Goal: Task Accomplishment & Management: Complete application form

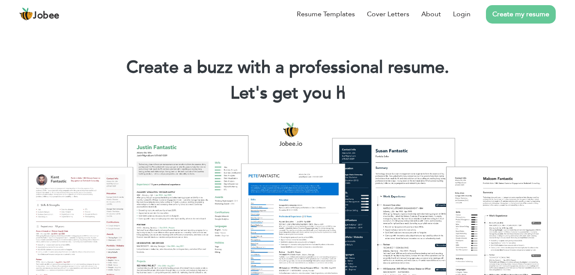
click at [518, 9] on link "Create my resume" at bounding box center [521, 14] width 70 height 18
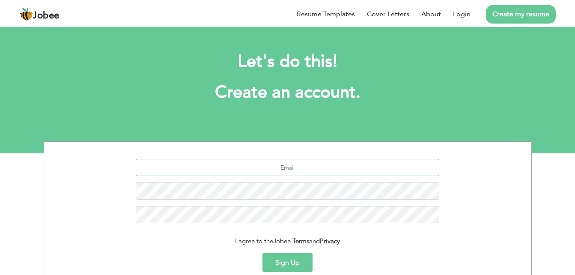
click at [292, 169] on input "text" at bounding box center [287, 167] width 303 height 17
paste input "a.sohail1015@gmail.com"
type input "a.sohail1015@gmail.com"
click at [262, 253] on button "Sign Up" at bounding box center [287, 262] width 50 height 19
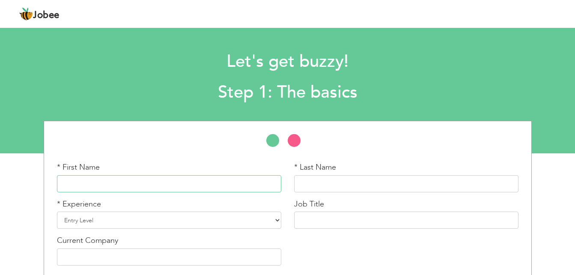
click at [206, 183] on input "text" at bounding box center [169, 183] width 224 height 17
type input "Adnan"
type input "Sohail"
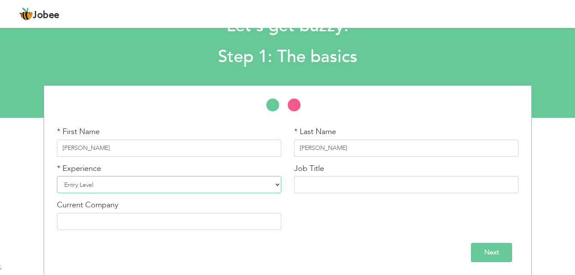
scroll to position [36, 0]
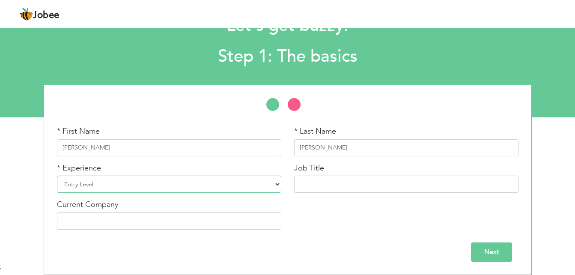
click at [256, 184] on select "Entry Level Less than 1 Year 1 Year 2 Years 3 Years 4 Years 5 Years 6 Years 7 Y…" at bounding box center [169, 183] width 224 height 17
select select "13"
click at [57, 175] on select "Entry Level Less than 1 Year 1 Year 2 Years 3 Years 4 Years 5 Years 6 Years 7 Y…" at bounding box center [169, 183] width 224 height 17
click at [345, 187] on input "text" at bounding box center [406, 183] width 224 height 17
type input "CCTV"
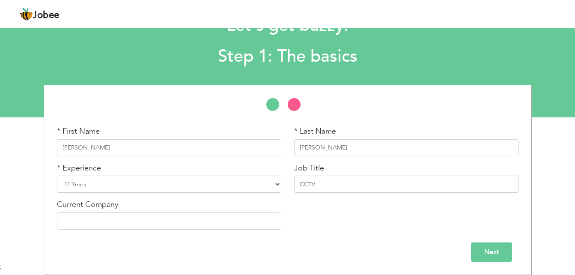
click at [362, 220] on div "* First Name Adnan * Last Name Sohail * Experience Entry Level Less than 1 Year…" at bounding box center [288, 181] width 474 height 110
click at [101, 223] on input "text" at bounding box center [169, 220] width 224 height 17
type input "The Superior Group (TSG)"
click at [294, 104] on li at bounding box center [298, 106] width 21 height 17
click at [268, 104] on li at bounding box center [276, 106] width 21 height 17
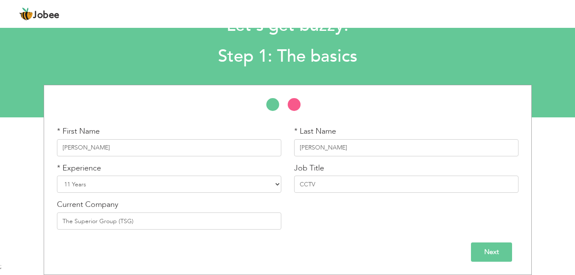
click at [503, 253] on input "Next" at bounding box center [491, 251] width 41 height 19
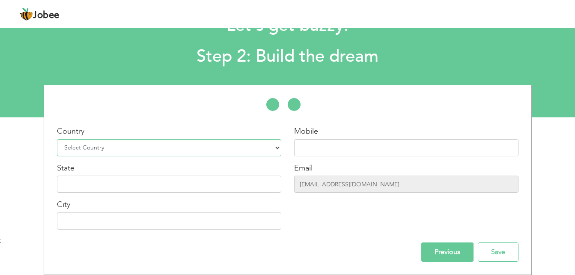
click at [173, 145] on select "Select Country Afghanistan Albania Algeria American Samoa Andorra Angola Anguil…" at bounding box center [169, 147] width 224 height 17
select select "166"
click at [57, 139] on select "Select Country Afghanistan Albania Algeria American Samoa Andorra Angola Anguil…" at bounding box center [169, 147] width 224 height 17
click at [333, 146] on input "text" at bounding box center [406, 147] width 224 height 17
click at [109, 189] on input "lahore" at bounding box center [169, 183] width 224 height 17
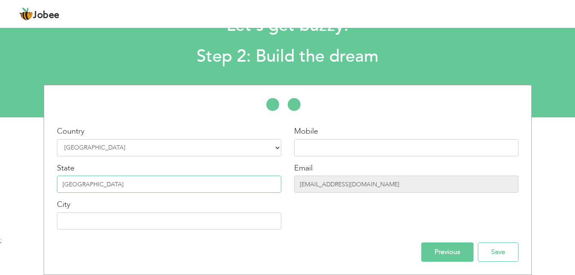
click at [109, 189] on input "lahore" at bounding box center [169, 183] width 224 height 17
paste input "[GEOGRAPHIC_DATA]"
type input "[GEOGRAPHIC_DATA]"
click at [330, 145] on input "text" at bounding box center [406, 147] width 224 height 17
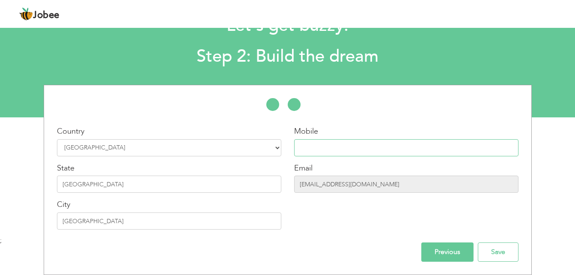
paste input "[PHONE_NUMBER]"
type input "[PHONE_NUMBER]"
click at [451, 255] on input "Previous" at bounding box center [447, 251] width 52 height 19
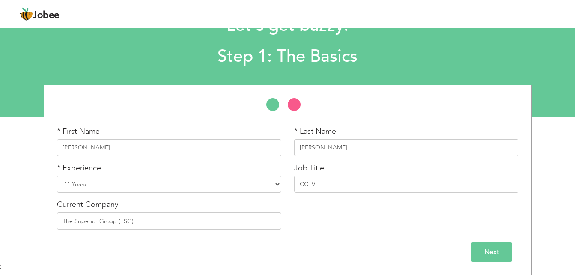
click at [488, 244] on input "Next" at bounding box center [491, 251] width 41 height 19
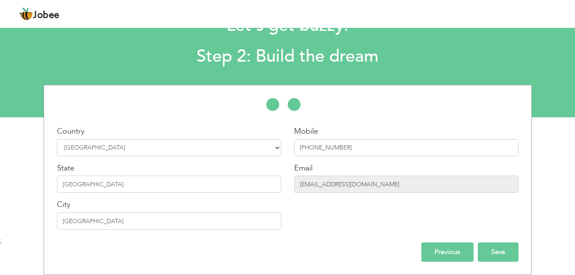
click at [499, 247] on input "Save" at bounding box center [498, 251] width 41 height 19
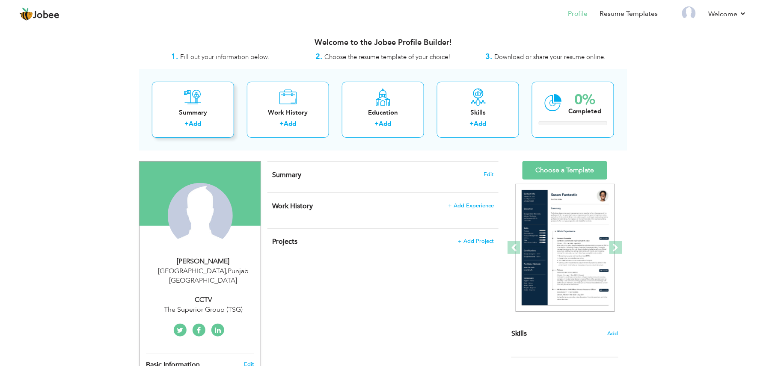
click at [181, 103] on div "Summary + Add" at bounding box center [193, 110] width 82 height 56
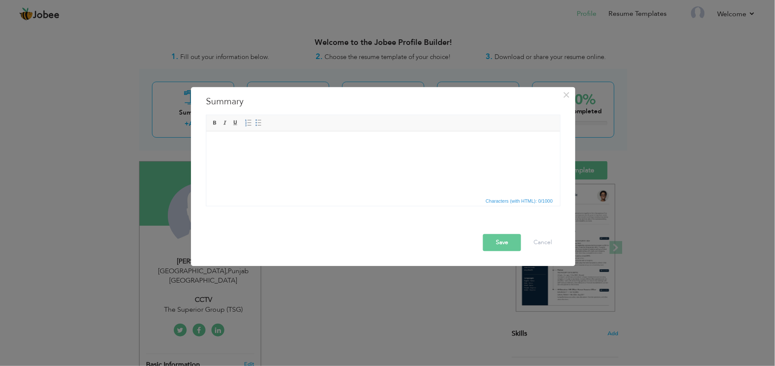
click at [252, 152] on html at bounding box center [383, 144] width 354 height 26
click at [507, 205] on span "Characters (with HTML): 0/1000" at bounding box center [383, 201] width 354 height 10
click at [504, 199] on span "Characters (with HTML): 0/1000" at bounding box center [519, 202] width 71 height 8
drag, startPoint x: 248, startPoint y: 149, endPoint x: 226, endPoint y: 137, distance: 25.3
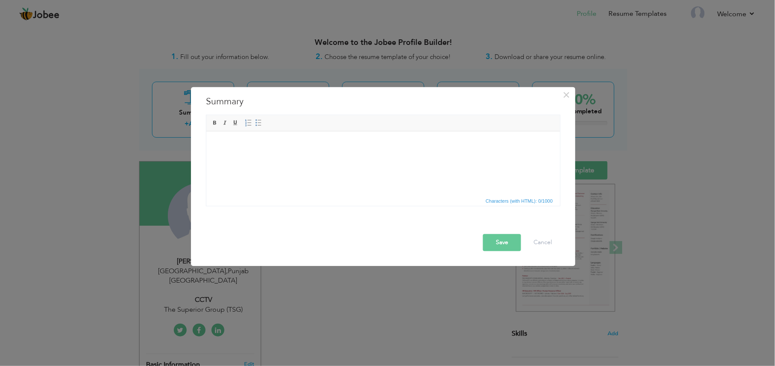
click at [228, 138] on html at bounding box center [383, 144] width 354 height 26
click at [224, 137] on html at bounding box center [383, 144] width 354 height 26
click at [225, 147] on span "Context Menu Options" at bounding box center [222, 150] width 10 height 10
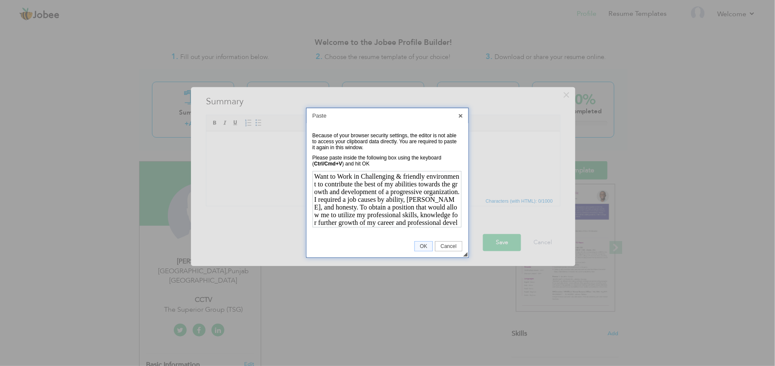
scroll to position [14, 0]
click at [423, 245] on span "OK" at bounding box center [424, 247] width 18 height 6
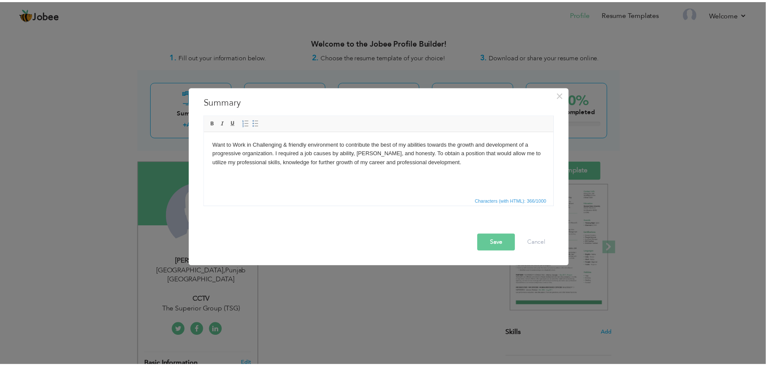
scroll to position [0, 0]
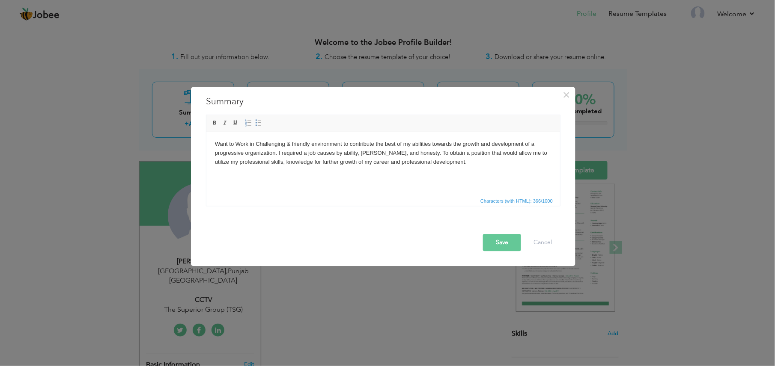
click at [492, 245] on button "Save" at bounding box center [502, 243] width 38 height 17
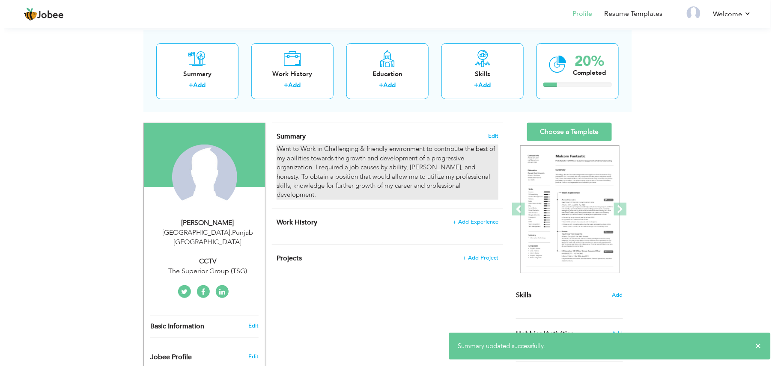
scroll to position [57, 0]
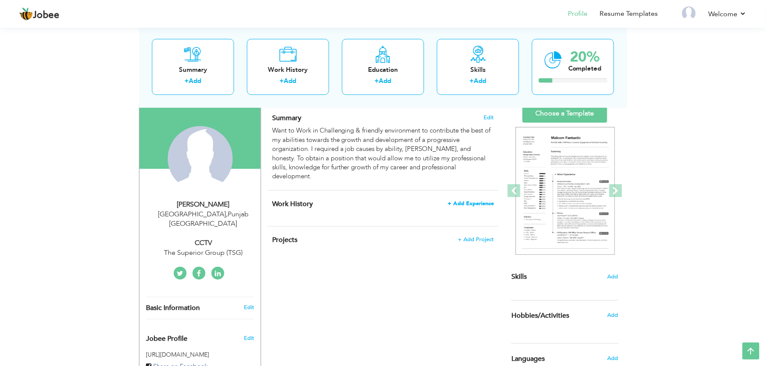
click at [461, 201] on span "+ Add Experience" at bounding box center [471, 204] width 46 height 6
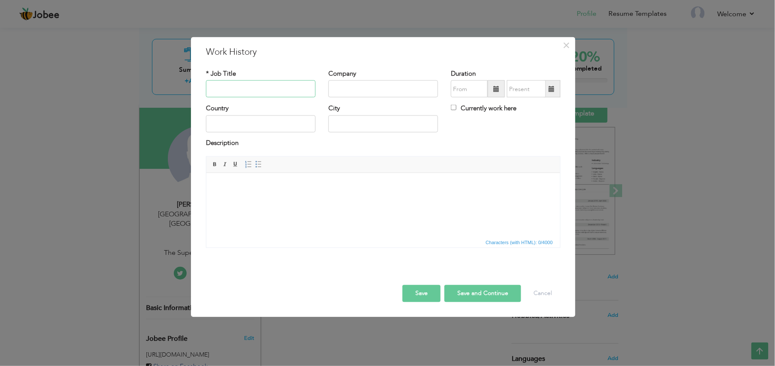
paste input "Digital Links"
type input "Digital Links"
click at [356, 88] on input "text" at bounding box center [383, 88] width 110 height 17
paste input "Digital Links"
type input "Digital Links"
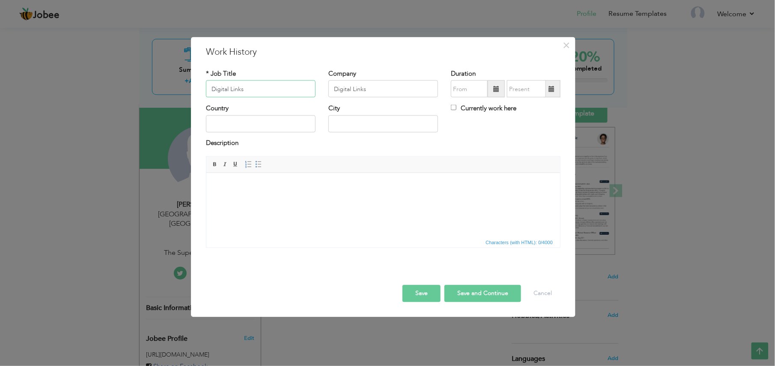
drag, startPoint x: 250, startPoint y: 89, endPoint x: 141, endPoint y: 92, distance: 108.8
click at [141, 93] on div "× Work History * Job Title Digital Links Company Digital Links Duration" at bounding box center [387, 183] width 775 height 366
paste input "Senior Project Engineer"
type input "Senior Project Engineer"
click at [232, 132] on input "text" at bounding box center [261, 123] width 110 height 17
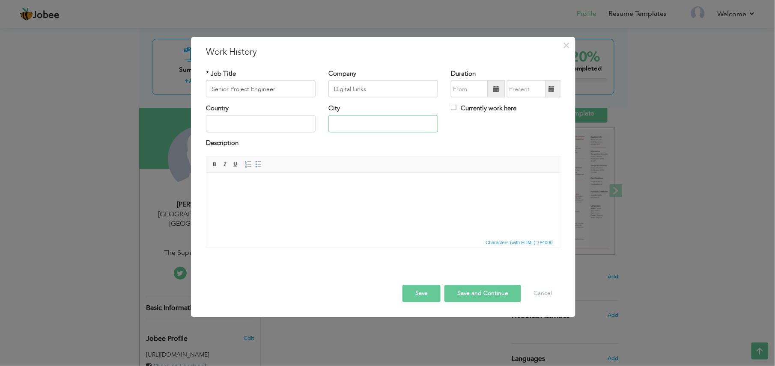
click at [360, 123] on input "text" at bounding box center [383, 123] width 110 height 17
click at [259, 123] on input "text" at bounding box center [261, 123] width 110 height 17
type input "[GEOGRAPHIC_DATA]"
click at [495, 89] on span at bounding box center [496, 89] width 6 height 6
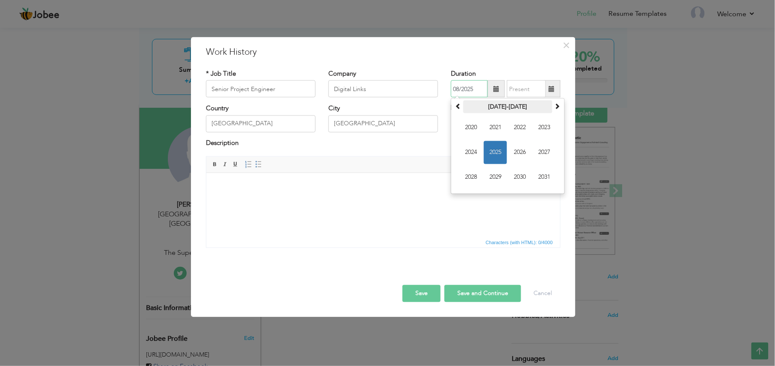
click at [464, 110] on th "2020-2031" at bounding box center [507, 107] width 89 height 13
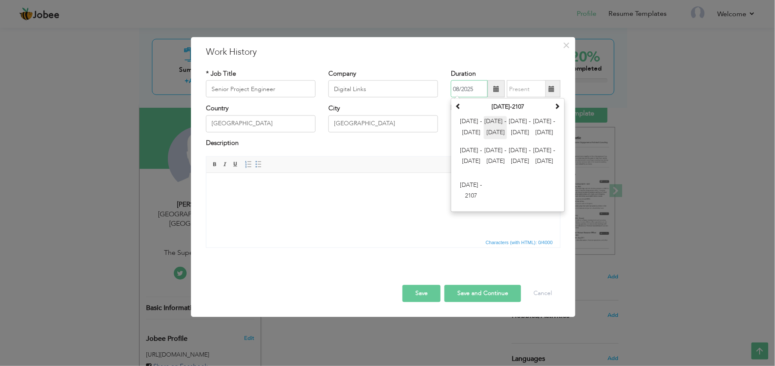
click at [489, 122] on span "2012 - 2023" at bounding box center [495, 127] width 23 height 23
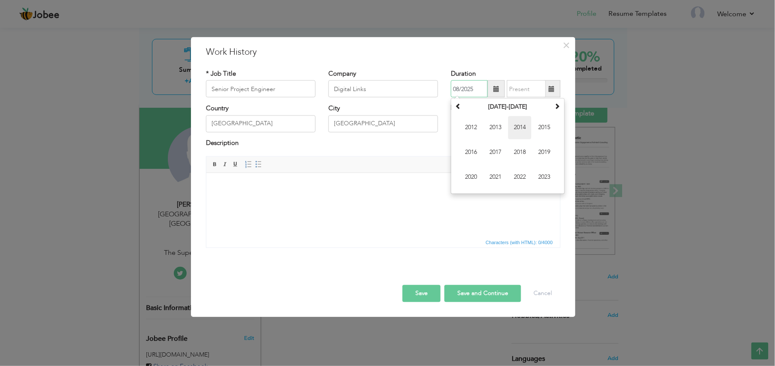
click at [511, 125] on span "2014" at bounding box center [519, 127] width 23 height 23
click at [503, 105] on th "2014" at bounding box center [507, 107] width 89 height 13
click at [494, 149] on span "2014" at bounding box center [495, 152] width 23 height 23
click at [496, 152] on span "Jun" at bounding box center [495, 152] width 23 height 23
type input "06/2014"
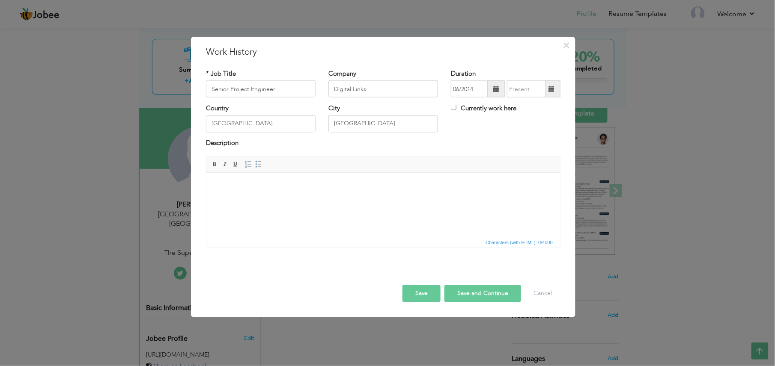
click at [550, 89] on span at bounding box center [552, 89] width 6 height 6
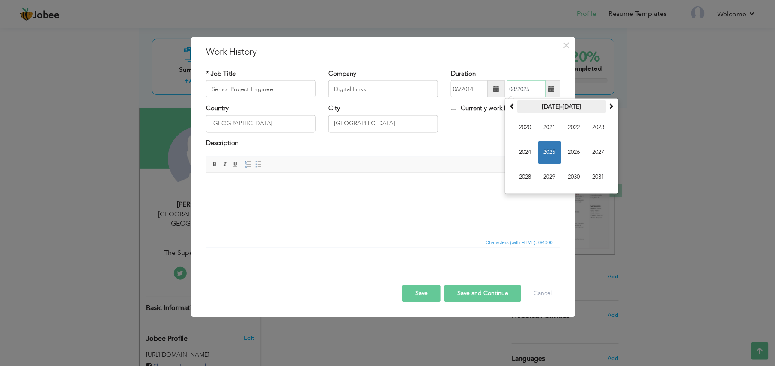
click at [517, 105] on th "2020-2031" at bounding box center [561, 107] width 89 height 13
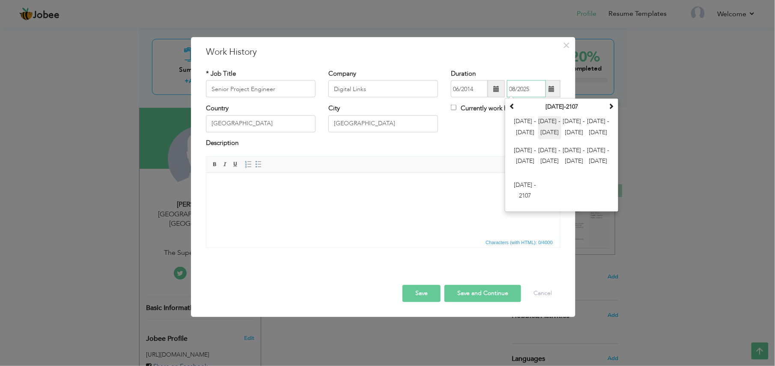
click at [554, 124] on span "2012 - 2023" at bounding box center [549, 127] width 23 height 23
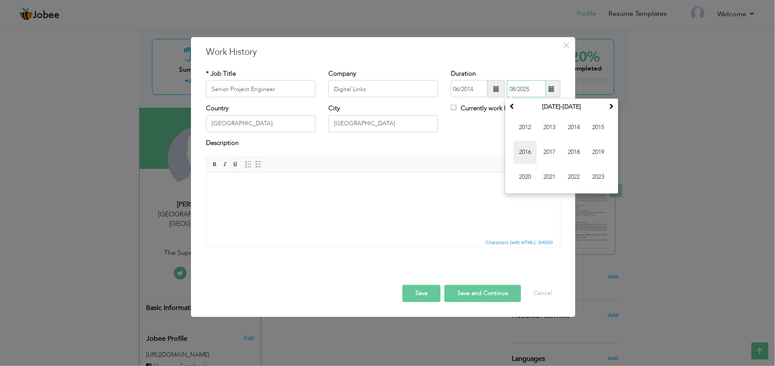
click at [517, 148] on span "2016" at bounding box center [525, 152] width 23 height 23
click at [581, 175] on span "Dec" at bounding box center [598, 177] width 23 height 23
type input "12/2016"
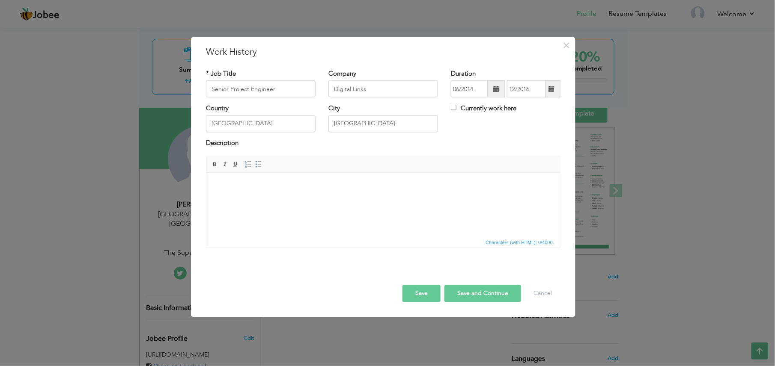
click at [266, 188] on body at bounding box center [382, 185] width 336 height 9
click at [237, 195] on span "Paste" at bounding box center [248, 192] width 45 height 10
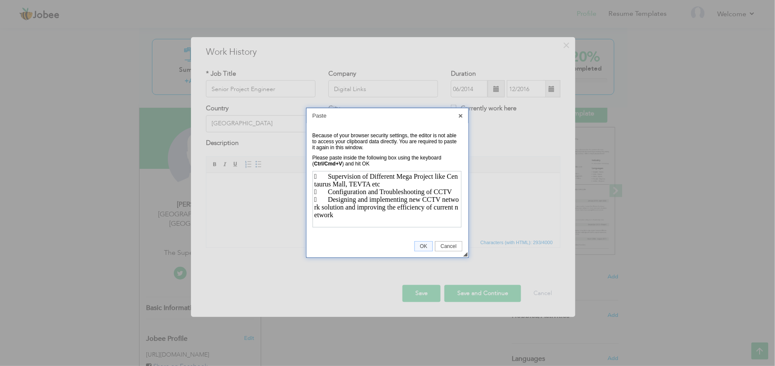
scroll to position [14, 0]
drag, startPoint x: 327, startPoint y: 196, endPoint x: 349, endPoint y: 196, distance: 22.3
click at [328, 196] on div " Designing and implementing new CCTV network solution and improving the effici…" at bounding box center [386, 206] width 146 height 23
click at [418, 244] on span "OK" at bounding box center [424, 247] width 18 height 6
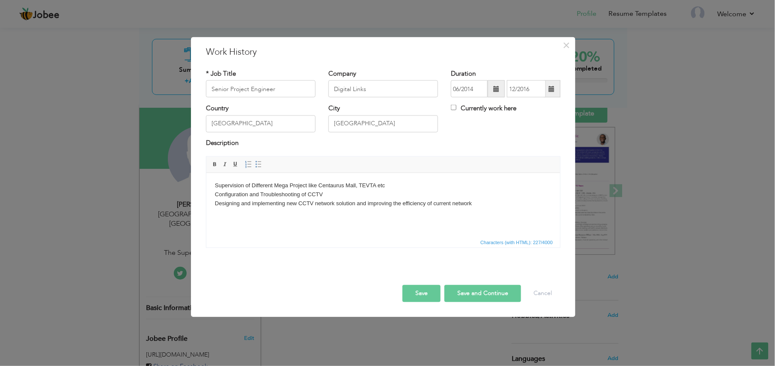
scroll to position [0, 0]
drag, startPoint x: 290, startPoint y: 90, endPoint x: 211, endPoint y: 88, distance: 78.8
click at [211, 88] on input "Senior Project Engineer" at bounding box center [261, 88] width 110 height 17
click at [489, 207] on body "Supervision of Different Mega Project like Centaurus Mall, TEVTA etc Configurat…" at bounding box center [382, 199] width 336 height 36
drag, startPoint x: 479, startPoint y: 204, endPoint x: 685, endPoint y: 378, distance: 270.4
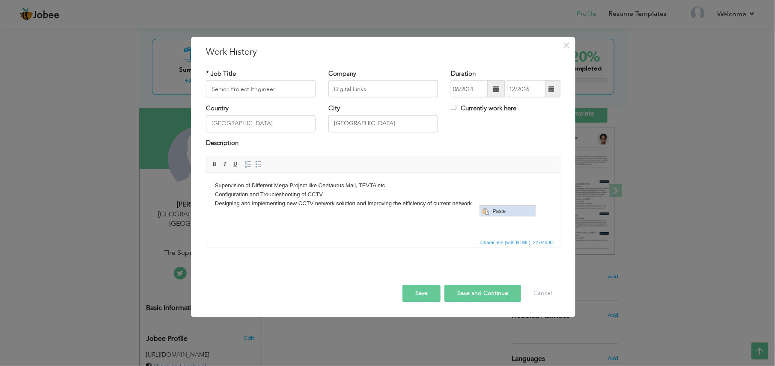
click at [485, 212] on span "Context Menu Options" at bounding box center [485, 211] width 7 height 7
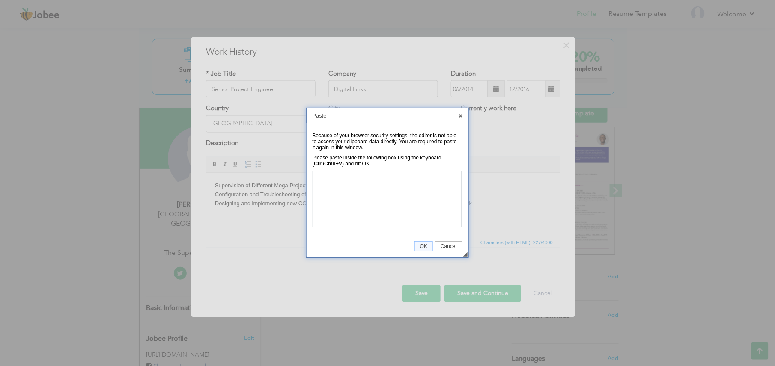
click at [296, 199] on div at bounding box center [387, 183] width 775 height 366
click at [449, 248] on span "Cancel" at bounding box center [448, 247] width 26 height 6
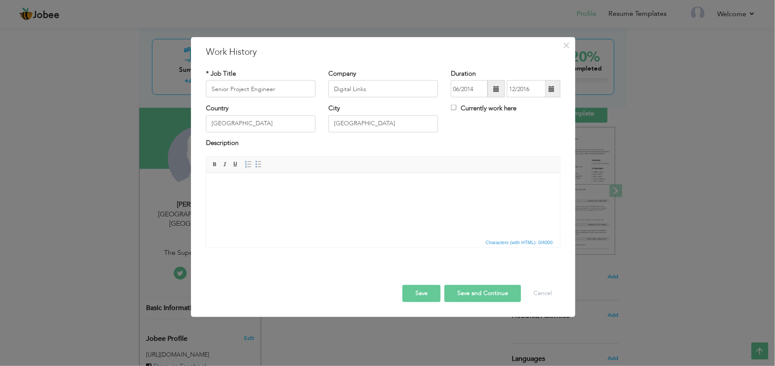
drag, startPoint x: 229, startPoint y: 185, endPoint x: 436, endPoint y: 360, distance: 270.9
click at [241, 194] on span "Paste" at bounding box center [263, 192] width 45 height 10
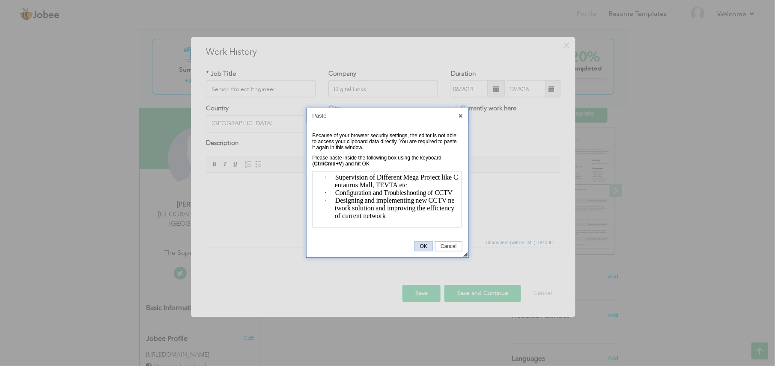
click at [423, 250] on link "OK" at bounding box center [423, 246] width 18 height 10
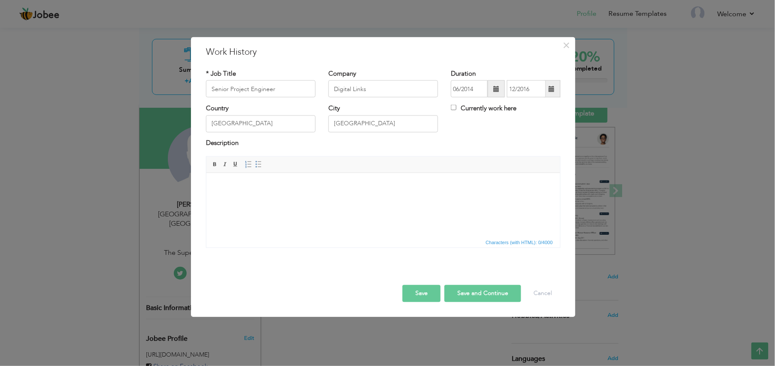
drag, startPoint x: 241, startPoint y: 191, endPoint x: 217, endPoint y: 181, distance: 25.8
click at [223, 189] on span "Context Menu Options" at bounding box center [223, 188] width 7 height 7
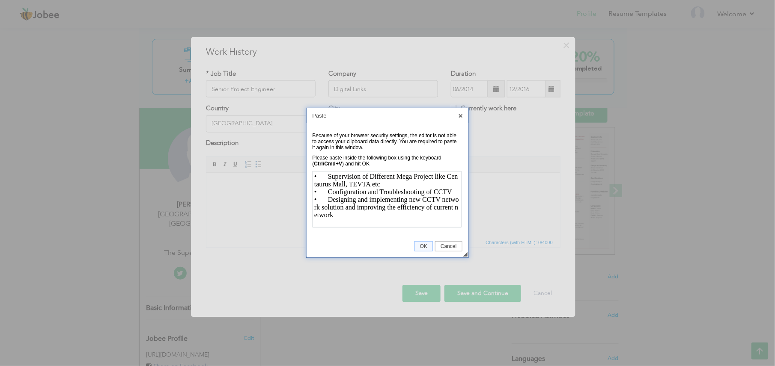
scroll to position [193, 0]
click at [426, 247] on span "OK" at bounding box center [424, 247] width 18 height 6
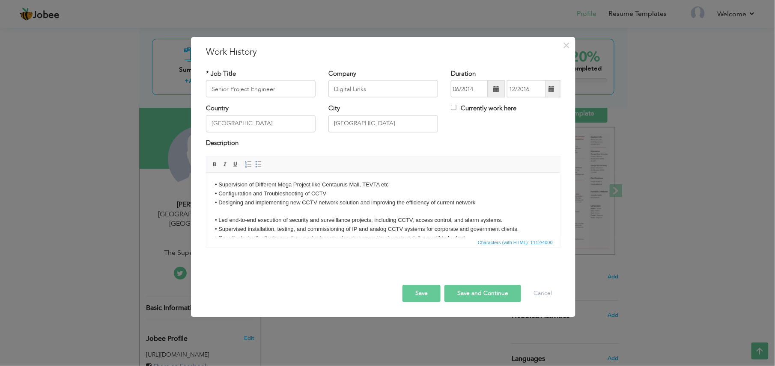
scroll to position [0, 0]
drag, startPoint x: 300, startPoint y: 219, endPoint x: 301, endPoint y: 215, distance: 4.3
click at [301, 219] on body "• Supervision of Different Mega Project like Centaurus Mall, TEVTA etc • Config…" at bounding box center [382, 239] width 336 height 116
click at [300, 210] on body "• Supervision of Different Mega Project like Centaurus Mall, TEVTA etc • Config…" at bounding box center [382, 239] width 336 height 116
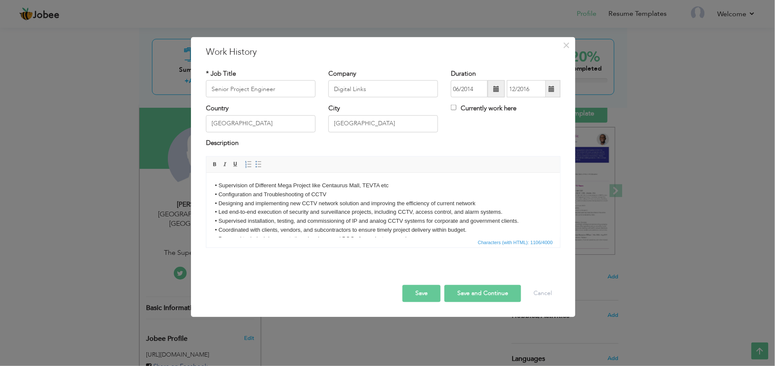
scroll to position [50, 0]
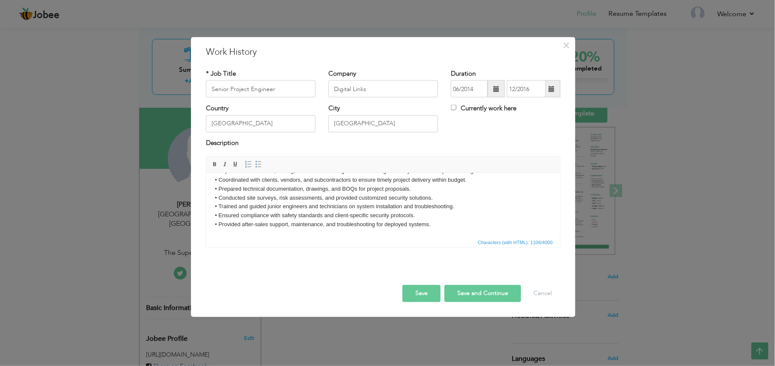
click at [458, 274] on button "Save and Continue" at bounding box center [482, 293] width 77 height 17
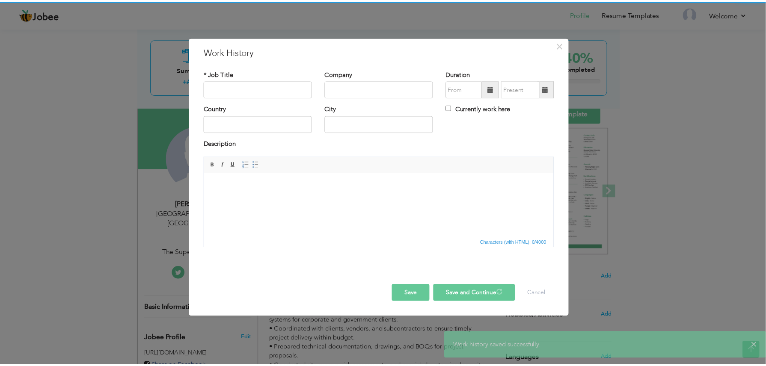
scroll to position [0, 0]
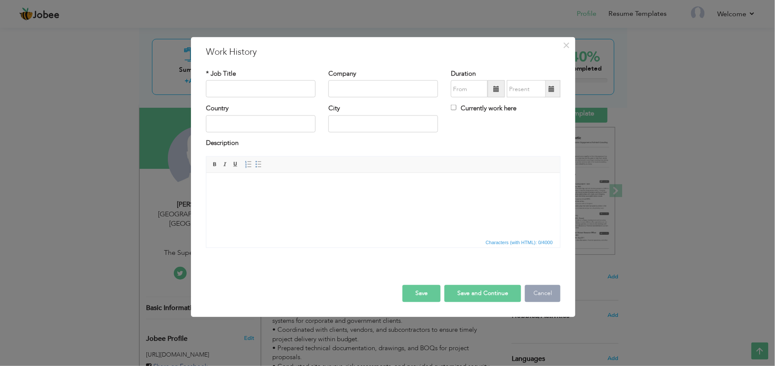
click at [541, 274] on button "Cancel" at bounding box center [543, 293] width 36 height 17
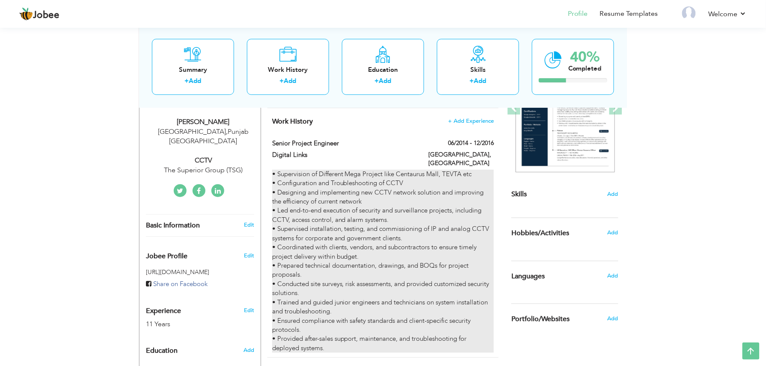
scroll to position [114, 0]
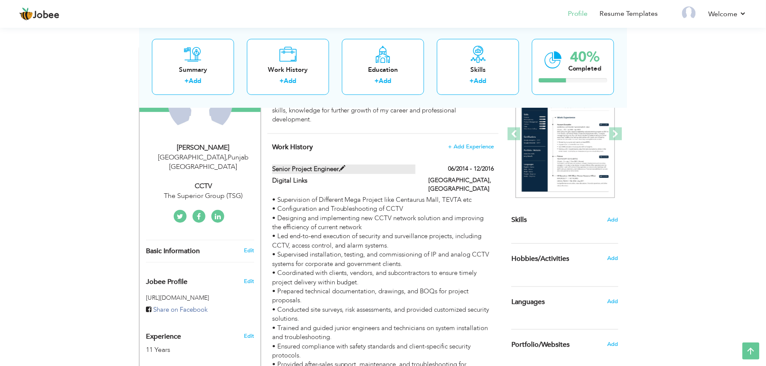
click at [342, 166] on span at bounding box center [342, 169] width 6 height 6
type input "Senior Project Engineer"
type input "Digital Links"
type input "06/2014"
type input "12/2016"
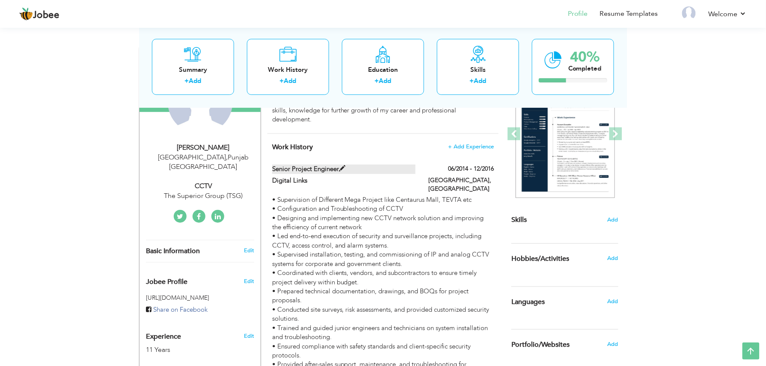
type input "[GEOGRAPHIC_DATA]"
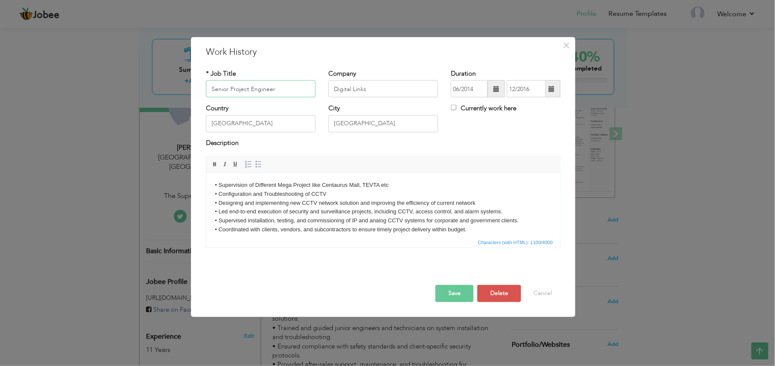
drag, startPoint x: 271, startPoint y: 91, endPoint x: 187, endPoint y: 93, distance: 83.9
click at [187, 93] on div "× Work History * Job Title Senior Project Engineer Company Digital Links" at bounding box center [387, 183] width 775 height 366
click at [382, 86] on input "Digital Links" at bounding box center [383, 88] width 110 height 17
paste input "Senior Project Engineer"
drag, startPoint x: 369, startPoint y: 86, endPoint x: 285, endPoint y: 86, distance: 83.9
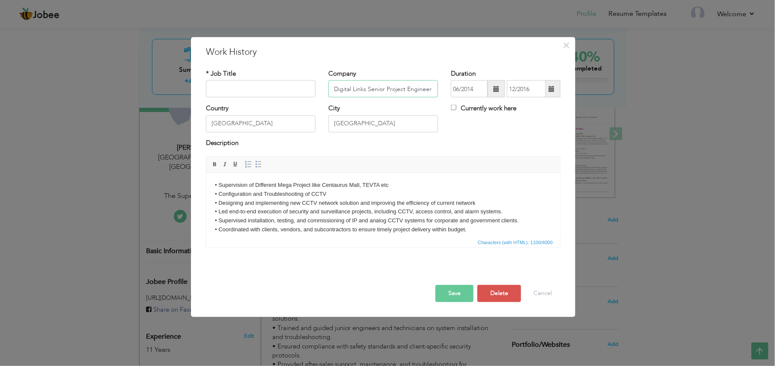
click at [288, 88] on div "* Job Title Company Digital Links Senior Project Engineer Duration 06/2014 12/2…" at bounding box center [382, 86] width 367 height 35
type input "Senior Project Engineer"
click at [285, 86] on input "text" at bounding box center [261, 88] width 110 height 17
paste input "Digital Links"
type input "Digital Links"
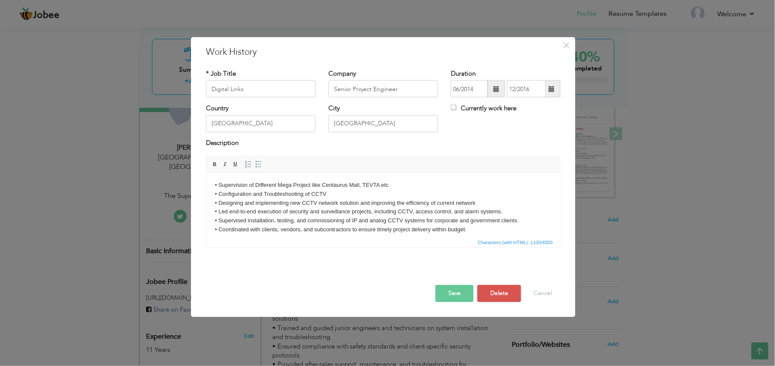
click at [461, 274] on button "Save" at bounding box center [454, 293] width 38 height 17
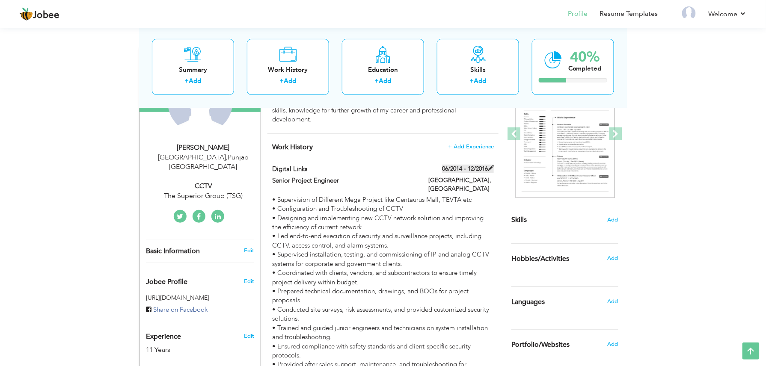
click at [492, 165] on label "06/2014 - 12/2016" at bounding box center [468, 169] width 52 height 9
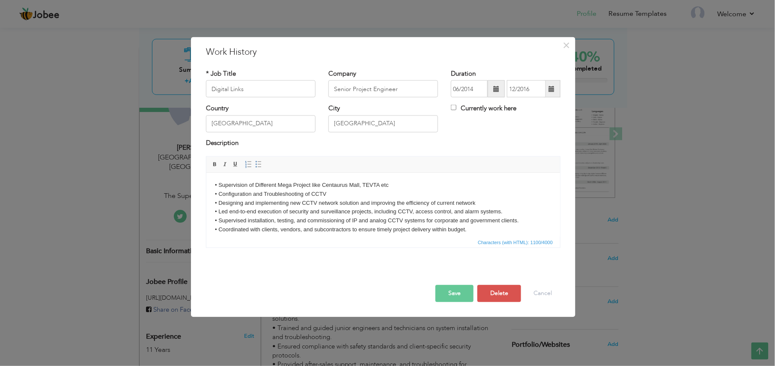
click at [495, 89] on span at bounding box center [496, 89] width 6 height 6
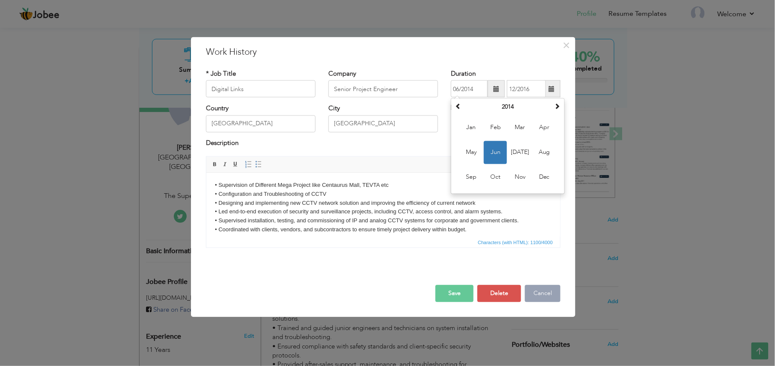
click at [528, 274] on button "Cancel" at bounding box center [543, 293] width 36 height 17
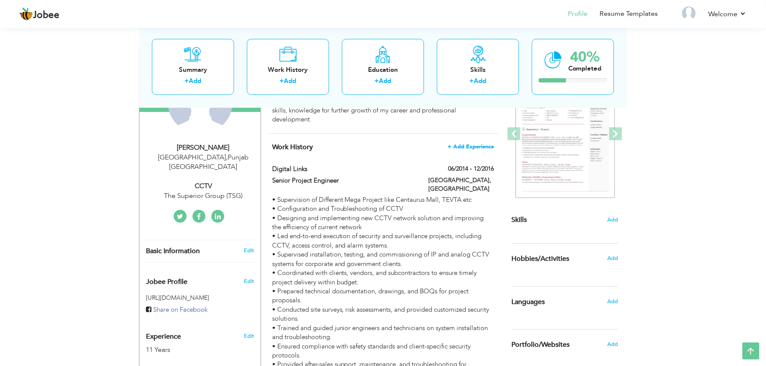
click at [466, 144] on span "+ Add Experience" at bounding box center [471, 147] width 46 height 6
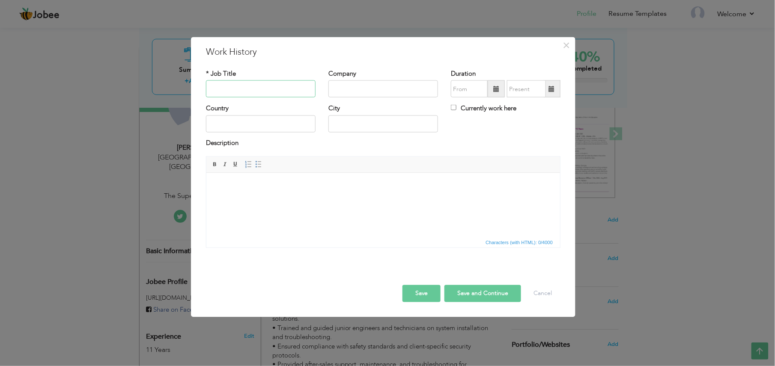
paste input "Nashuatec Center"
click at [244, 86] on input "Nashuatec Center" at bounding box center [261, 88] width 110 height 17
type input "[GEOGRAPHIC_DATA]"
click at [377, 85] on input "text" at bounding box center [383, 88] width 110 height 17
paste input "Project Supervisor"
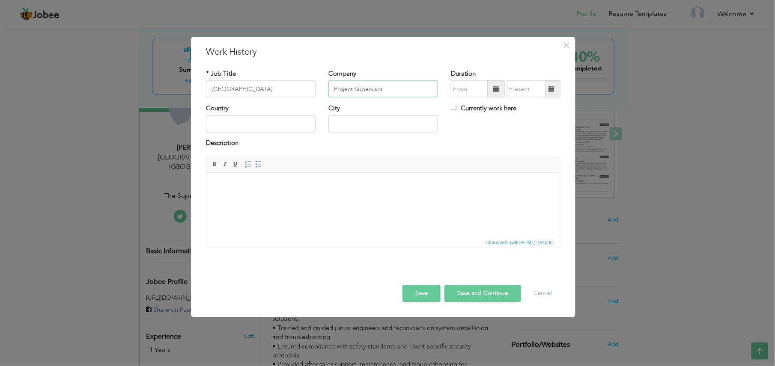
type input "Project Supervisor"
click at [427, 274] on button "Save" at bounding box center [421, 293] width 38 height 17
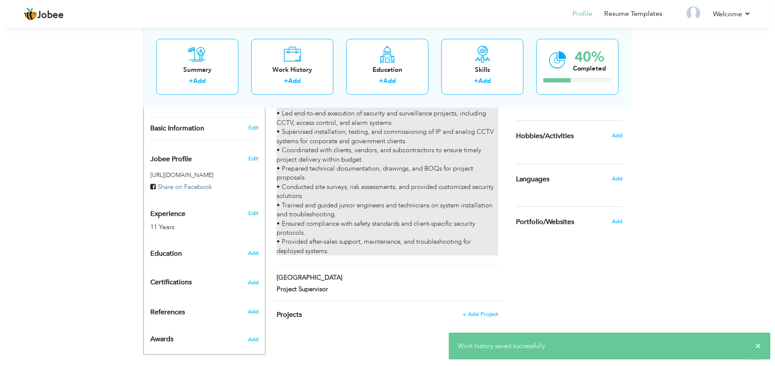
scroll to position [239, 0]
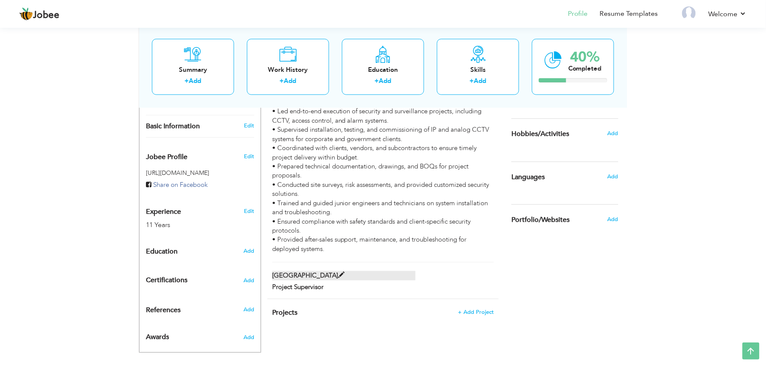
click at [338, 272] on span at bounding box center [341, 275] width 6 height 6
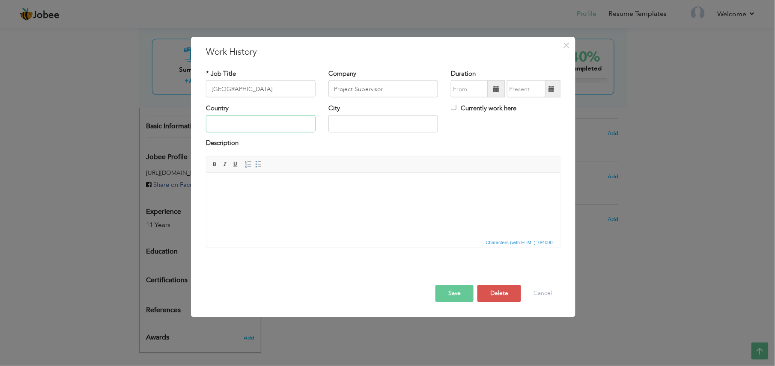
click at [271, 123] on input "text" at bounding box center [261, 123] width 110 height 17
type input "a"
type input "[GEOGRAPHIC_DATA]"
drag, startPoint x: 491, startPoint y: 93, endPoint x: 480, endPoint y: 98, distance: 11.5
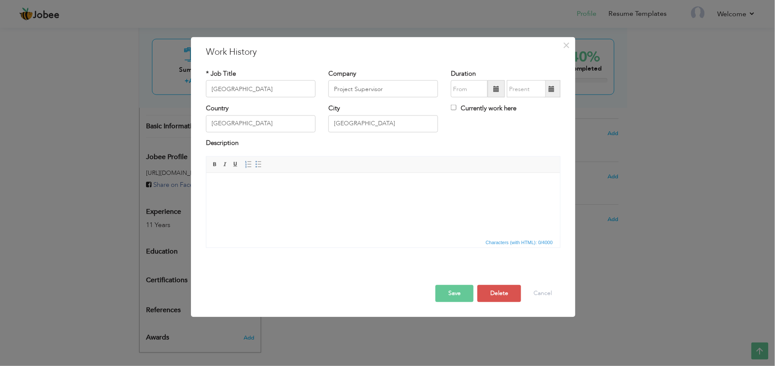
click at [490, 93] on span at bounding box center [496, 88] width 17 height 17
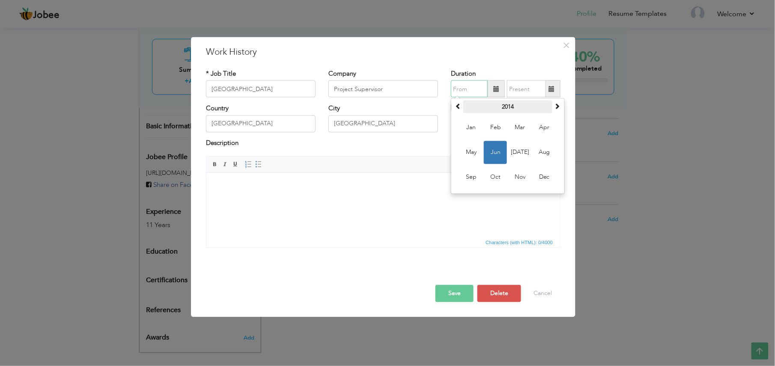
click at [495, 108] on th "2014" at bounding box center [507, 107] width 89 height 13
click at [473, 175] on span "2017" at bounding box center [470, 177] width 23 height 23
click at [473, 136] on span "Jan" at bounding box center [470, 127] width 23 height 23
type input "01/2017"
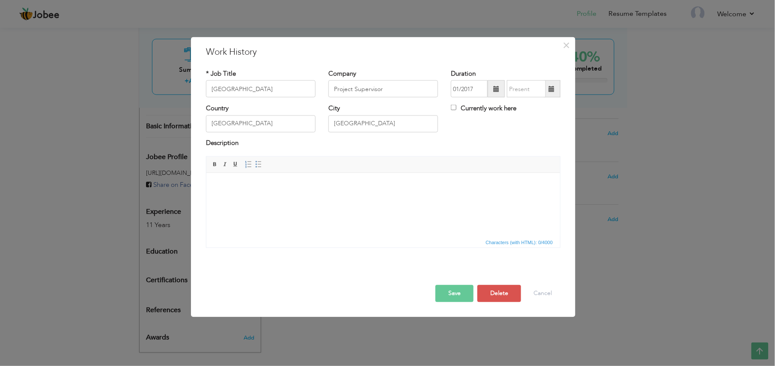
click at [552, 90] on span at bounding box center [552, 89] width 6 height 6
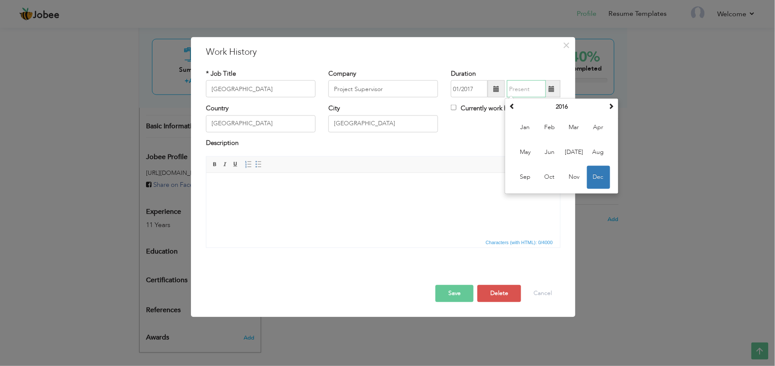
click at [506, 109] on div "December 2016 Su Mo Tu We Th Fr Sa 27 28 29 30 1 2 3 4 5 6 7 8 9 10 11 12 13 14…" at bounding box center [562, 146] width 114 height 96
click at [510, 107] on span at bounding box center [512, 106] width 6 height 6
click at [581, 104] on span at bounding box center [611, 106] width 6 height 6
click at [581, 107] on span at bounding box center [611, 106] width 6 height 6
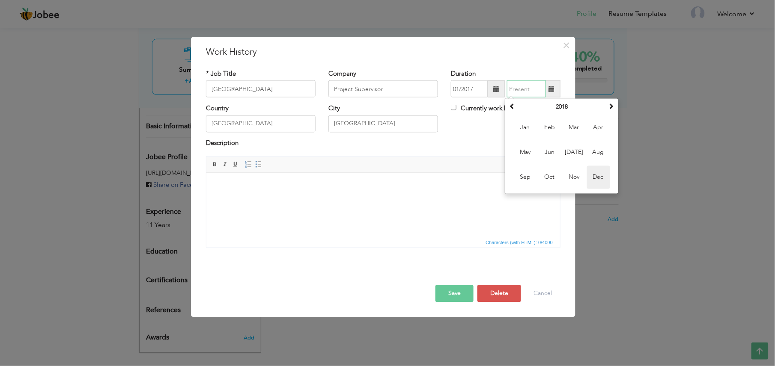
click at [581, 181] on span "Dec" at bounding box center [598, 177] width 23 height 23
type input "12/2018"
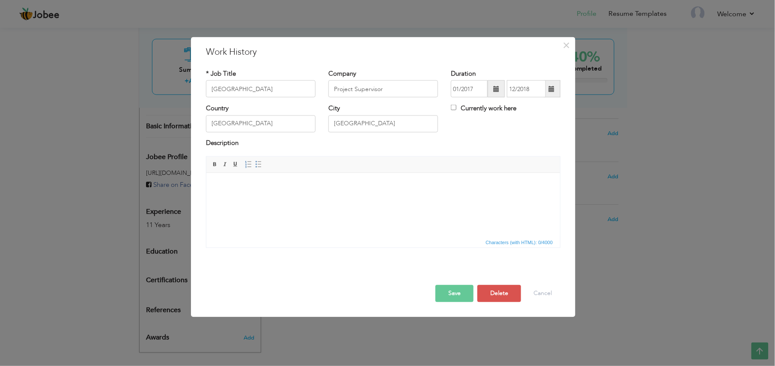
click at [224, 188] on body at bounding box center [382, 185] width 336 height 9
click at [233, 194] on span "Paste" at bounding box center [249, 194] width 45 height 10
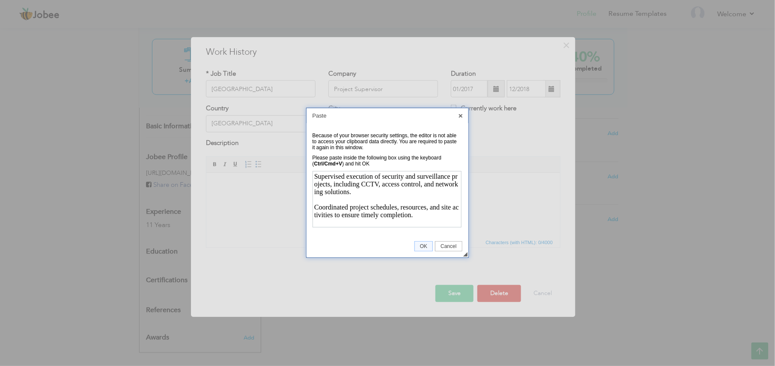
scroll to position [151, 0]
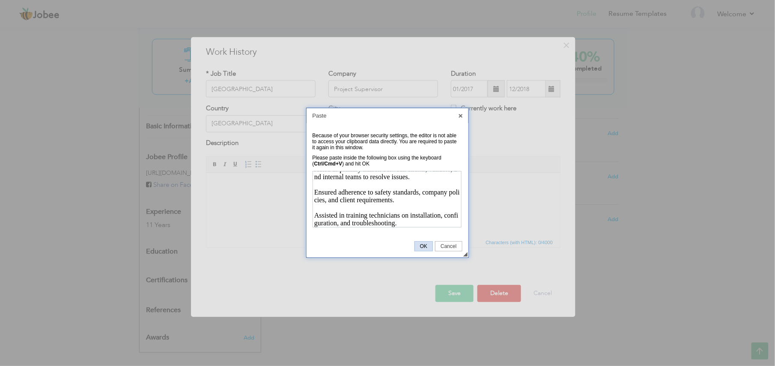
click at [425, 246] on span "OK" at bounding box center [424, 247] width 18 height 6
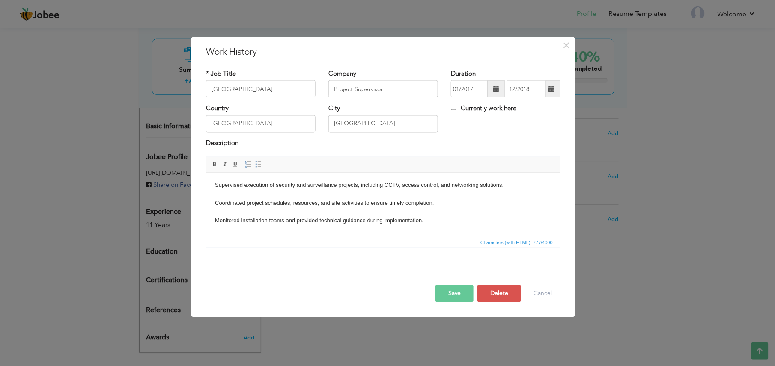
scroll to position [76, 0]
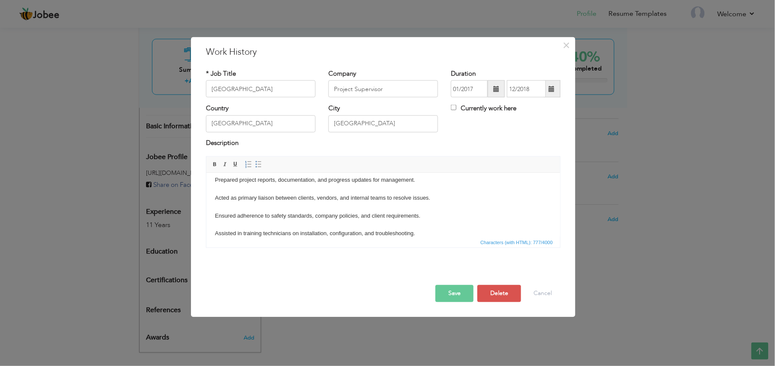
click at [215, 235] on body "Supervised execution of security and surveillance projects, including CCTV, acc…" at bounding box center [382, 172] width 336 height 134
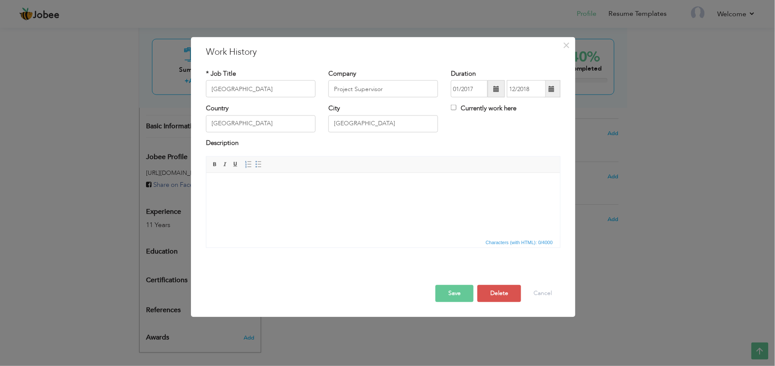
scroll to position [0, 0]
click at [212, 187] on html at bounding box center [383, 185] width 354 height 26
drag, startPoint x: 212, startPoint y: 187, endPoint x: 207, endPoint y: 187, distance: 4.7
click at [207, 187] on html at bounding box center [383, 185] width 354 height 26
click at [217, 187] on body at bounding box center [382, 185] width 336 height 9
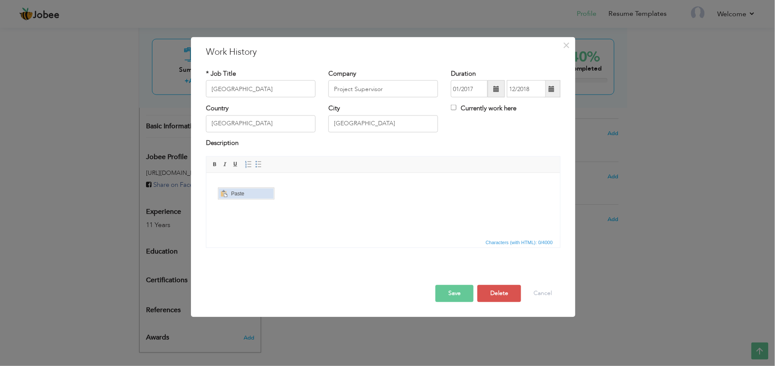
drag, startPoint x: 223, startPoint y: 190, endPoint x: 443, endPoint y: 378, distance: 289.3
click at [223, 190] on span "Context Menu Options" at bounding box center [223, 193] width 7 height 7
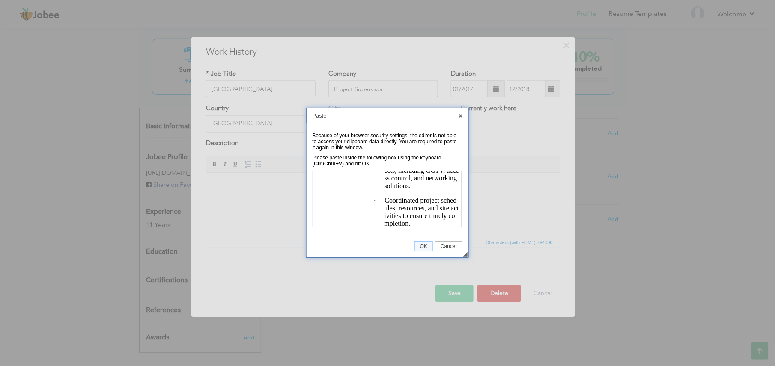
scroll to position [96, 0]
click at [425, 250] on link "OK" at bounding box center [423, 246] width 18 height 10
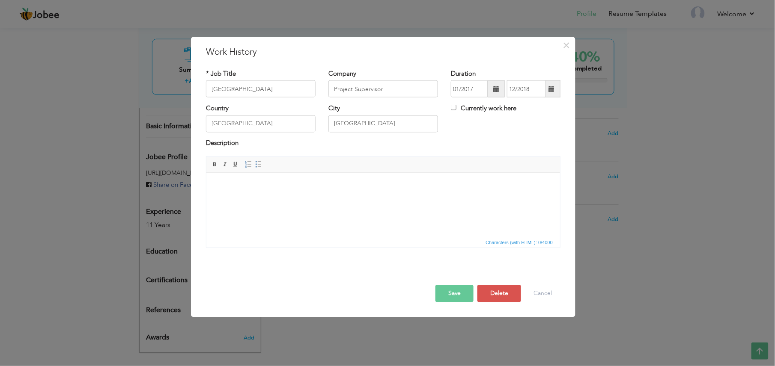
scroll to position [0, 0]
click at [318, 199] on html at bounding box center [383, 185] width 354 height 26
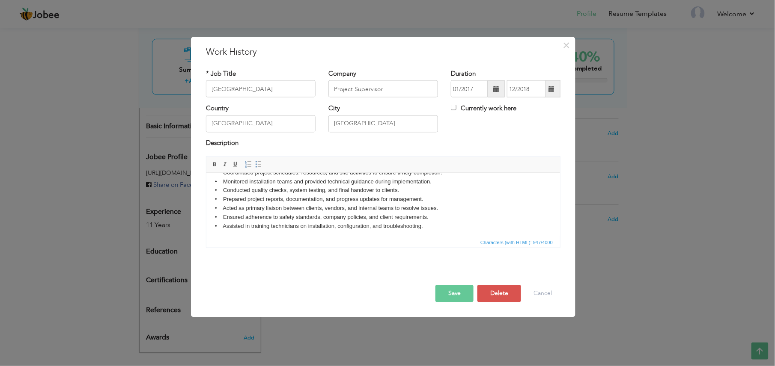
scroll to position [33, 0]
click at [464, 274] on button "Save" at bounding box center [454, 293] width 38 height 17
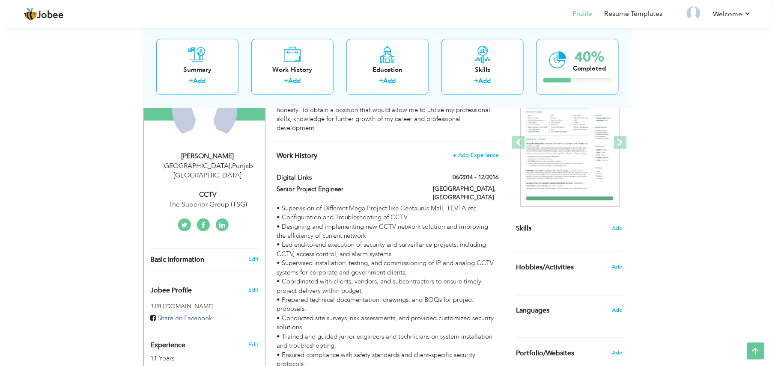
scroll to position [85, 0]
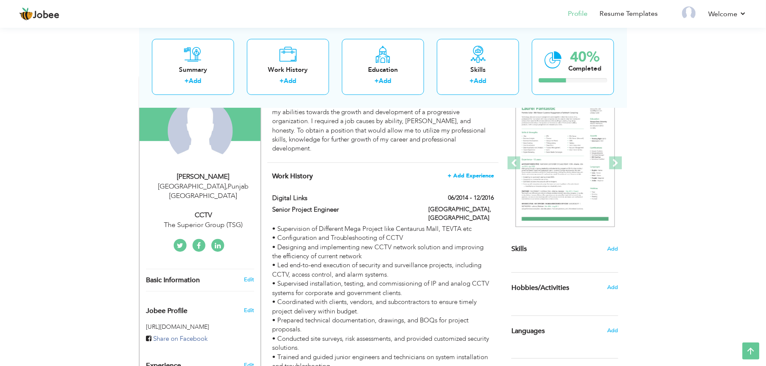
click at [468, 173] on span "+ Add Experience" at bounding box center [471, 176] width 46 height 6
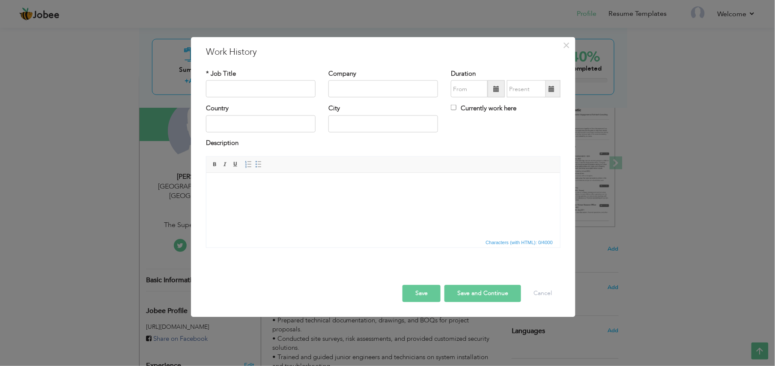
click at [251, 183] on body at bounding box center [382, 185] width 336 height 9
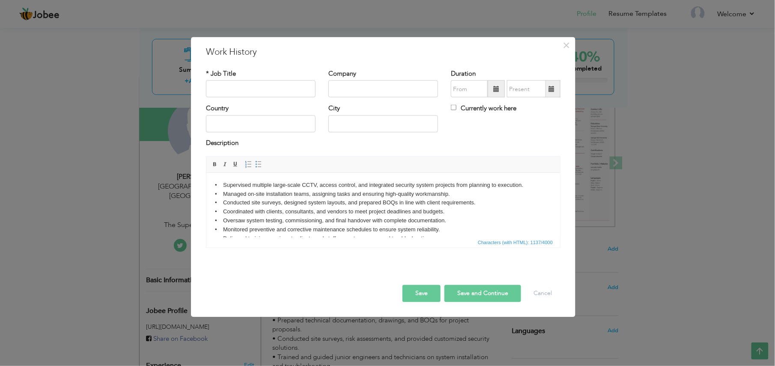
scroll to position [0, 0]
click at [232, 91] on input "text" at bounding box center [261, 88] width 110 height 17
paste input "Digital Vision Technology"
type input "Digital Vision Technology"
click at [345, 88] on input "text" at bounding box center [383, 88] width 110 height 17
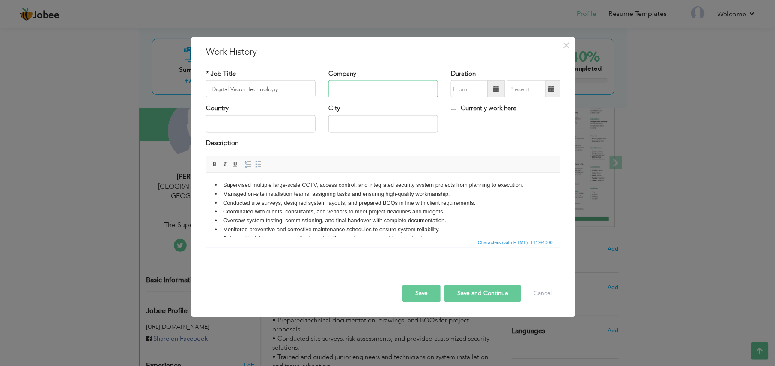
paste input "Project Supervisor"
type input "Project Supervisor"
click at [286, 90] on input "Digital Vision Technology" at bounding box center [261, 88] width 110 height 17
type input "Digital Vision Technology (DV TECH)"
click at [286, 129] on input "text" at bounding box center [261, 123] width 110 height 17
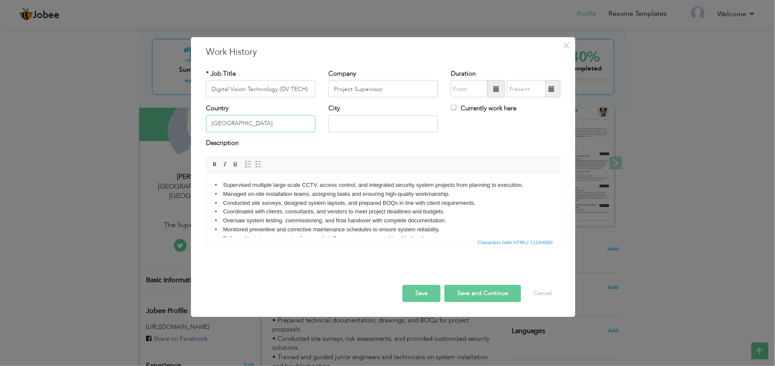
type input "[GEOGRAPHIC_DATA]"
click at [379, 120] on input "text" at bounding box center [383, 123] width 110 height 17
type input "[GEOGRAPHIC_DATA]"
click at [494, 91] on span at bounding box center [496, 89] width 6 height 6
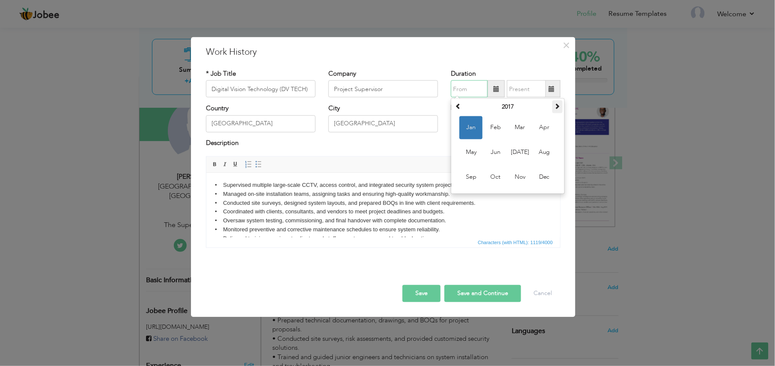
click at [556, 106] on span at bounding box center [557, 106] width 6 height 6
click at [466, 128] on span "Jan" at bounding box center [470, 127] width 23 height 23
type input "01/2018"
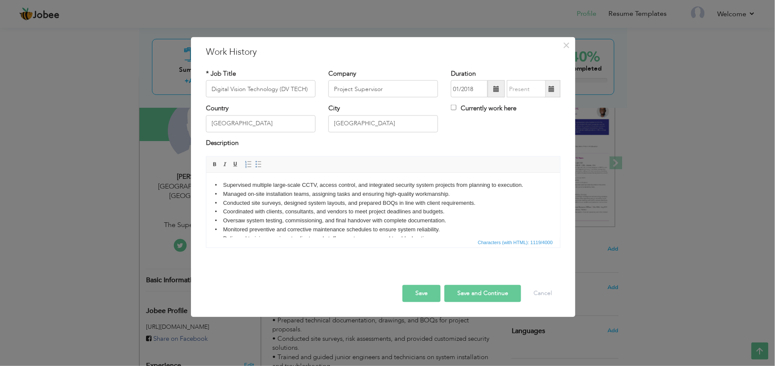
click at [551, 92] on span at bounding box center [552, 89] width 6 height 6
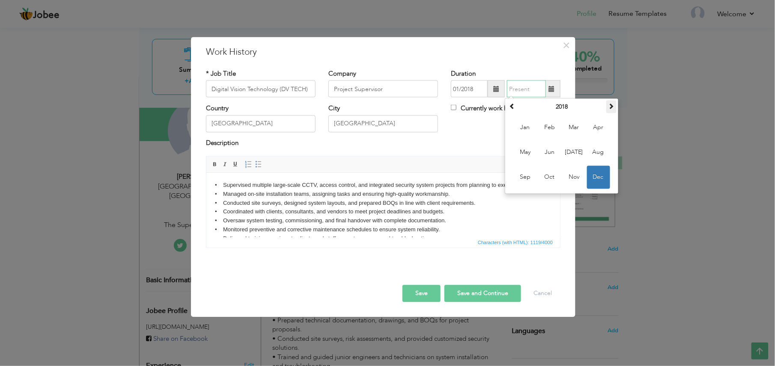
click at [581, 106] on span at bounding box center [611, 106] width 6 height 6
click at [581, 105] on th at bounding box center [611, 107] width 10 height 13
click at [581, 105] on span at bounding box center [611, 106] width 6 height 6
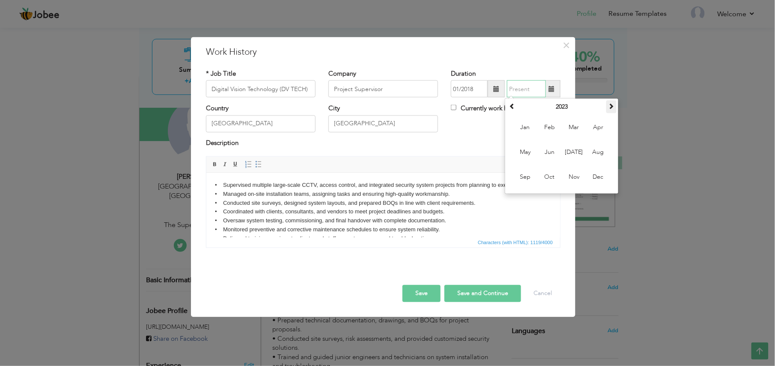
click at [581, 105] on span at bounding box center [611, 106] width 6 height 6
click at [545, 127] on span "Feb" at bounding box center [549, 127] width 23 height 23
type input "02/2024"
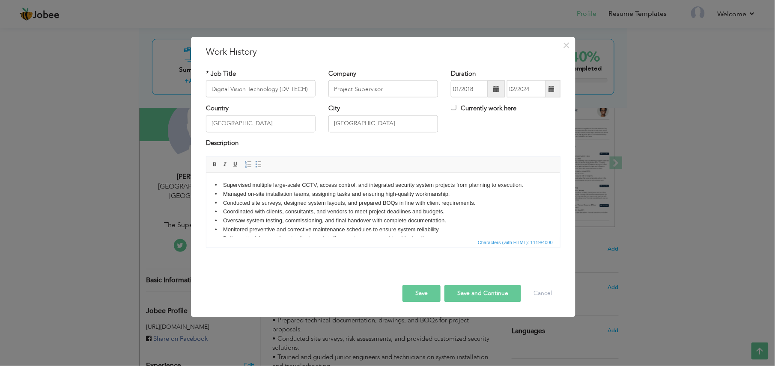
click at [419, 274] on button "Save" at bounding box center [421, 293] width 38 height 17
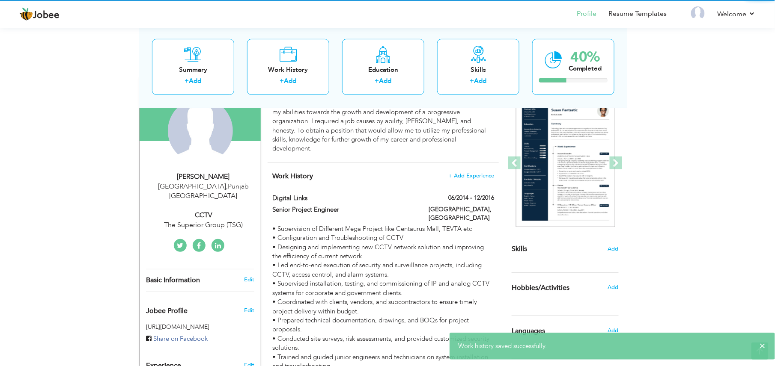
scroll to position [0, 0]
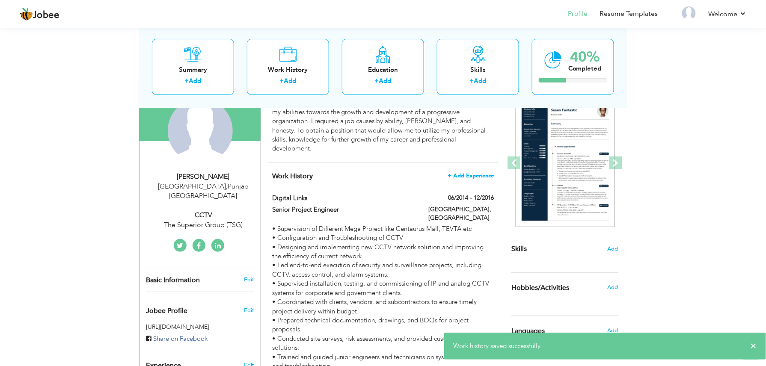
click at [473, 173] on span "+ Add Experience" at bounding box center [471, 176] width 46 height 6
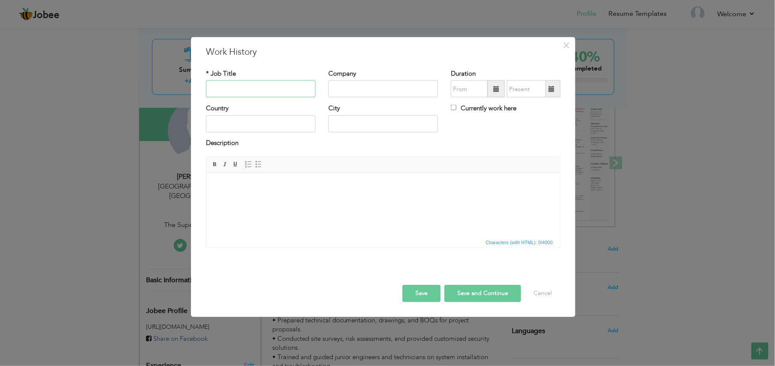
paste input "The Superior Group (TSG)"
type input "The Superior Group (TSG)"
click at [353, 89] on input "text" at bounding box center [383, 88] width 110 height 17
paste input "CCTV Supervisor"
type input "CCTV Supervisor"
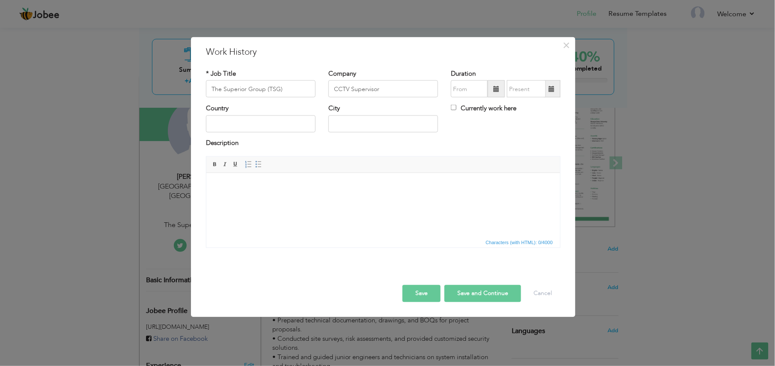
click at [496, 88] on span at bounding box center [496, 89] width 6 height 6
click at [555, 106] on span at bounding box center [557, 106] width 6 height 6
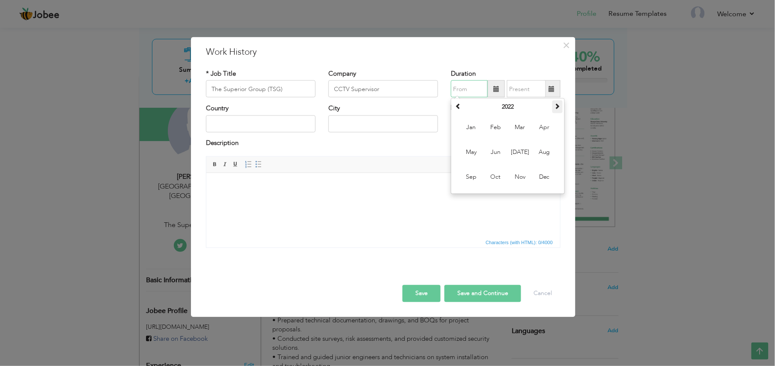
click at [555, 106] on span at bounding box center [557, 106] width 6 height 6
click at [518, 128] on span "Mar" at bounding box center [519, 127] width 23 height 23
type input "03/2024"
click at [454, 108] on input "Currently work here" at bounding box center [454, 108] width 6 height 6
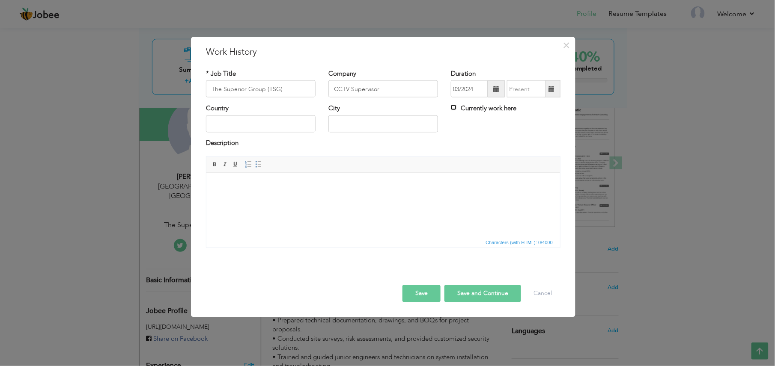
checkbox input "true"
click at [257, 124] on input "text" at bounding box center [261, 123] width 110 height 17
type input "[GEOGRAPHIC_DATA]"
drag, startPoint x: 261, startPoint y: 204, endPoint x: 250, endPoint y: 201, distance: 11.9
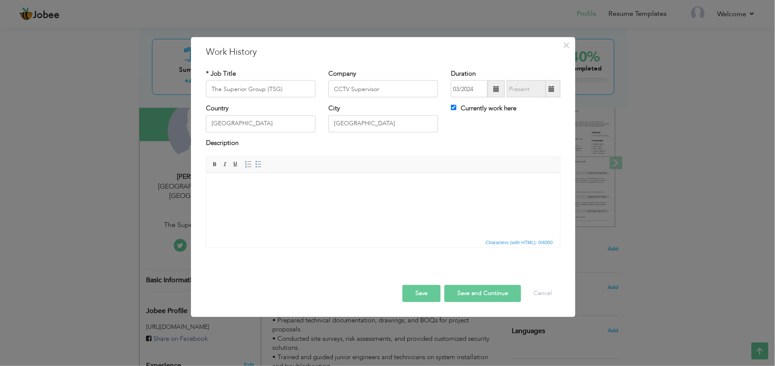
click at [261, 199] on html at bounding box center [383, 186] width 354 height 26
drag, startPoint x: 220, startPoint y: 190, endPoint x: 214, endPoint y: 185, distance: 8.5
click at [214, 185] on html at bounding box center [383, 186] width 354 height 26
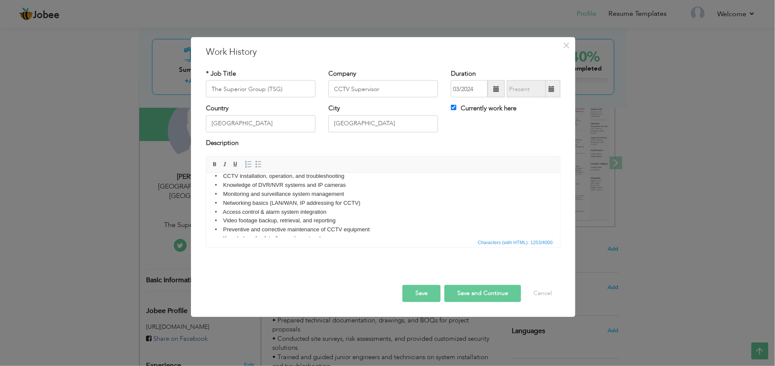
scroll to position [9, 0]
drag, startPoint x: 433, startPoint y: 298, endPoint x: 419, endPoint y: 298, distance: 14.6
click at [433, 274] on button "Save" at bounding box center [421, 293] width 38 height 17
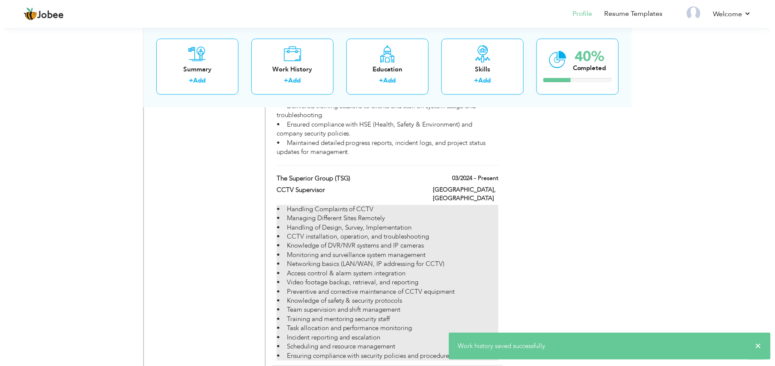
scroll to position [771, 0]
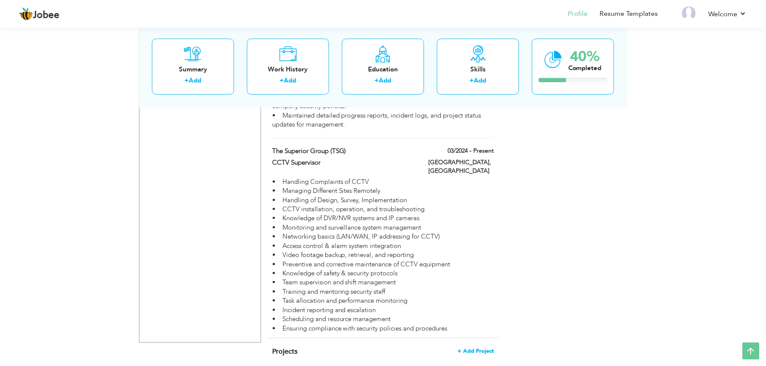
click at [473, 274] on span "+ Add Project" at bounding box center [476, 351] width 36 height 6
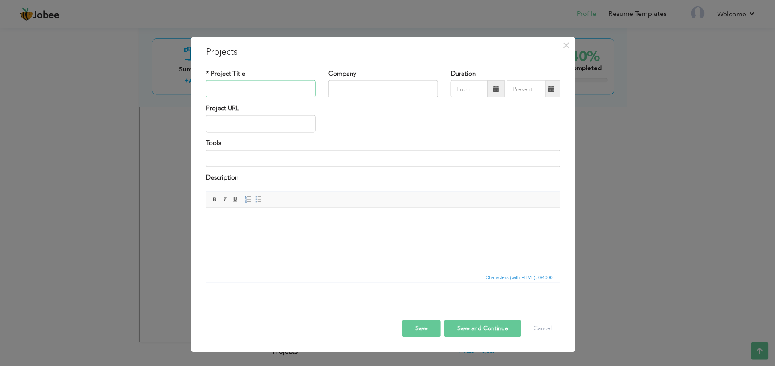
click at [295, 96] on input "text" at bounding box center [261, 88] width 110 height 17
paste input "Centaurus Mall"
type input "Centaurus Mall"
paste input "Senior Project Engineer"
type input "Senior Project Engineer"
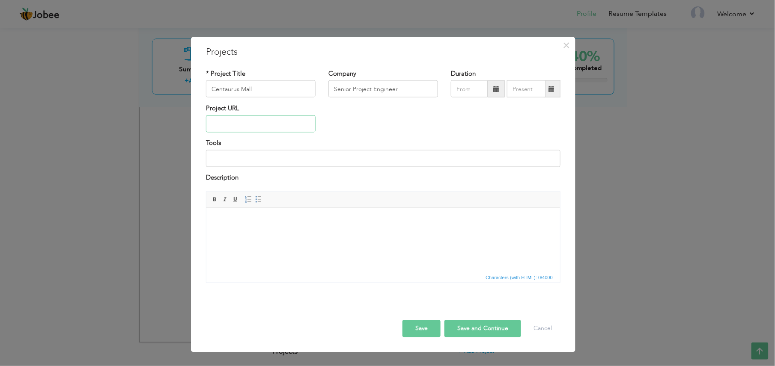
click at [275, 127] on input "text" at bounding box center [261, 123] width 110 height 17
click at [219, 224] on body at bounding box center [382, 221] width 336 height 9
click at [228, 229] on span "Context Menu Options" at bounding box center [225, 231] width 7 height 7
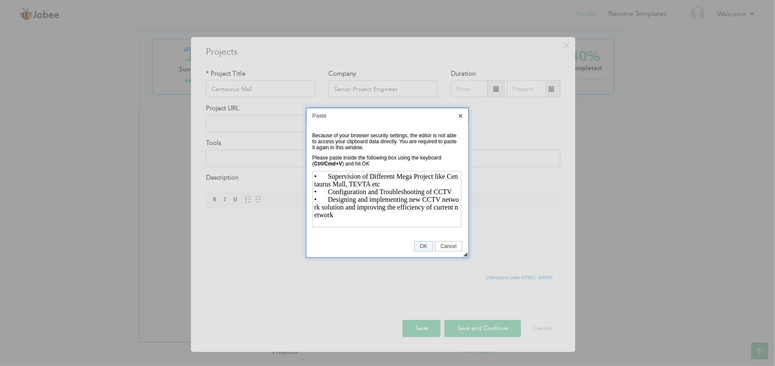
scroll to position [14, 0]
click at [420, 245] on span "OK" at bounding box center [424, 247] width 18 height 6
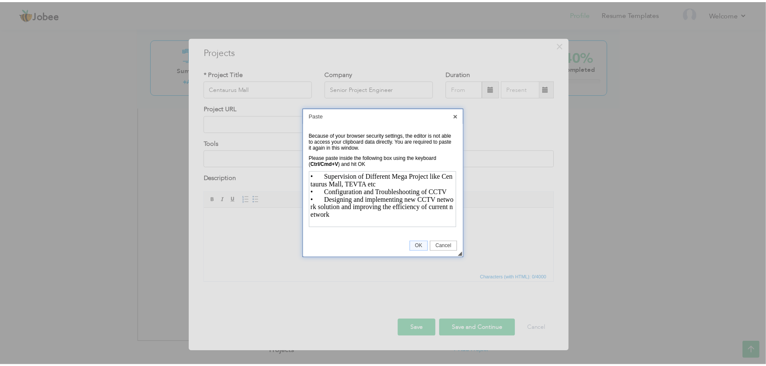
scroll to position [0, 0]
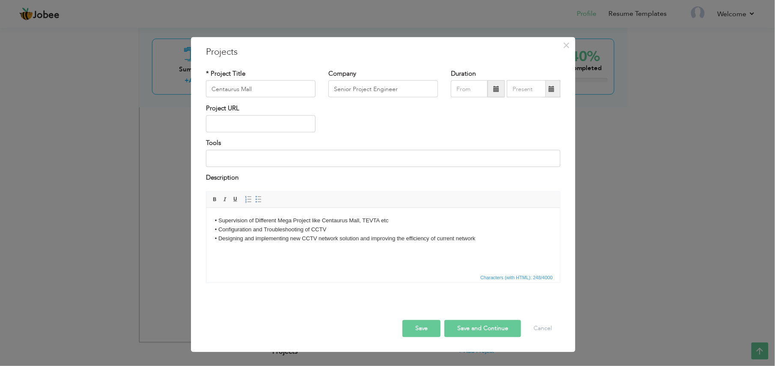
click at [479, 237] on body "• Supervision of Different Mega Project like Centaurus Mall, TEVTA etc • Config…" at bounding box center [382, 235] width 336 height 36
click at [433, 274] on button "Save" at bounding box center [421, 328] width 38 height 17
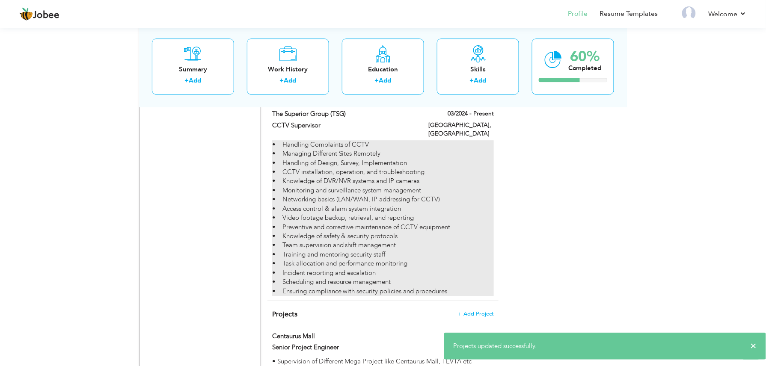
scroll to position [834, 0]
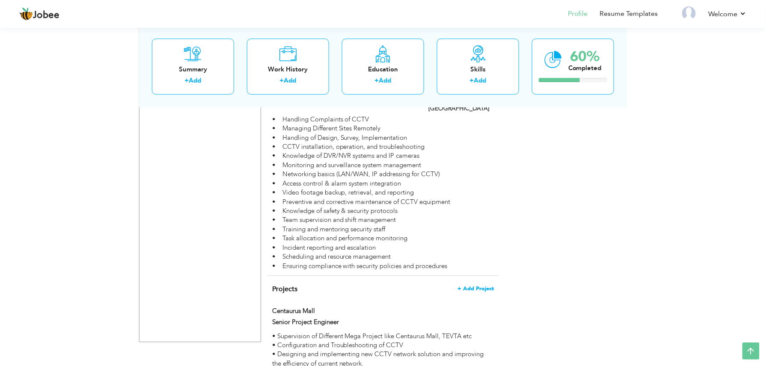
click at [472, 274] on span "+ Add Project" at bounding box center [476, 289] width 36 height 6
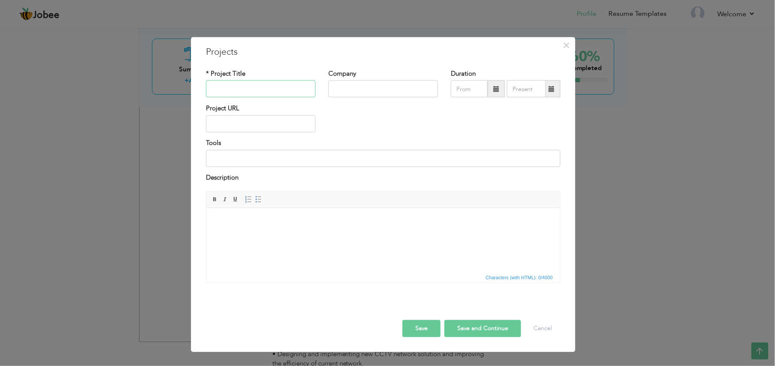
paste input "crescent model school and college"
type input "Crescent Model School & College"
paste input "Senior Project Engineer"
type input "Senior Project Engineer"
click at [428, 274] on button "Save" at bounding box center [421, 328] width 38 height 17
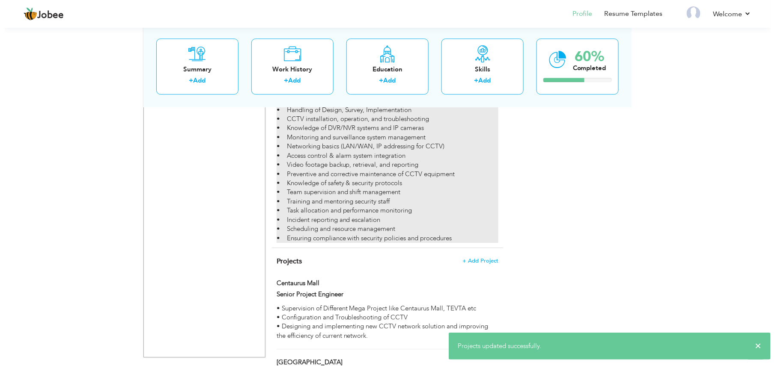
scroll to position [877, 0]
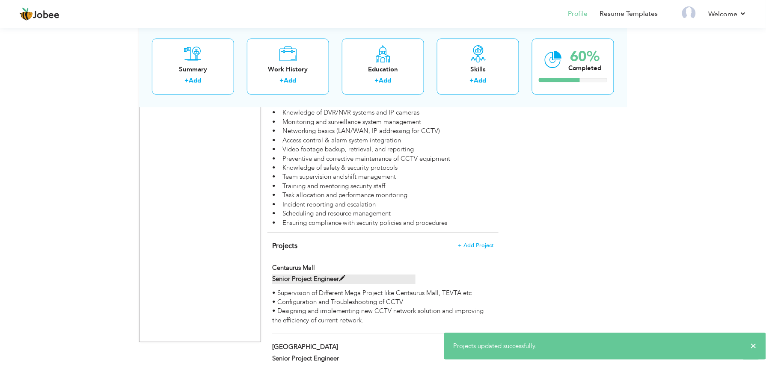
click at [385, 274] on label "Senior Project Engineer" at bounding box center [344, 279] width 144 height 9
type input "Centaurus Mall"
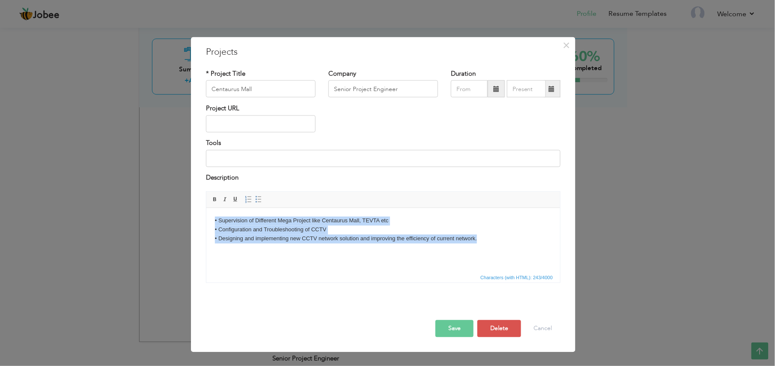
drag, startPoint x: 481, startPoint y: 240, endPoint x: 409, endPoint y: 430, distance: 203.3
click at [206, 220] on html "• Supervision of Different Mega Project like Centaurus Mall, TEVTA etc • Config…" at bounding box center [383, 230] width 354 height 44
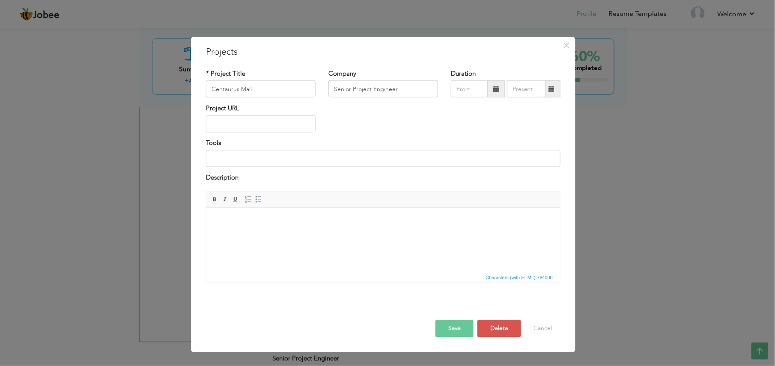
click at [461, 274] on button "Save" at bounding box center [454, 328] width 38 height 17
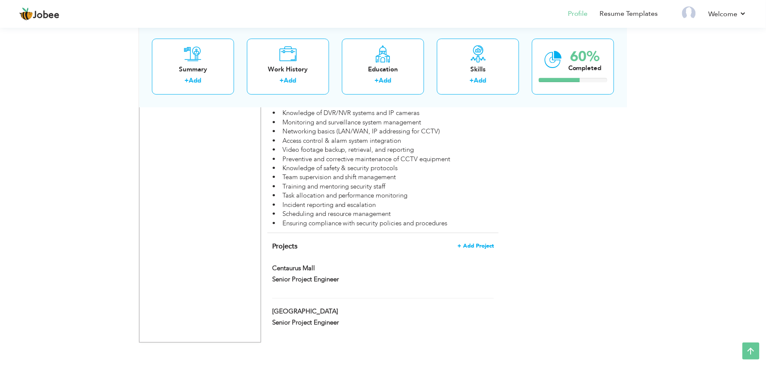
click at [475, 243] on span "+ Add Project" at bounding box center [476, 246] width 36 height 6
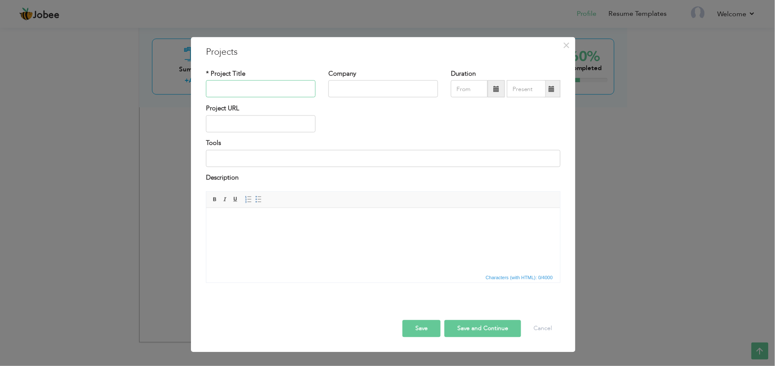
paste input "TEVTA"
type input "TEVTA"
click at [403, 89] on input "text" at bounding box center [383, 88] width 110 height 17
paste input "Senior Project Engineer"
type input "Senior Project Engineer"
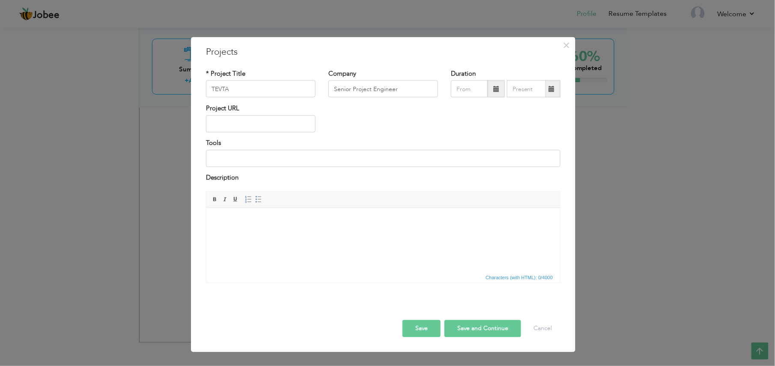
click at [421, 274] on button "Save" at bounding box center [421, 328] width 38 height 17
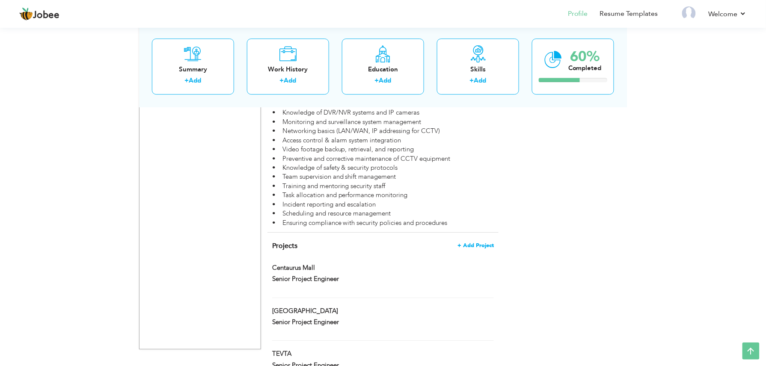
click at [473, 243] on span "+ Add Project" at bounding box center [476, 246] width 36 height 6
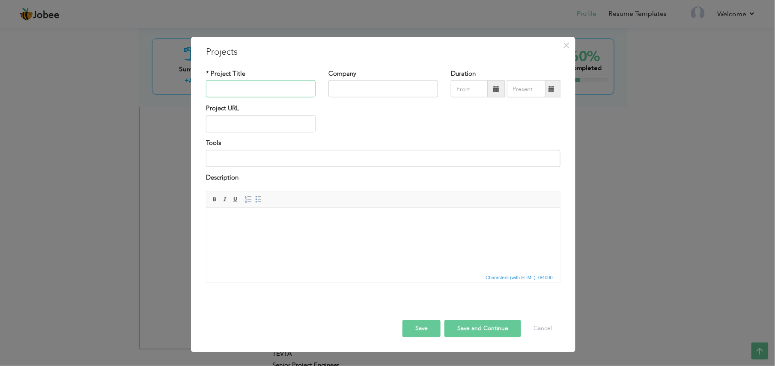
paste input "Business Facilitation Centre"
type input "Business Facilitation Centre"
click at [351, 89] on input "text" at bounding box center [383, 88] width 110 height 17
paste input "Project Supervisor"
type input "Project Supervisor"
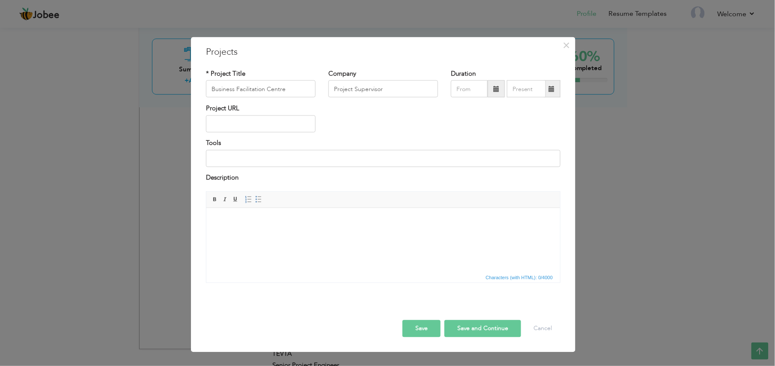
click at [424, 274] on button "Save" at bounding box center [421, 328] width 38 height 17
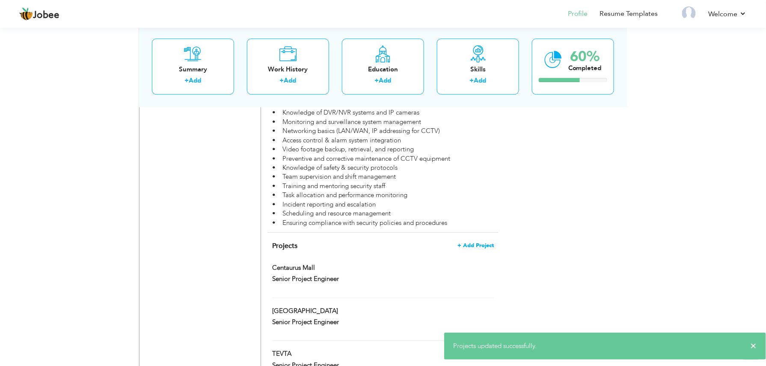
click at [473, 243] on span "+ Add Project" at bounding box center [476, 246] width 36 height 6
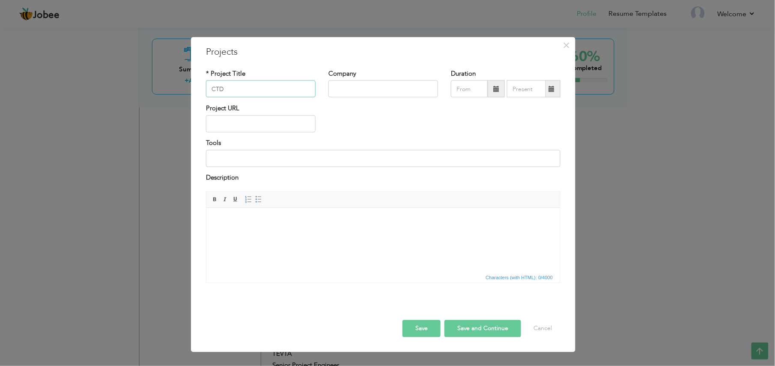
type input "CTD"
paste input "Project Supervisor"
type input "Project Supervisor"
click at [426, 274] on button "Save" at bounding box center [421, 328] width 38 height 17
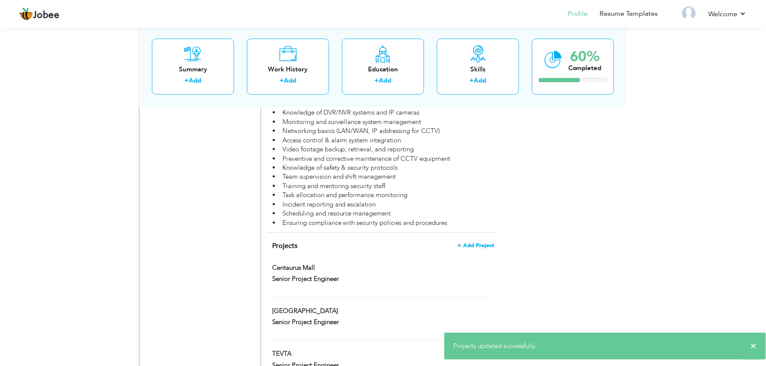
click at [480, 243] on span "+ Add Project" at bounding box center [476, 246] width 36 height 6
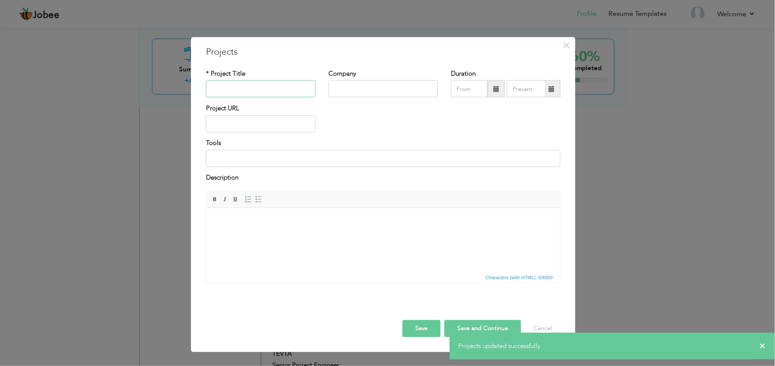
click at [286, 89] on input "text" at bounding box center [261, 88] width 110 height 17
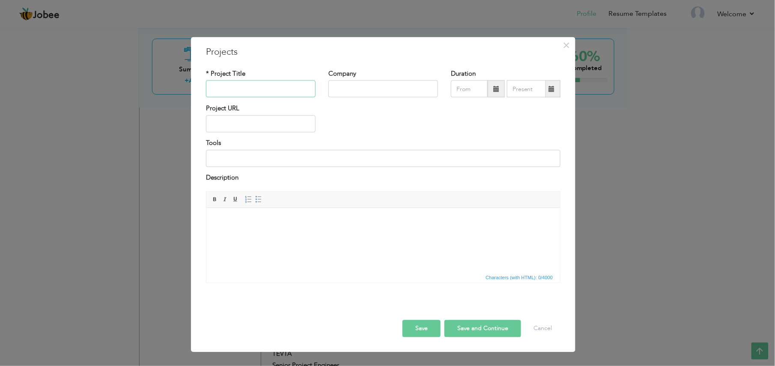
paste input "Nishat, Qarshi, DG Cement"
drag, startPoint x: 261, startPoint y: 90, endPoint x: 65, endPoint y: 95, distance: 195.7
click at [65, 95] on div "× Projects * Project Title Nishat Company Duration Project URL Tools" at bounding box center [387, 183] width 775 height 366
paste input "Mills Bhikhi"
type input "Nishat Mills Bhikhi"
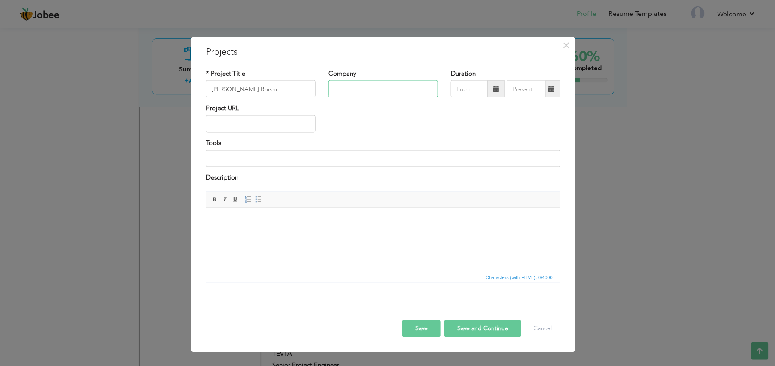
click at [401, 96] on input "text" at bounding box center [383, 88] width 110 height 17
paste input "Project Supervisor"
type input "Project Supervisor"
drag, startPoint x: 430, startPoint y: 325, endPoint x: 435, endPoint y: 303, distance: 22.8
click at [431, 274] on button "Save" at bounding box center [421, 328] width 38 height 17
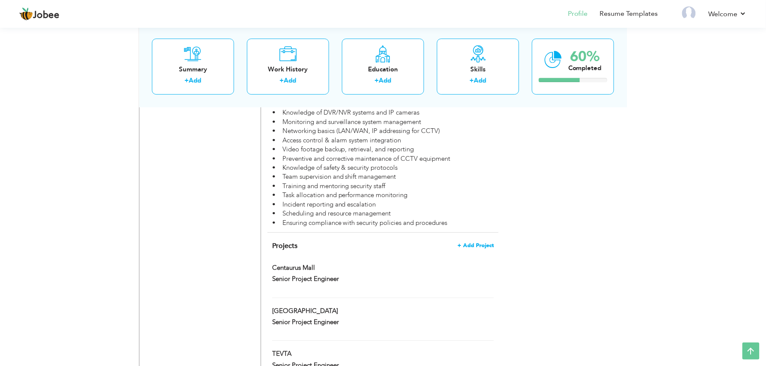
click at [488, 243] on span "+ Add Project" at bounding box center [476, 246] width 36 height 6
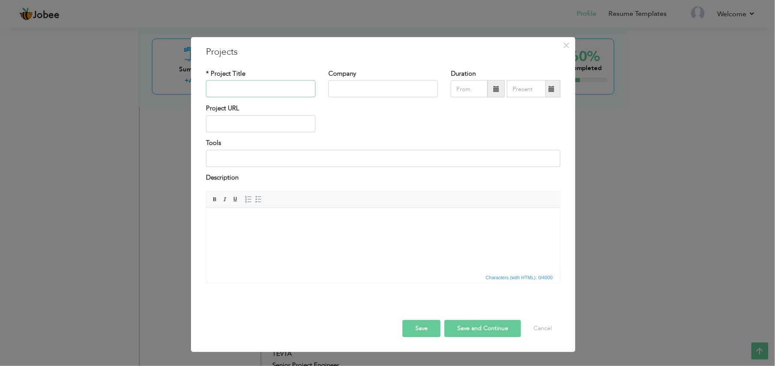
paste input "nishat sutas dairy limited"
type input "Nishat Sutas Dairy Limited"
paste input "nishat sutas dairy limited"
type input "nishat sutas dairy limited"
paste input "Project Supervisor"
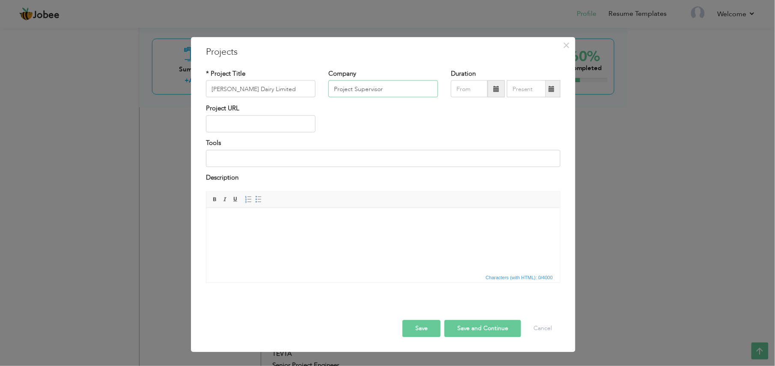
type input "Project Supervisor"
click at [412, 274] on button "Save" at bounding box center [421, 328] width 38 height 17
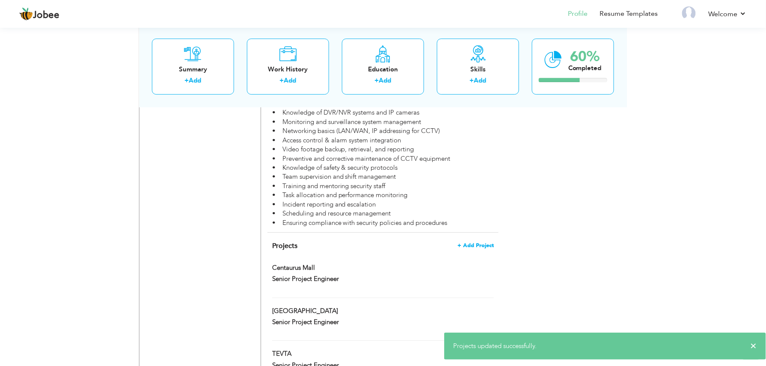
click at [468, 243] on span "+ Add Project" at bounding box center [476, 246] width 36 height 6
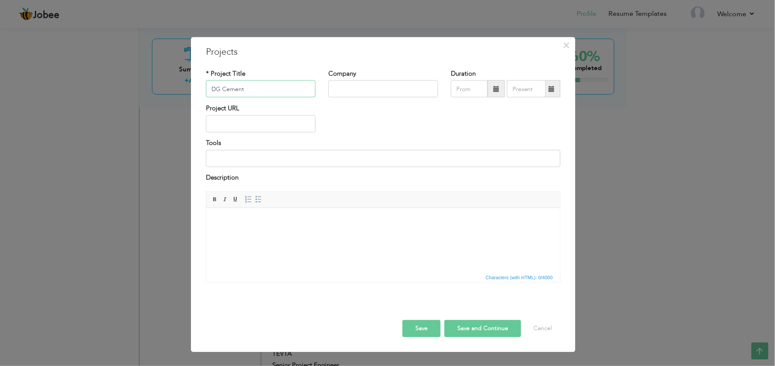
type input "DG Cement"
paste input "Project Supervisor"
type input "Project Supervisor"
click at [419, 274] on button "Save" at bounding box center [421, 328] width 38 height 17
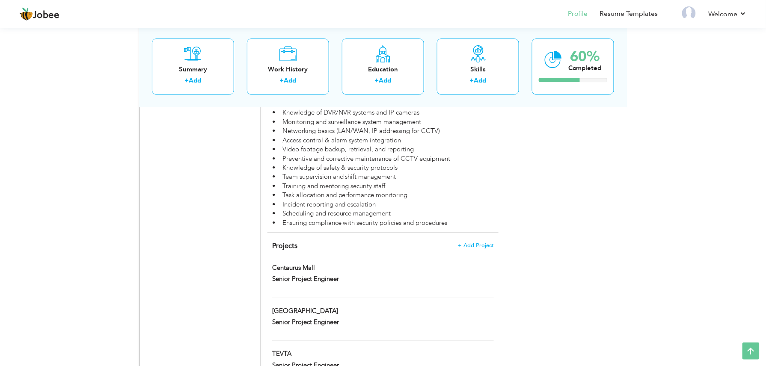
click at [473, 243] on span "+ Add Project" at bounding box center [476, 246] width 36 height 6
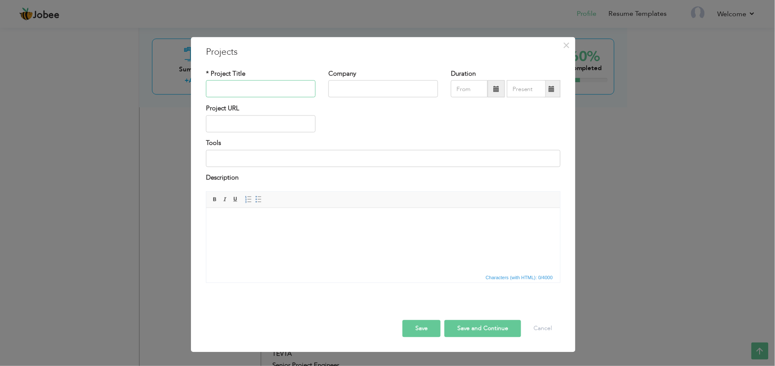
paste input "Qarshi Plan & Head Office"
type input "Qarshi Head Office LHR"
click at [360, 90] on input "text" at bounding box center [383, 88] width 110 height 17
click at [373, 88] on input "text" at bounding box center [383, 88] width 110 height 17
paste input "Project Supervisor"
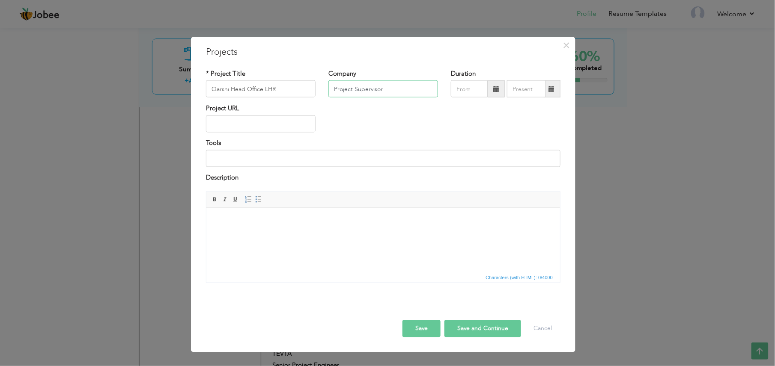
type input "Project Supervisor"
click at [424, 274] on button "Save" at bounding box center [421, 328] width 38 height 17
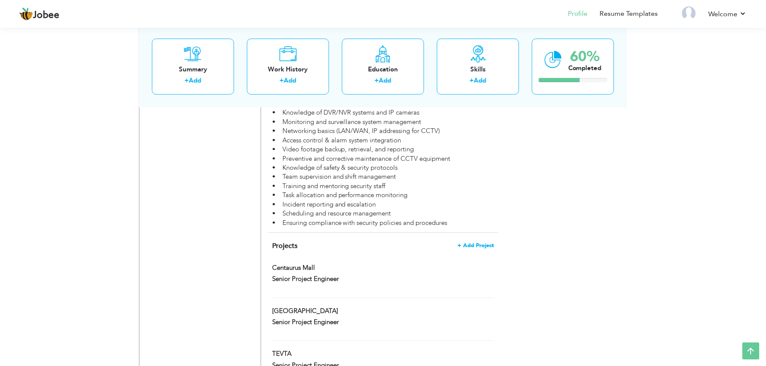
click at [468, 243] on span "+ Add Project" at bounding box center [476, 246] width 36 height 6
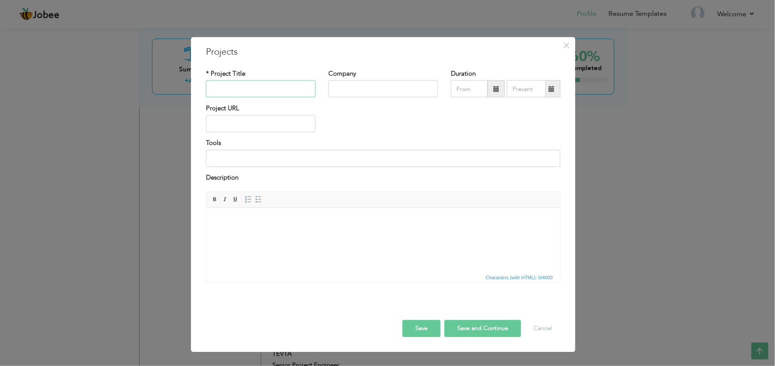
paste input "Qarshi Industries in [PERSON_NAME][GEOGRAPHIC_DATA]"
type input "Qarshi Industries in [PERSON_NAME][GEOGRAPHIC_DATA]"
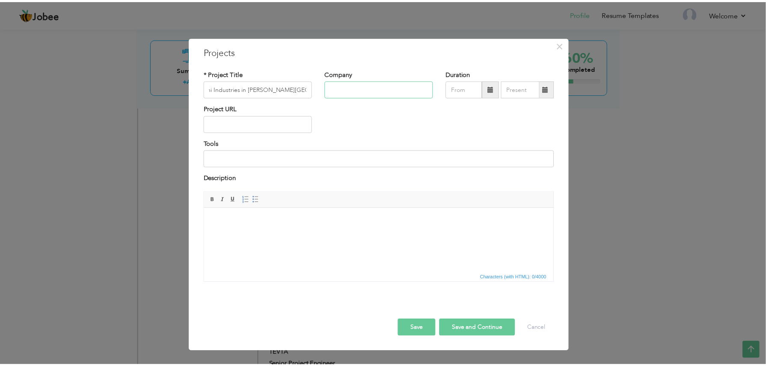
scroll to position [0, 0]
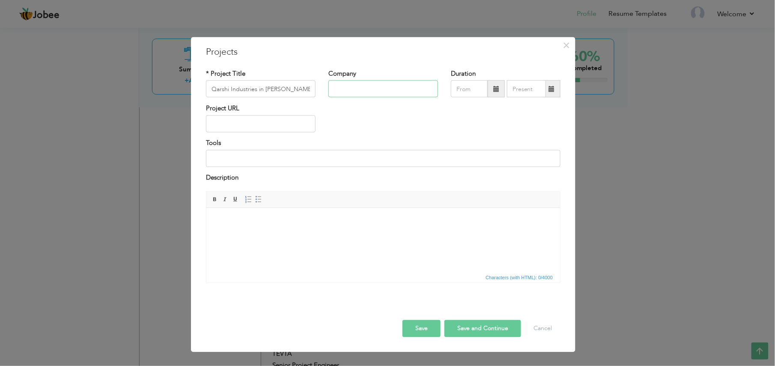
paste input "Project Supervisor"
type input "Project Supervisor"
click at [414, 274] on button "Save" at bounding box center [421, 328] width 38 height 17
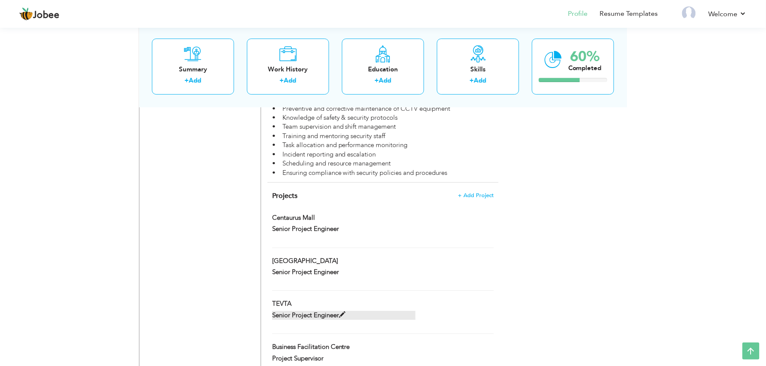
scroll to position [901, 0]
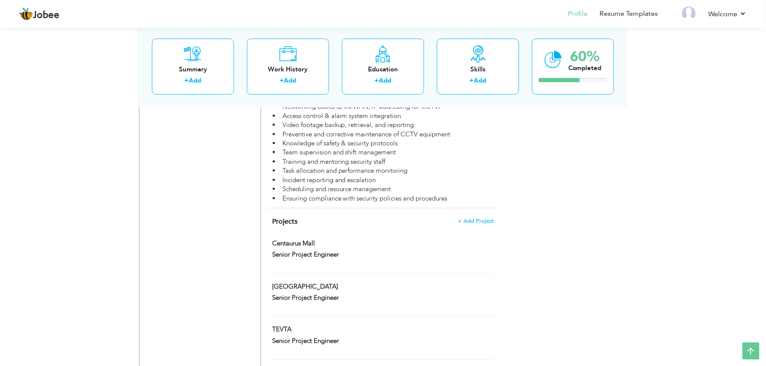
click at [356, 274] on span at bounding box center [353, 372] width 6 height 6
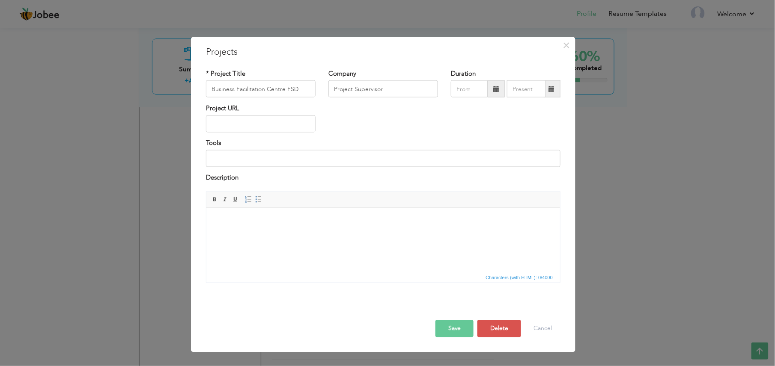
click at [441, 274] on button "Save" at bounding box center [454, 328] width 38 height 17
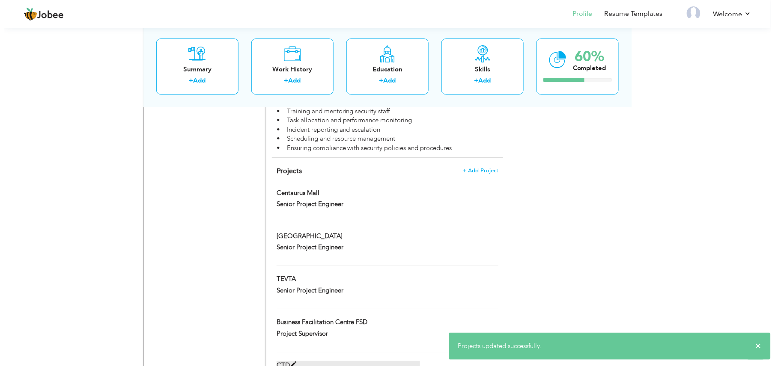
scroll to position [959, 0]
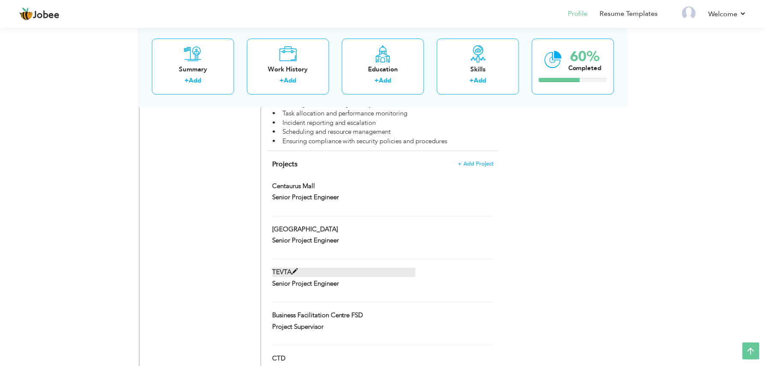
click at [297, 269] on span at bounding box center [294, 272] width 6 height 6
type input "TEVTA"
type input "Senior Project Engineer"
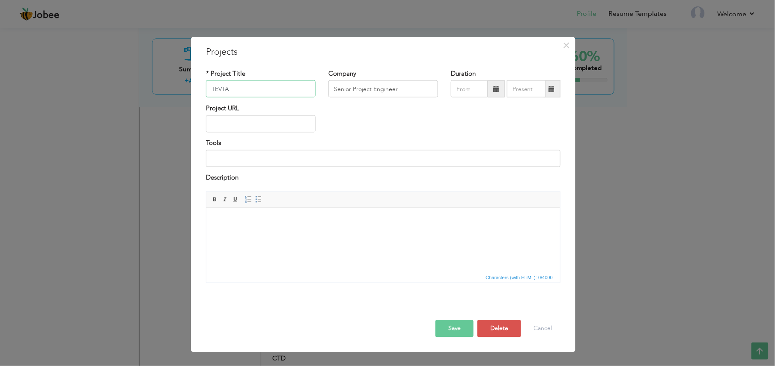
click at [277, 84] on input "TEVTA" at bounding box center [261, 88] width 110 height 17
click at [461, 274] on button "Save" at bounding box center [454, 328] width 38 height 17
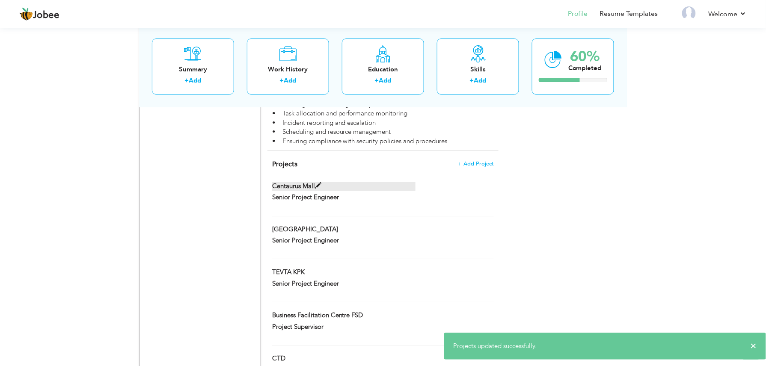
click at [331, 182] on label "Centaurus Mall" at bounding box center [344, 186] width 144 height 9
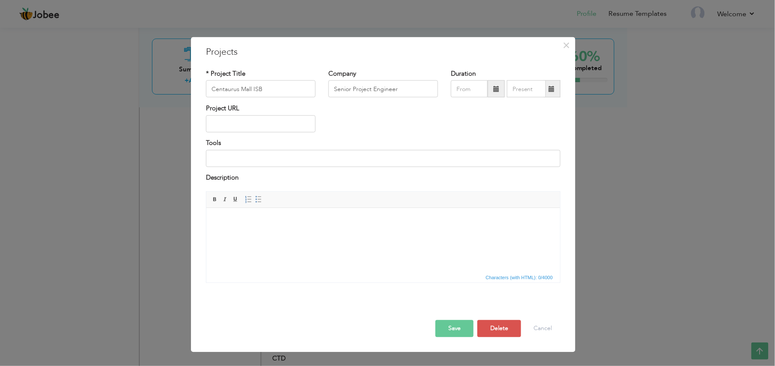
click at [451, 274] on button "Save" at bounding box center [454, 328] width 38 height 17
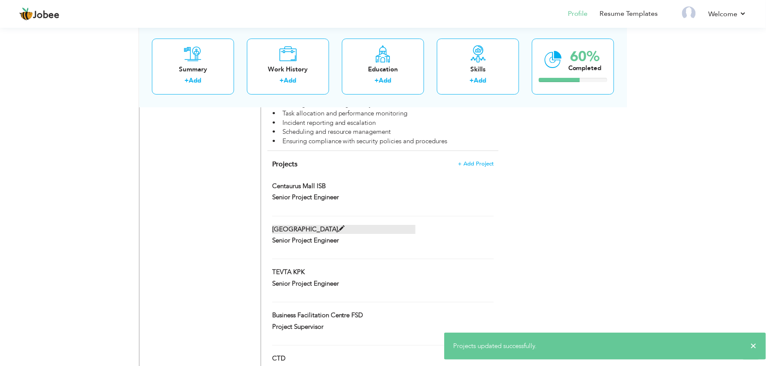
click at [386, 225] on label "Crescent Model School & College" at bounding box center [344, 229] width 144 height 9
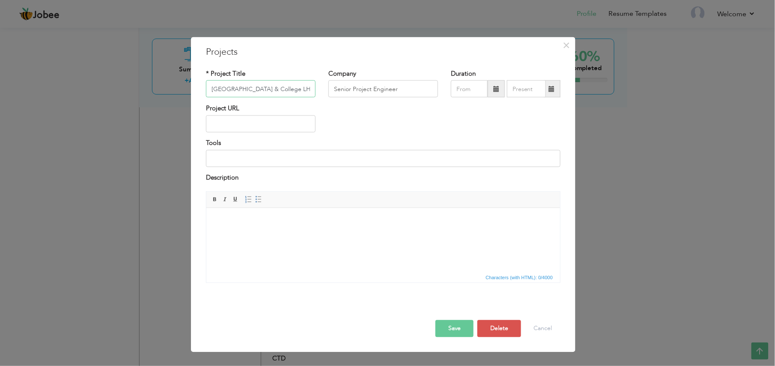
scroll to position [0, 4]
click at [445, 274] on button "Save" at bounding box center [454, 328] width 38 height 17
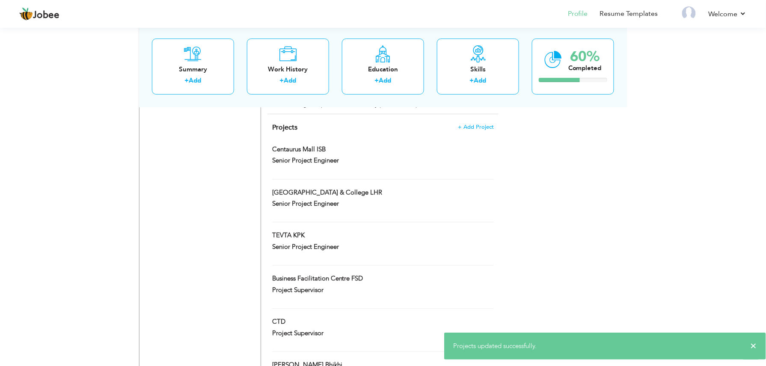
scroll to position [1016, 0]
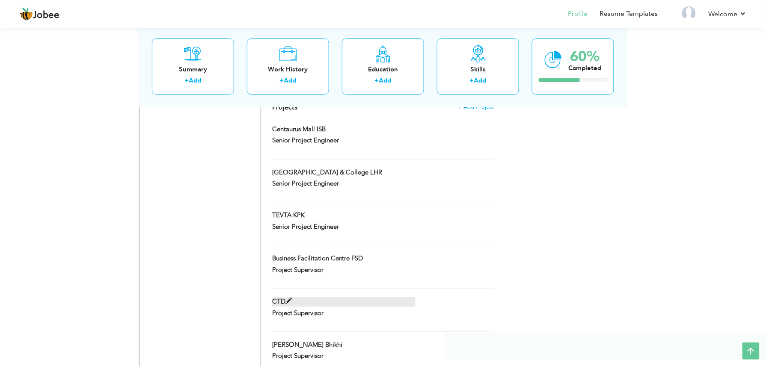
click at [317, 274] on label "CTD" at bounding box center [344, 301] width 144 height 9
type input "CTD"
type input "Project Supervisor"
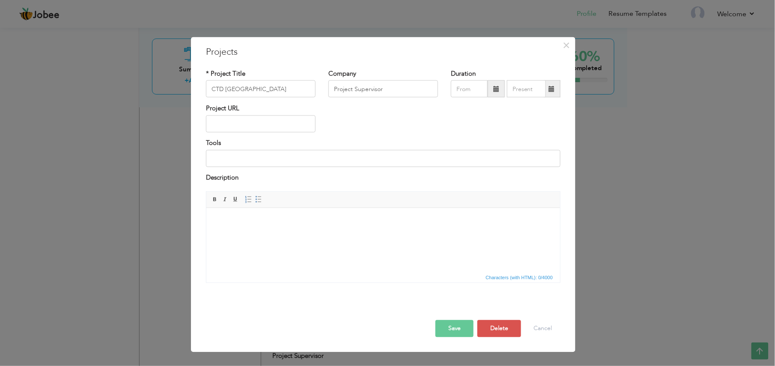
drag, startPoint x: 467, startPoint y: 329, endPoint x: 355, endPoint y: 278, distance: 123.0
click at [467, 274] on button "Save" at bounding box center [454, 328] width 38 height 17
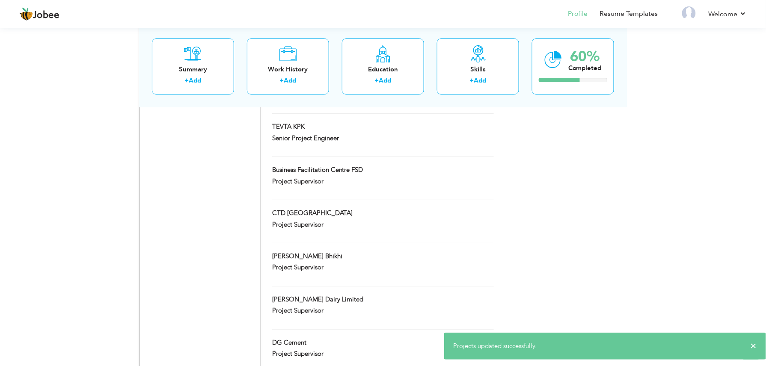
scroll to position [1130, 0]
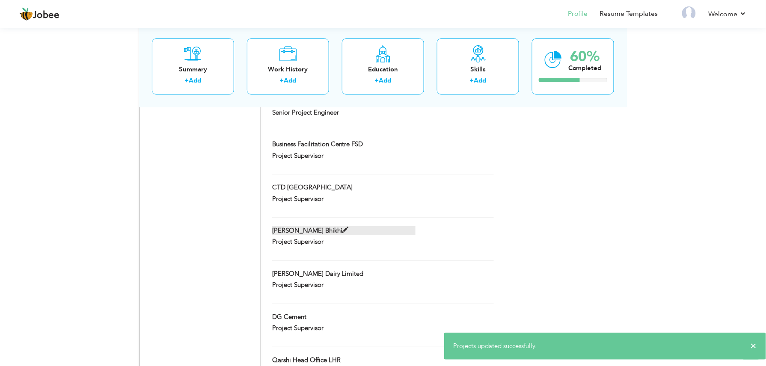
click at [355, 226] on label "Nishat Mills Bhikhi" at bounding box center [344, 230] width 144 height 9
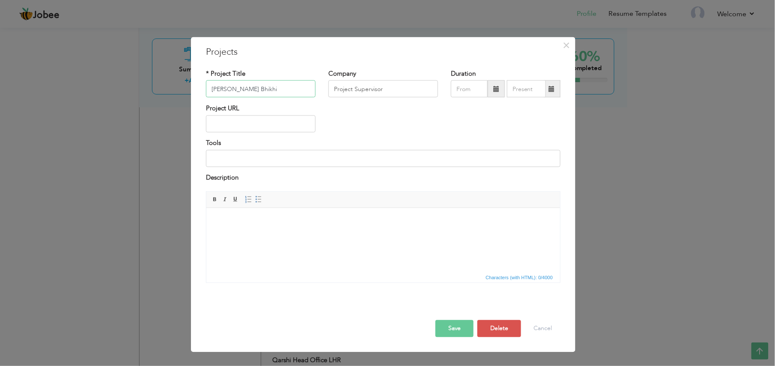
paste input "sheikhupura"
drag, startPoint x: 458, startPoint y: 331, endPoint x: 108, endPoint y: 9, distance: 475.6
click at [458, 274] on button "Save" at bounding box center [454, 328] width 38 height 17
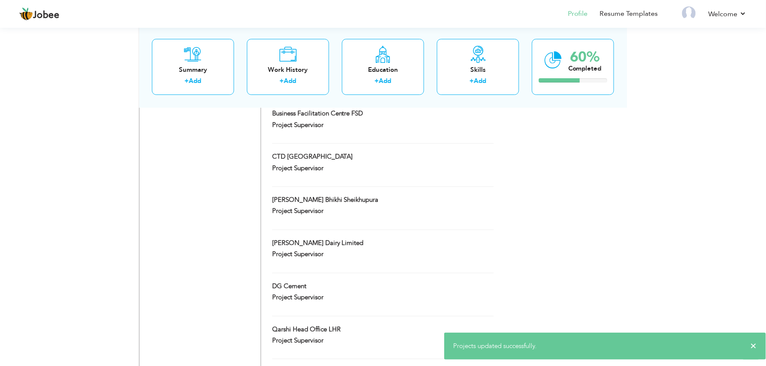
scroll to position [1187, 0]
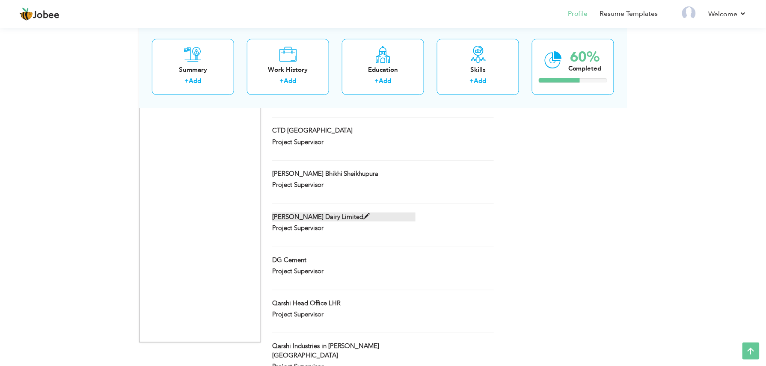
click at [372, 213] on label "Nishat Sutas Dairy Limited" at bounding box center [344, 217] width 144 height 9
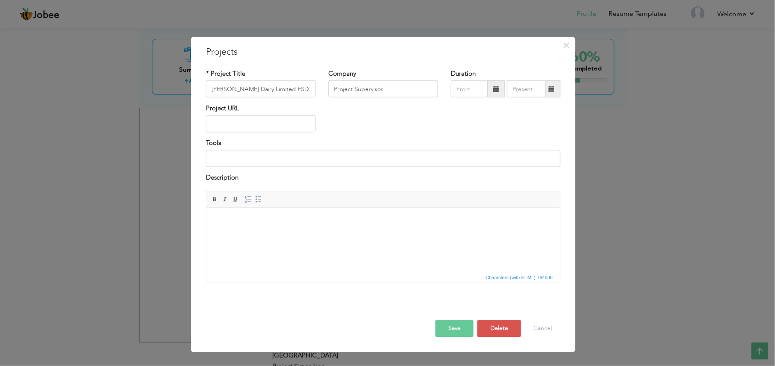
click at [471, 274] on button "Save" at bounding box center [454, 328] width 38 height 17
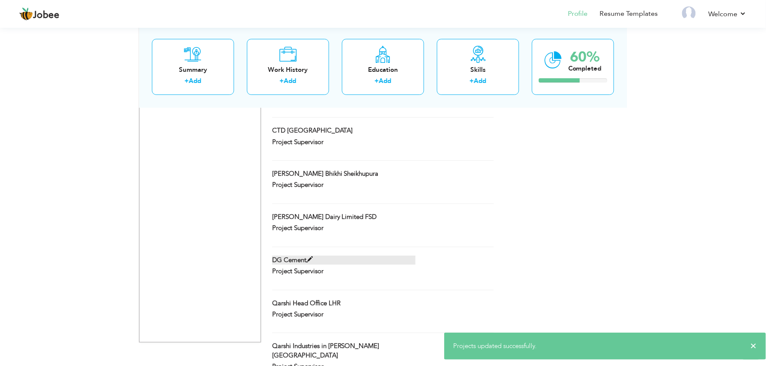
click at [320, 256] on label "DG Cement" at bounding box center [344, 260] width 144 height 9
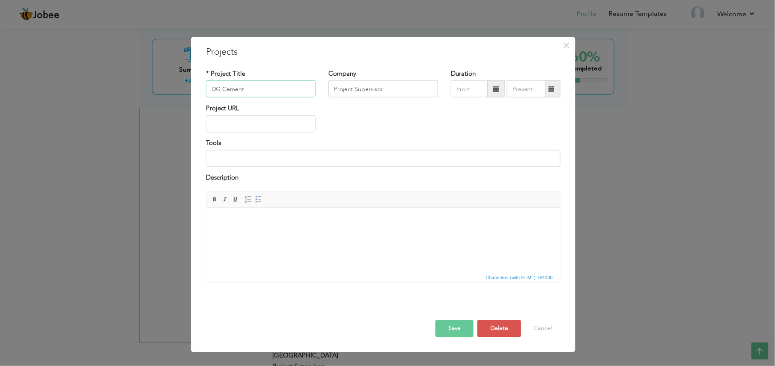
paste input "kallar kahar"
type input "DG Cement Kallar Kahar"
click at [461, 274] on button "Save" at bounding box center [454, 328] width 38 height 17
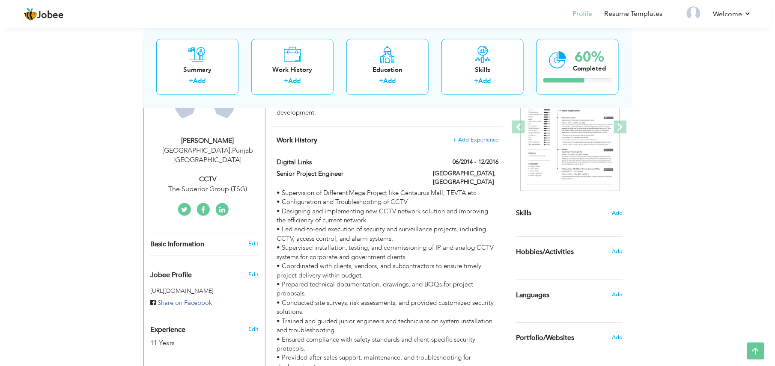
scroll to position [217, 0]
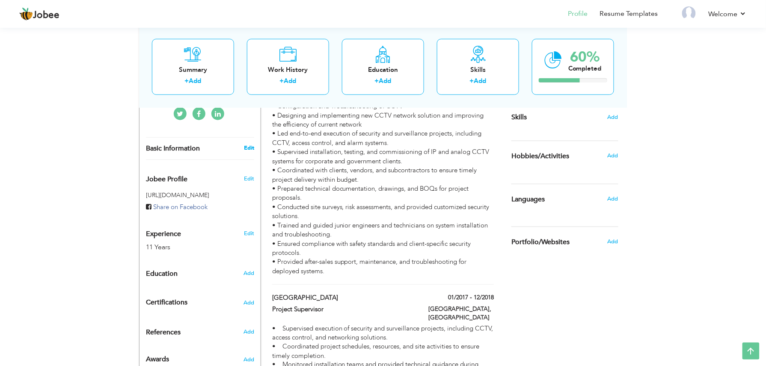
click at [249, 144] on link "Edit" at bounding box center [249, 148] width 10 height 8
type input "[PERSON_NAME]"
type input "[PHONE_NUMBER]"
select select "number:166"
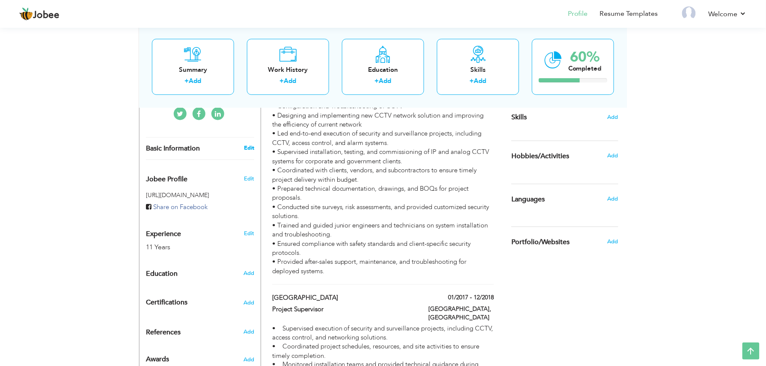
type input "[GEOGRAPHIC_DATA]"
select select "number:13"
type input "The Superior Group (TSG)"
type input "CCTV"
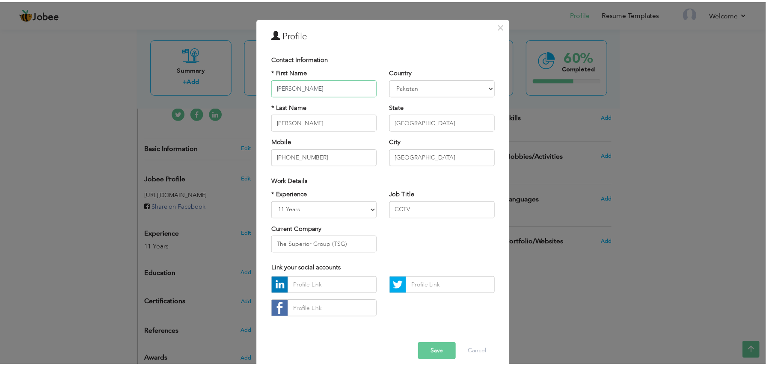
scroll to position [30, 0]
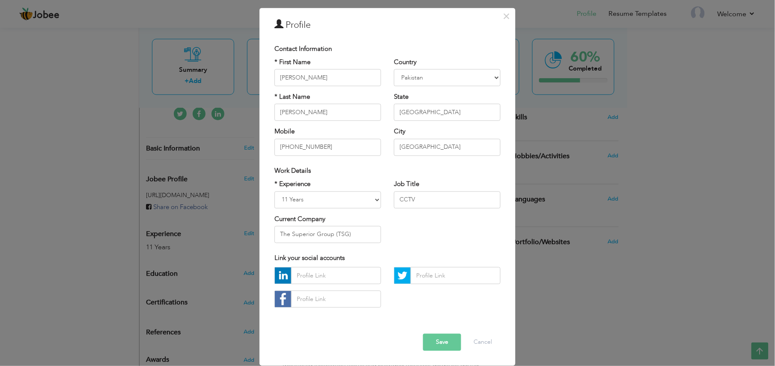
click at [427, 274] on button "Save" at bounding box center [442, 342] width 38 height 17
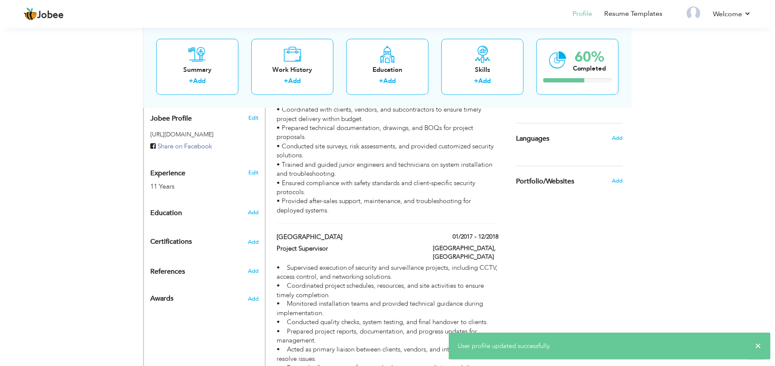
scroll to position [331, 0]
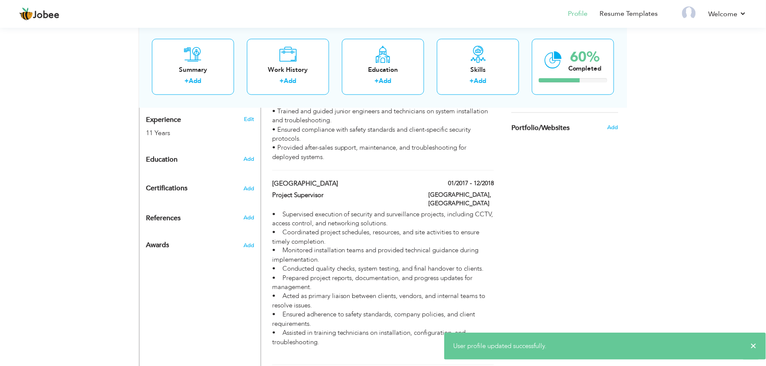
click at [230, 151] on div "Education" at bounding box center [190, 159] width 101 height 17
radio input "true"
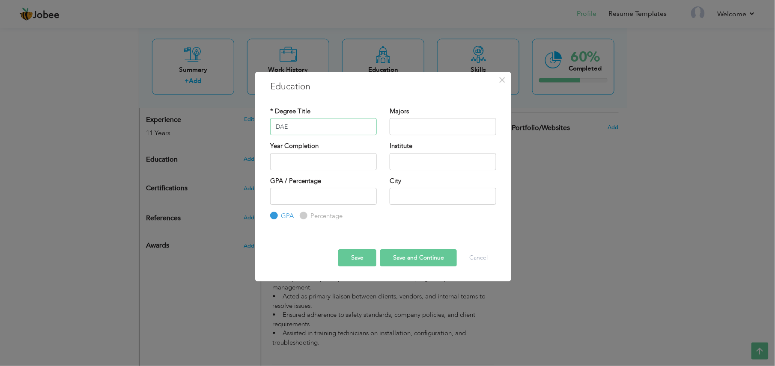
type input "DAE"
type input "Electrical"
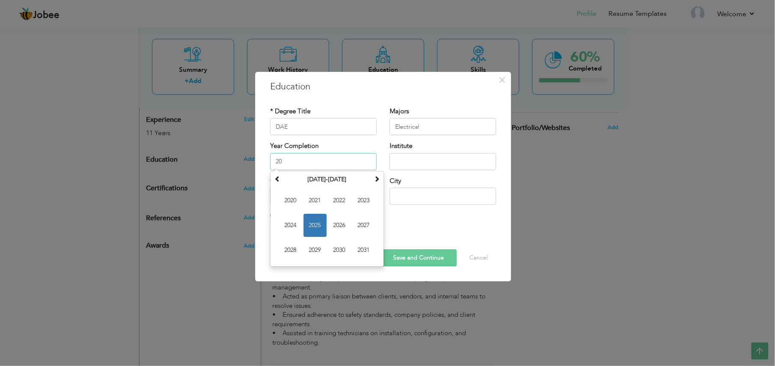
type input "2"
type input "1998"
click at [356, 147] on div "Year Completion 1998 August 2025 Su Mo Tu We Th Fr Sa 27 28 29 30 31 1 2 3 4 5 …" at bounding box center [323, 156] width 107 height 28
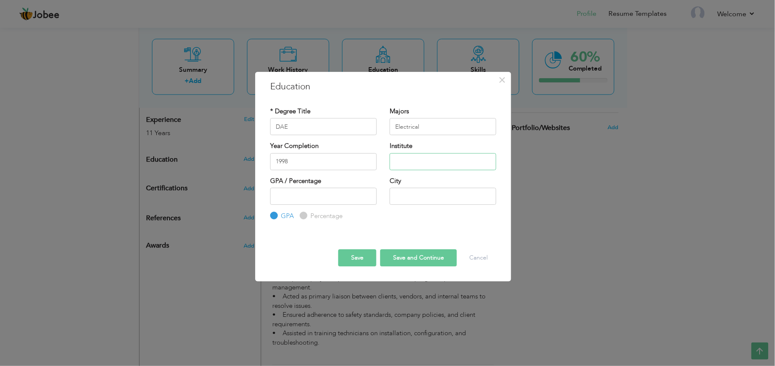
click at [434, 164] on input "text" at bounding box center [443, 161] width 107 height 17
type input "Govt College Of Techknology"
drag, startPoint x: 341, startPoint y: 199, endPoint x: 404, endPoint y: 203, distance: 63.4
click at [343, 200] on input "number" at bounding box center [323, 196] width 107 height 17
click at [413, 199] on input "text" at bounding box center [443, 196] width 107 height 17
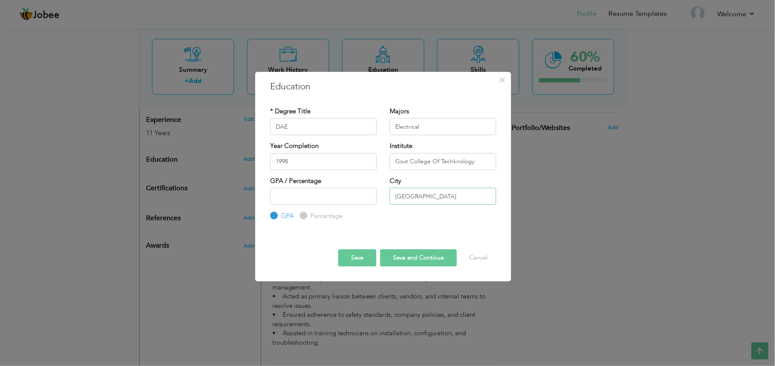
type input "[GEOGRAPHIC_DATA]"
click at [315, 244] on div at bounding box center [383, 242] width 239 height 15
click at [346, 259] on button "Save" at bounding box center [357, 258] width 38 height 17
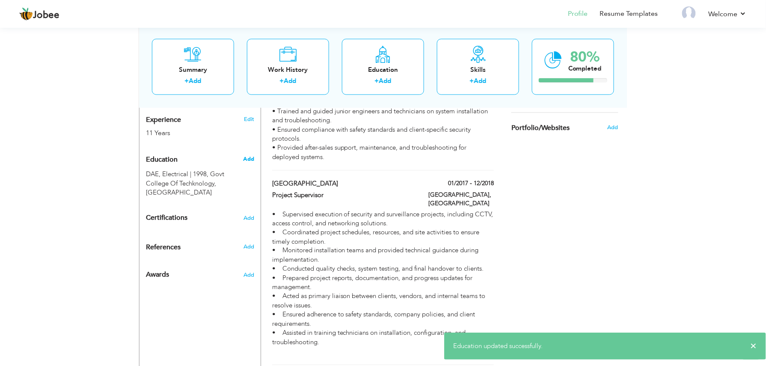
click at [251, 155] on span "Add" at bounding box center [248, 159] width 11 height 8
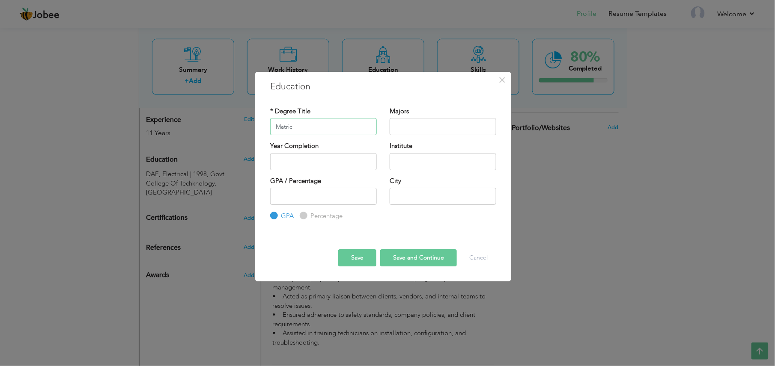
type input "Matric"
type input "Science"
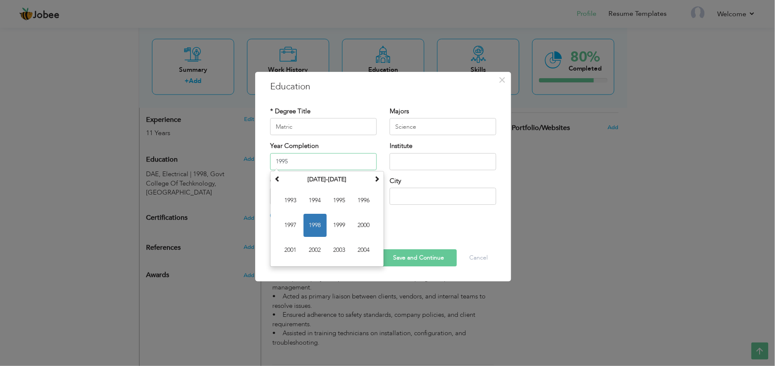
type input "1995"
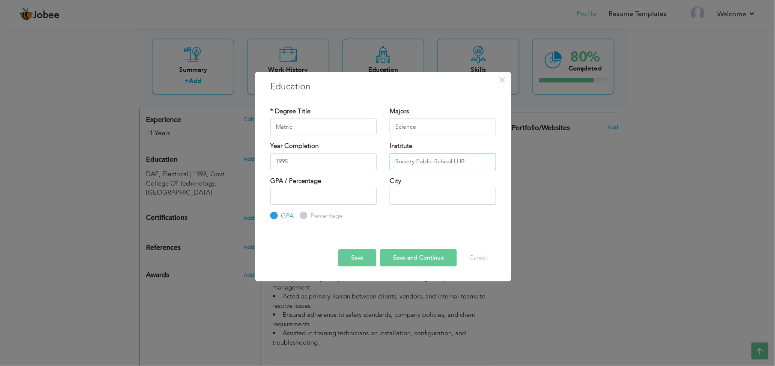
type input "Society Public School LHR"
click at [472, 198] on input "text" at bounding box center [443, 196] width 107 height 17
type input "[GEOGRAPHIC_DATA]"
click at [486, 166] on input "Society Public School LHR" at bounding box center [443, 161] width 107 height 17
type input "Society Public School"
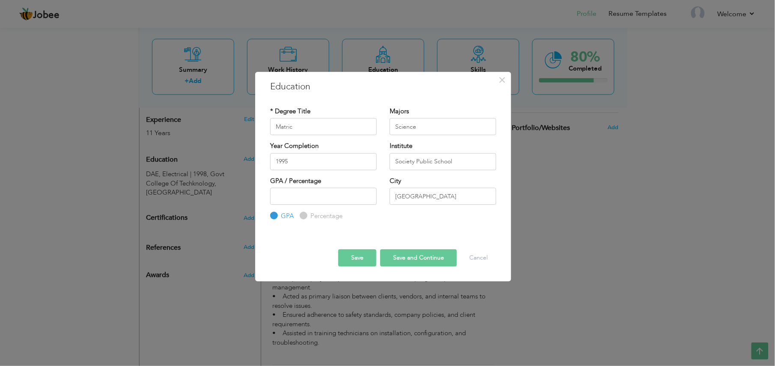
click at [372, 257] on button "Save" at bounding box center [357, 258] width 38 height 17
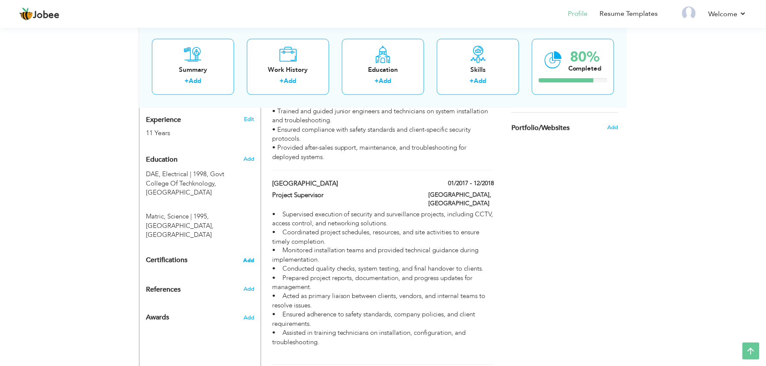
click at [251, 258] on span "Add" at bounding box center [248, 261] width 11 height 6
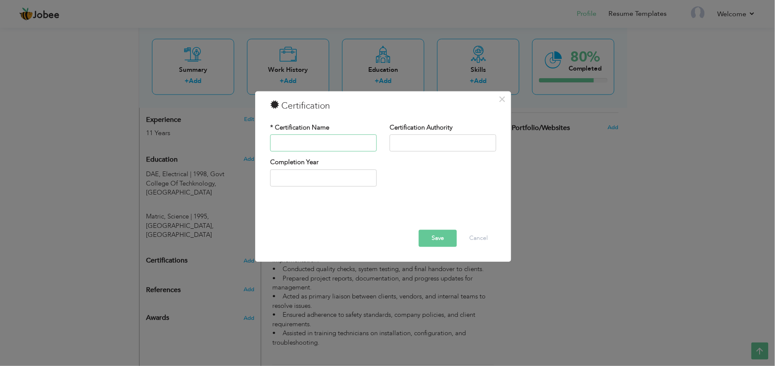
click at [360, 150] on input "text" at bounding box center [323, 143] width 107 height 17
paste input "hikvision certified security associate"
type input "Hikvision Certified Security Associate (HCSA)"
click at [443, 144] on input "text" at bounding box center [443, 143] width 107 height 17
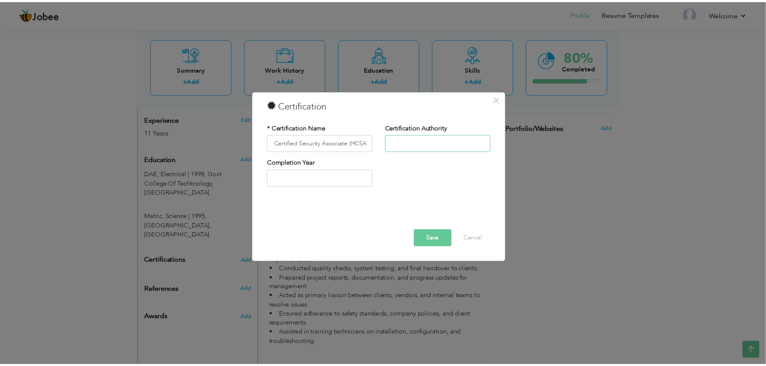
scroll to position [0, 0]
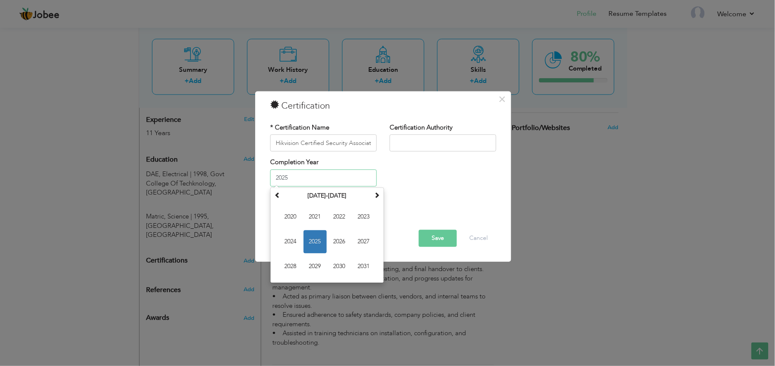
click at [320, 183] on input "2025" at bounding box center [323, 178] width 107 height 17
type input "2016"
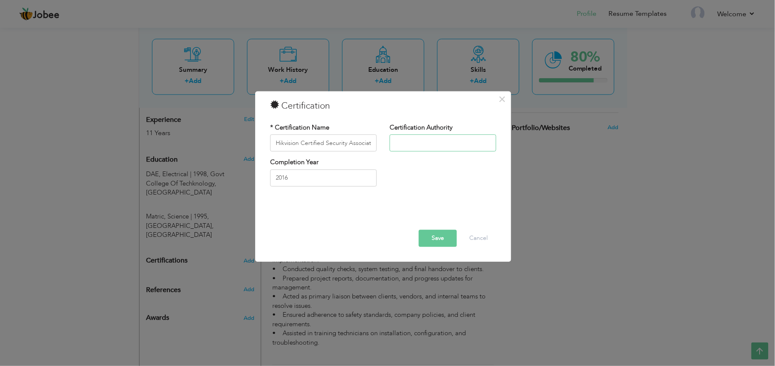
click at [477, 149] on input "text" at bounding box center [443, 143] width 107 height 17
click at [440, 241] on button "Save" at bounding box center [438, 238] width 38 height 17
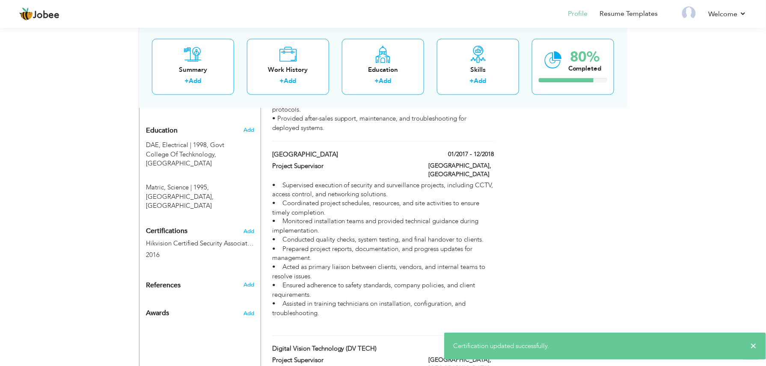
scroll to position [388, 0]
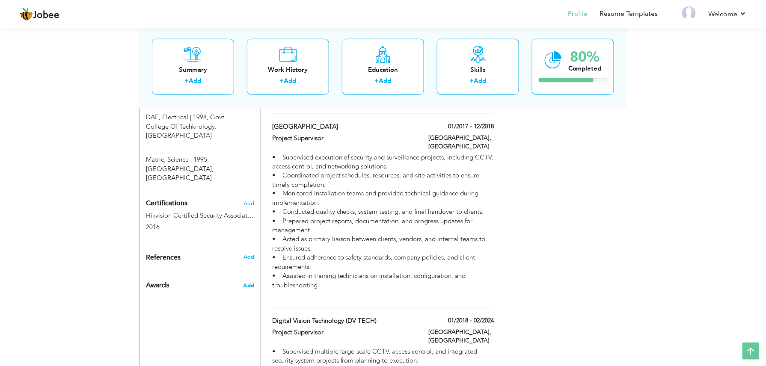
click at [248, 274] on span "Add" at bounding box center [248, 287] width 11 height 8
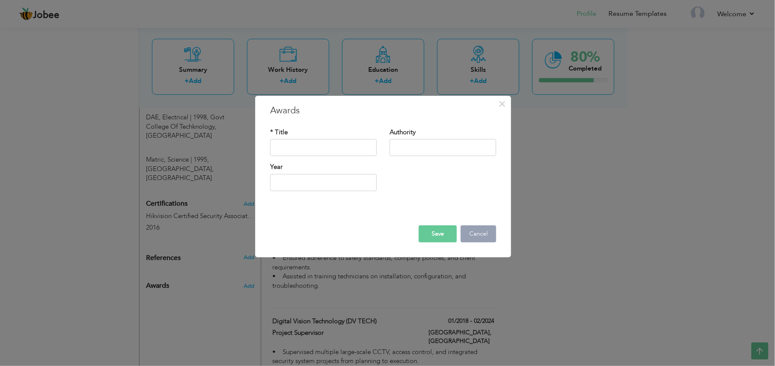
click at [472, 230] on button "Cancel" at bounding box center [479, 234] width 36 height 17
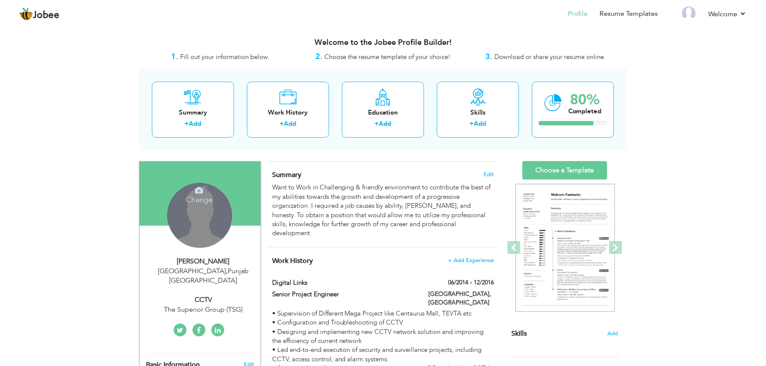
scroll to position [57, 0]
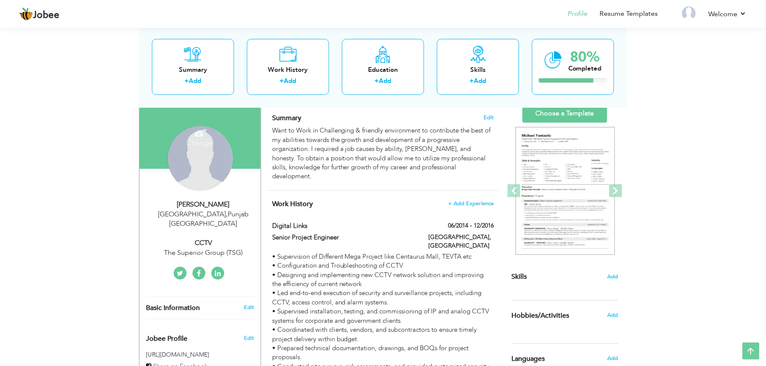
click at [198, 149] on div "Change Remove" at bounding box center [199, 158] width 65 height 65
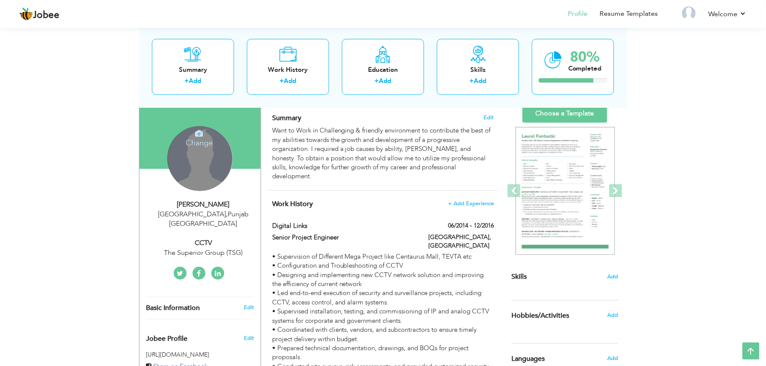
click at [211, 137] on h4 "Change" at bounding box center [199, 137] width 61 height 21
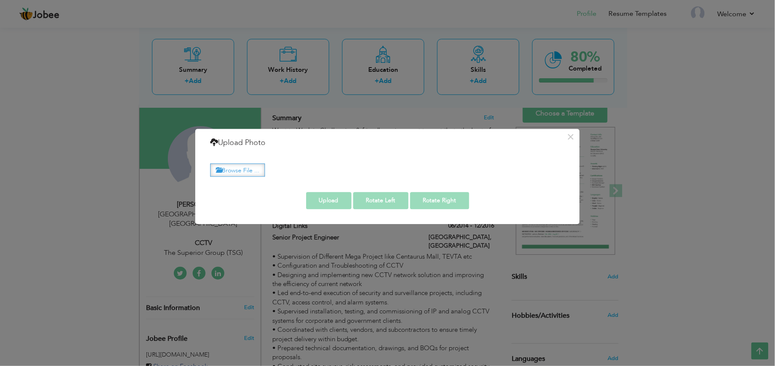
click at [235, 164] on label "Browse File ..." at bounding box center [237, 170] width 55 height 13
click at [0, 0] on input "Browse File ..." at bounding box center [0, 0] width 0 height 0
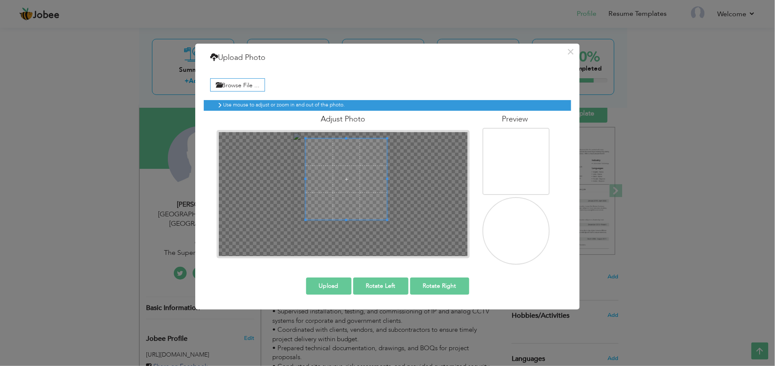
click at [360, 175] on span at bounding box center [346, 179] width 81 height 81
click at [307, 220] on span at bounding box center [346, 220] width 81 height 2
click at [300, 226] on span at bounding box center [299, 227] width 2 height 2
click at [390, 229] on span at bounding box center [390, 230] width 2 height 2
click at [515, 226] on img at bounding box center [516, 239] width 76 height 93
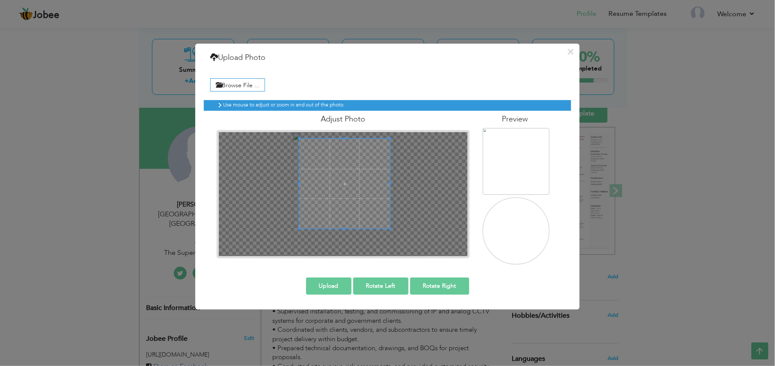
drag, startPoint x: 512, startPoint y: 226, endPoint x: 507, endPoint y: 228, distance: 5.2
click at [507, 228] on img at bounding box center [516, 239] width 76 height 93
click at [374, 274] on button "Rotate Left" at bounding box center [380, 286] width 55 height 17
click at [443, 274] on button "Rotate Right" at bounding box center [439, 286] width 59 height 17
click at [321, 274] on button "Upload" at bounding box center [328, 286] width 45 height 17
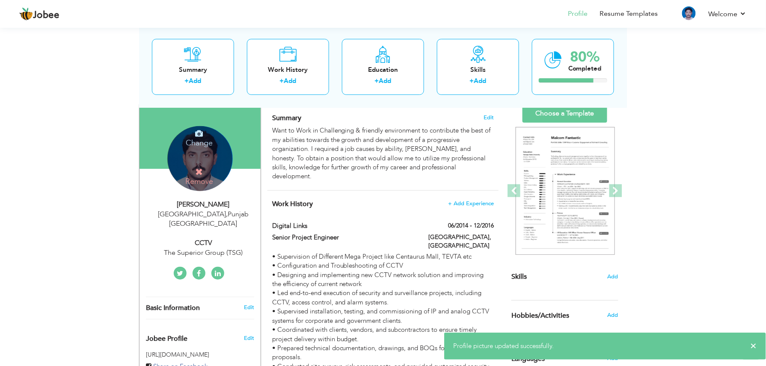
click at [205, 134] on h4 "Change" at bounding box center [199, 137] width 61 height 21
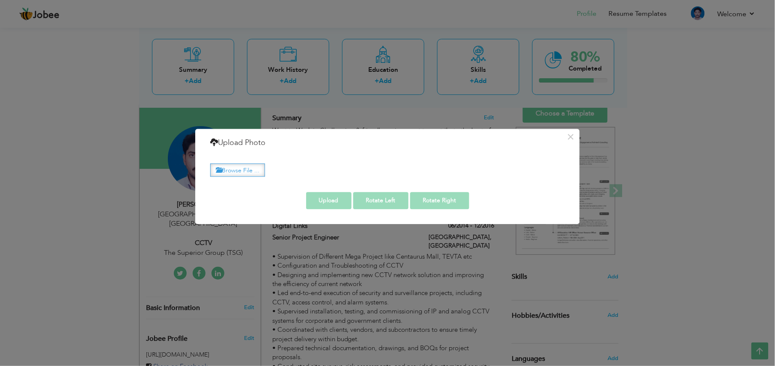
click at [232, 171] on label "Browse File ..." at bounding box center [237, 170] width 55 height 13
click at [0, 0] on input "Browse File ..." at bounding box center [0, 0] width 0 height 0
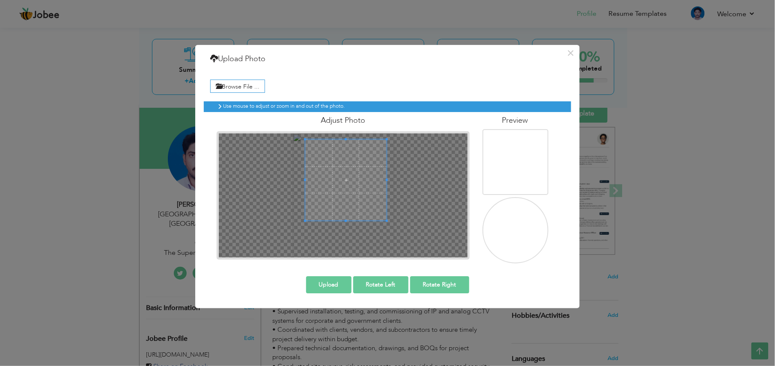
click at [374, 163] on span at bounding box center [345, 180] width 81 height 81
click at [302, 221] on div at bounding box center [344, 182] width 85 height 85
click at [388, 224] on div at bounding box center [346, 184] width 88 height 88
click at [299, 181] on div at bounding box center [344, 183] width 90 height 90
click at [326, 182] on span at bounding box center [346, 183] width 90 height 90
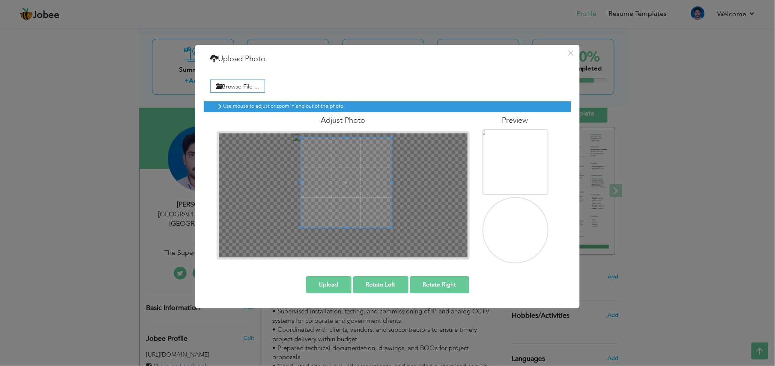
click at [326, 274] on button "Upload" at bounding box center [328, 285] width 45 height 17
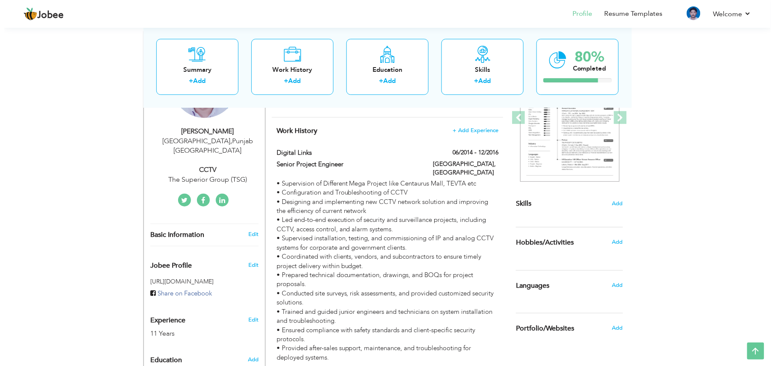
scroll to position [171, 0]
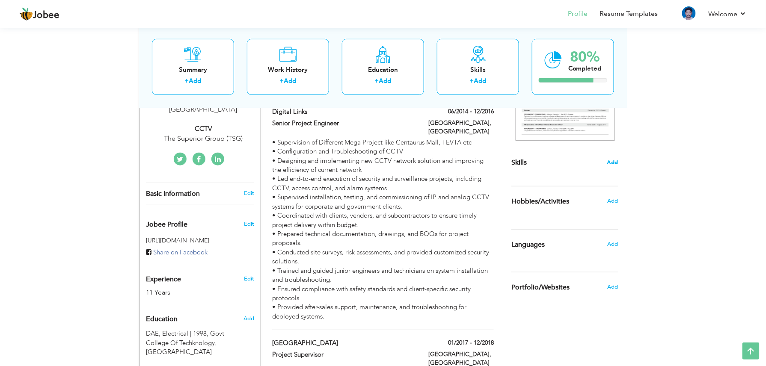
click at [581, 163] on span "Add" at bounding box center [612, 163] width 11 height 8
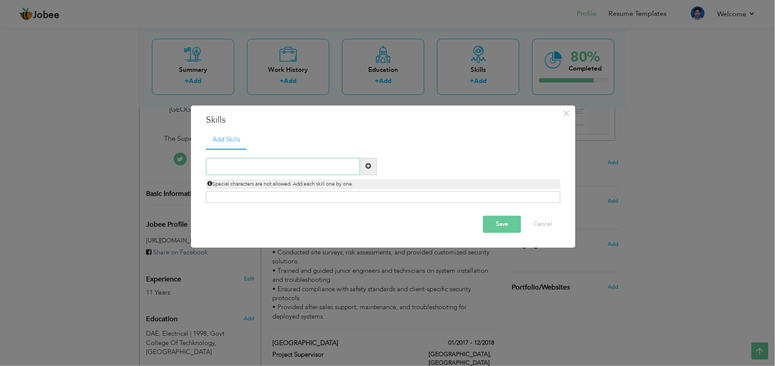
click at [303, 170] on input "text" at bounding box center [283, 166] width 154 height 17
paste input "CCTV system installation"
click at [359, 169] on input "CCTV System Installation" at bounding box center [283, 166] width 154 height 17
type input "CCTV System Installation"
click at [370, 169] on span at bounding box center [368, 167] width 6 height 6
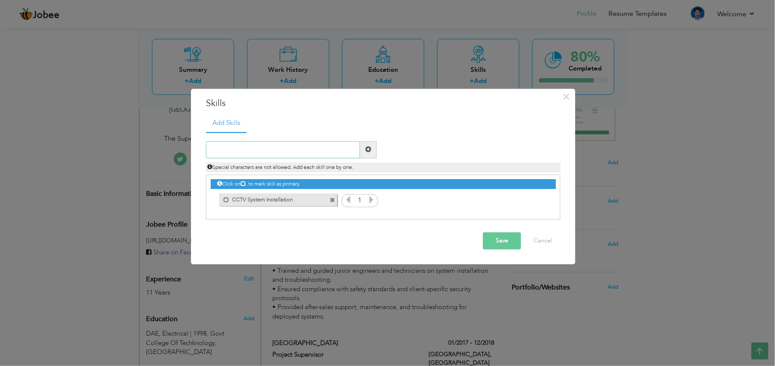
click at [278, 154] on input "text" at bounding box center [283, 149] width 154 height 17
paste input "DVR, NVR configuration & management"
type input "DVR, NVR configuration & management"
drag, startPoint x: 367, startPoint y: 149, endPoint x: 338, endPoint y: 115, distance: 44.7
click at [366, 149] on span at bounding box center [368, 150] width 6 height 6
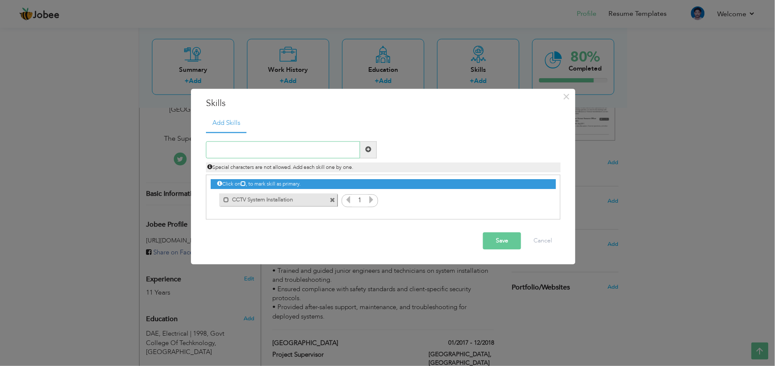
click at [301, 148] on input "text" at bounding box center [283, 149] width 154 height 17
paste input "IP camera setup and integration"
type input "IP camera setup and integration"
click at [375, 148] on span at bounding box center [368, 149] width 17 height 17
click at [313, 152] on input "text" at bounding box center [283, 149] width 154 height 17
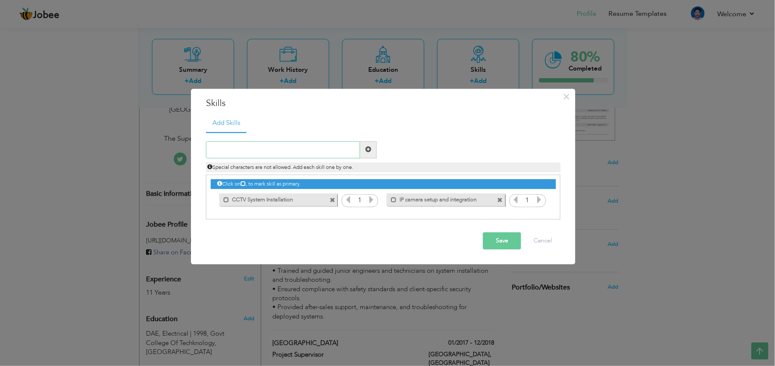
paste input "DVR, NVR configuration & management"
type input "DVR, NVR configuration & management"
click at [367, 149] on span at bounding box center [368, 150] width 6 height 6
click at [335, 151] on input "text" at bounding box center [283, 149] width 154 height 17
paste input "DVR, NVR configuration & management"
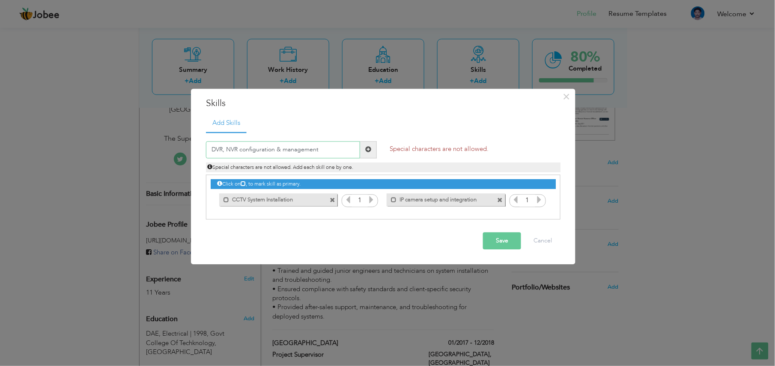
click at [281, 149] on input "DVR, NVR configuration & management" at bounding box center [283, 149] width 154 height 17
type input "DVR, NVR configuration management"
click at [372, 151] on span at bounding box center [368, 149] width 17 height 17
click at [337, 146] on input "text" at bounding box center [283, 149] width 154 height 17
paste input "DVR, NVR configuration & management"
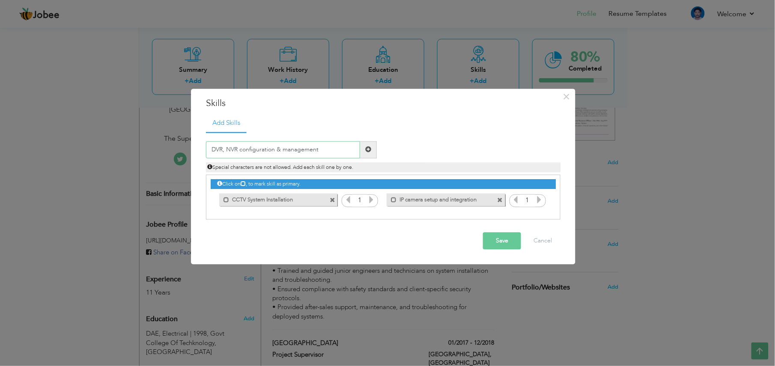
click at [225, 149] on input "DVR, NVR configuration & management" at bounding box center [283, 149] width 154 height 17
type input "DVR NVR configuration management"
click at [367, 156] on span at bounding box center [368, 149] width 17 height 17
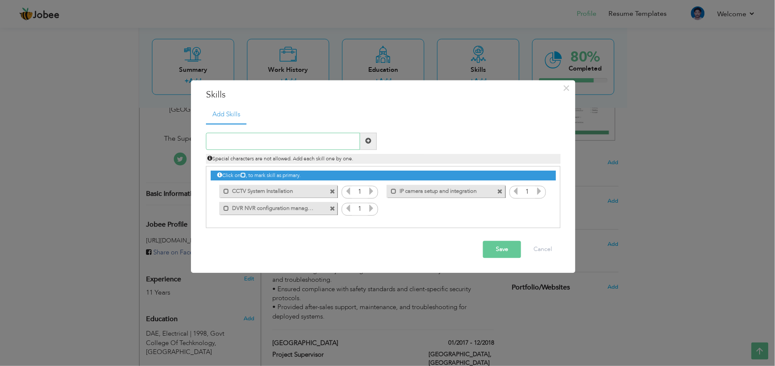
click at [274, 136] on input "text" at bounding box center [283, 141] width 154 height 17
paste input "IP camera setup and integration"
type input "IP camera setup and integration"
click at [366, 139] on span at bounding box center [368, 141] width 6 height 6
click at [309, 140] on input "text" at bounding box center [283, 141] width 154 height 17
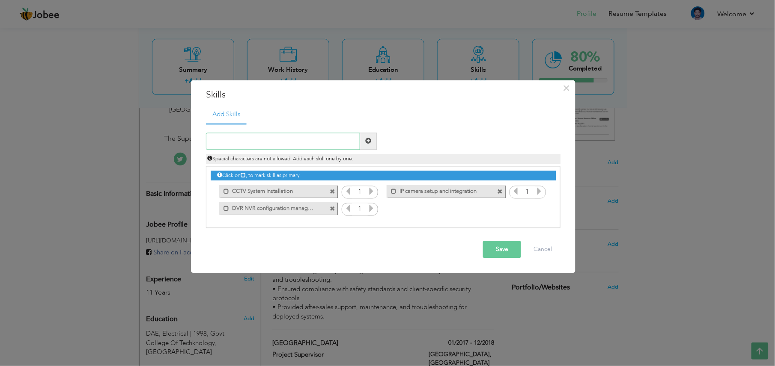
paste input "IP camera setup and integration"
type input "IP camera setup and integration"
click at [372, 144] on span at bounding box center [368, 141] width 17 height 17
click at [265, 139] on input "text" at bounding box center [283, 141] width 154 height 17
paste input "CCTV system troubleshooting"
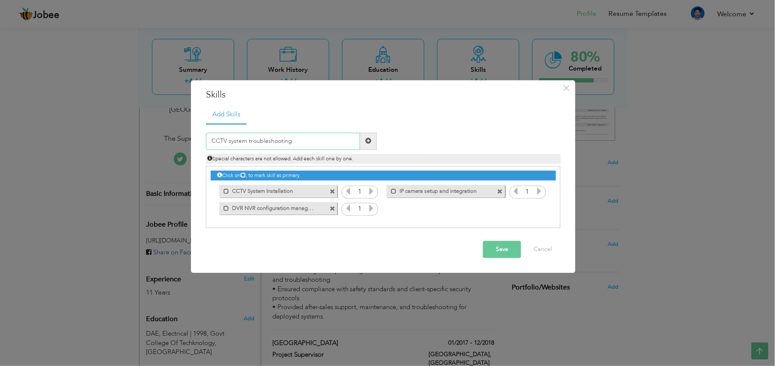
paste input "fault diagnosis"
type input "CCTV system troubleshooting fault diagnosis"
click at [372, 141] on span at bounding box center [368, 141] width 17 height 17
click at [287, 140] on input "text" at bounding box center [283, 141] width 154 height 17
paste input "Network designing for CCTV"
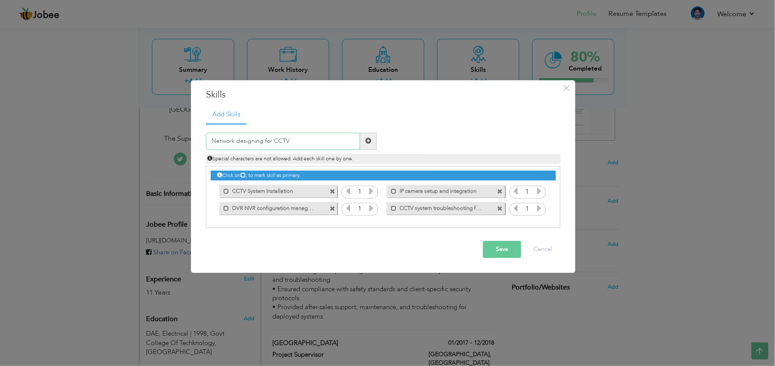
paste input "(LAN/WAN, switches, rou"
type input "Network designing for CCTV LAN WAN"
click at [367, 135] on span at bounding box center [368, 141] width 17 height 17
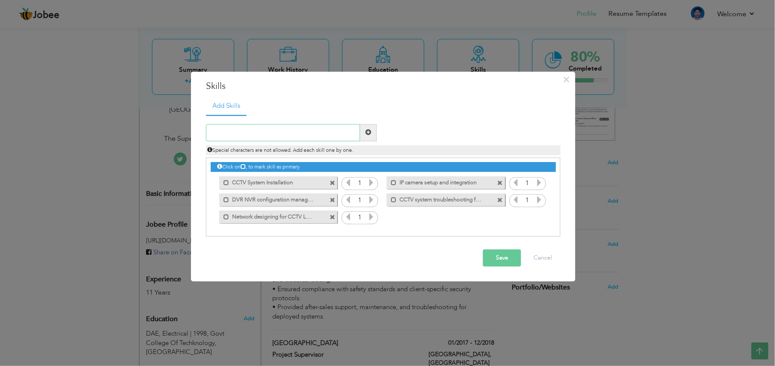
click at [297, 133] on input "text" at bounding box center [283, 132] width 154 height 17
paste input "Remote monitoring & mobile app integration"
click at [269, 132] on input "Remote monitoring & mobile app integration" at bounding box center [283, 132] width 154 height 17
type input "Remote monitoring mobile app integration"
click at [371, 132] on span at bounding box center [368, 133] width 6 height 6
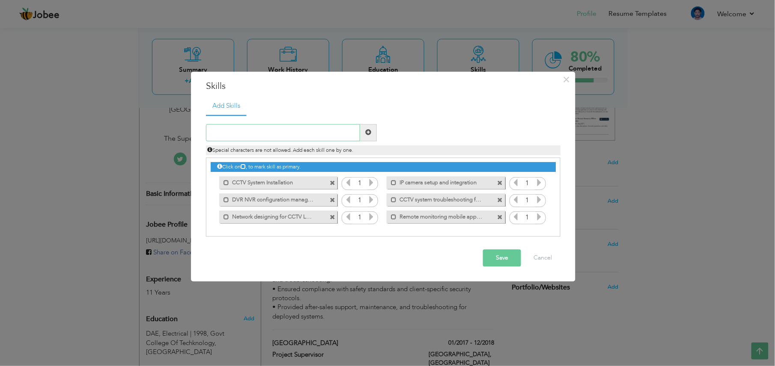
click at [262, 128] on input "text" at bounding box center [283, 132] width 154 height 17
paste input "Video management systems (VMS) knowledge"
type input "Video management systems knowledge"
click at [372, 135] on span at bounding box center [368, 132] width 17 height 17
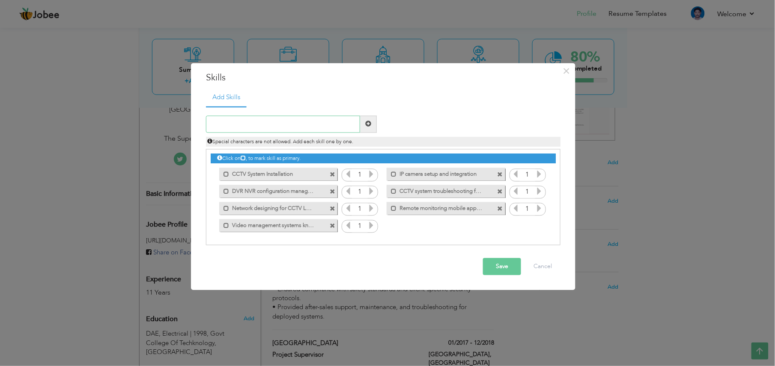
click at [251, 120] on input "text" at bounding box center [283, 124] width 154 height 17
paste input "Structured cabling (Coaxial, Cat6, Fiber Optics)"
type input "Structured cabling Coaxial Cat6 Fiber Optics"
click at [369, 117] on span at bounding box center [368, 124] width 17 height 17
click at [341, 123] on input "text" at bounding box center [283, 124] width 154 height 17
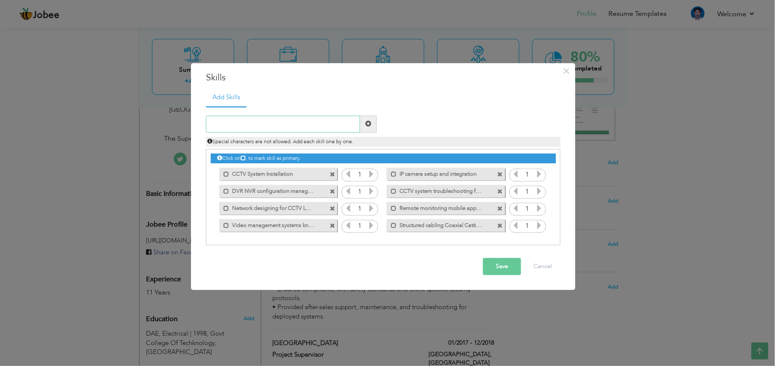
paste input "CCTV monitoring software (Milestone, Hikvision iVM"
type input "CCTV monitoring software"
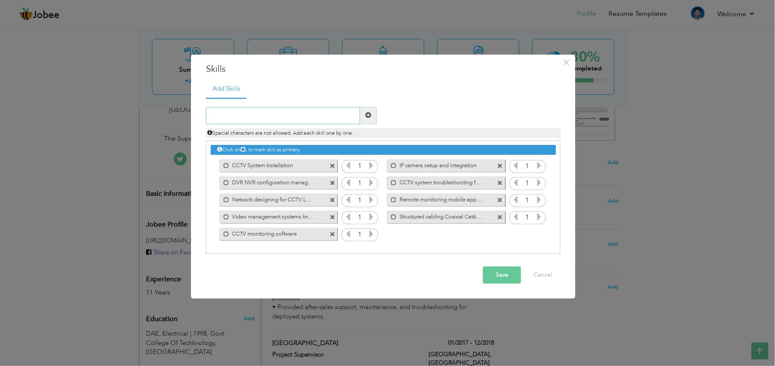
paste input "Milestone, Hikvision iVMS, Dahua Smart PSS,"
type input "Milestone Hikvision iVMS Dahua Smart PSS"
click at [372, 110] on span at bounding box center [368, 115] width 17 height 17
click at [307, 109] on input "text" at bounding box center [283, 115] width 154 height 17
paste input "Video recording, archiving, and retrieval"
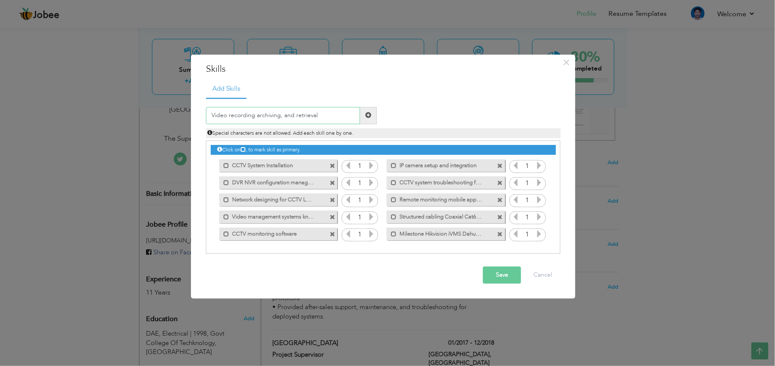
type input "Video recording archiving and retrieval"
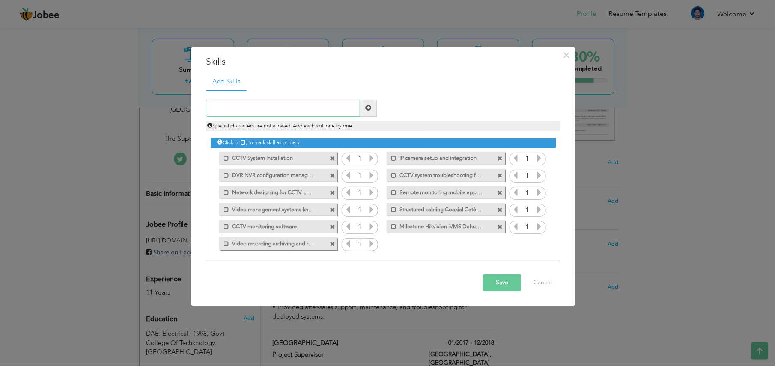
paste input "System firmware/software updates"
type input "System firmware software updates"
paste input "IP addressing, subnetting, and network security"
type input "IP addressing subnetting and network security"
paste input "Familiar with Windows based security"
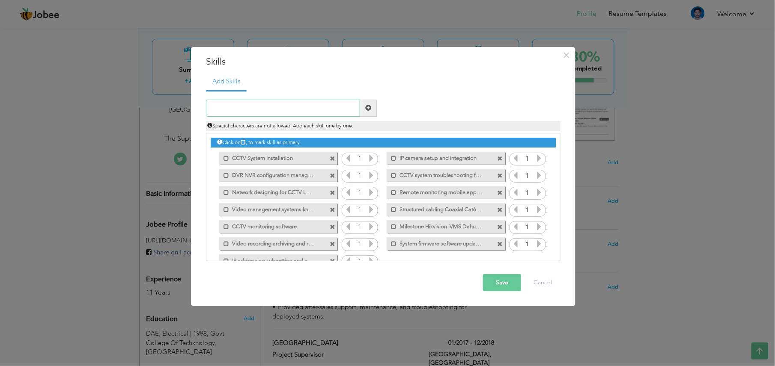
type input "Familiar with Windows based security"
paste input "Live monitoring & incident reporting"
type input "Live monitoring incident reporting"
paste input "Identifying suspicious activities/events"
type input "Identifying suspicious activities events"
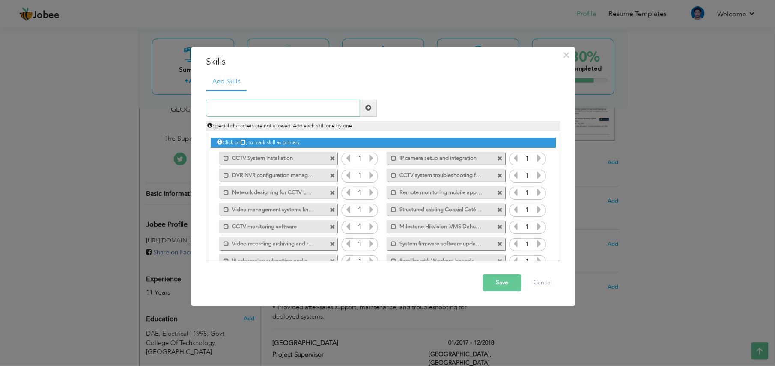
paste input "Evidence extraction"
type input "Evidence extraction"
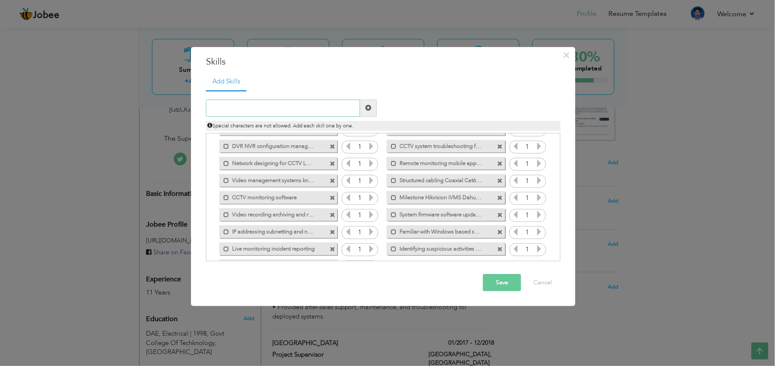
scroll to position [54, 0]
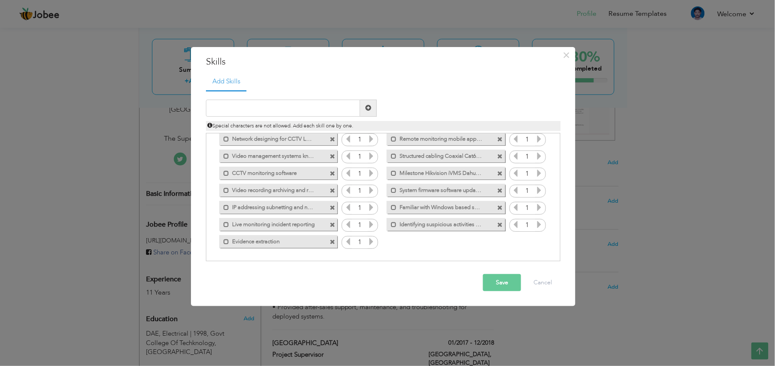
click at [278, 244] on label "Evidence extraction" at bounding box center [272, 240] width 86 height 11
click at [319, 237] on div "Unmark as primary skill. Evidence extraction" at bounding box center [278, 241] width 118 height 13
click at [318, 242] on div "Unmark as primary skill. Evidence extraction" at bounding box center [278, 241] width 118 height 13
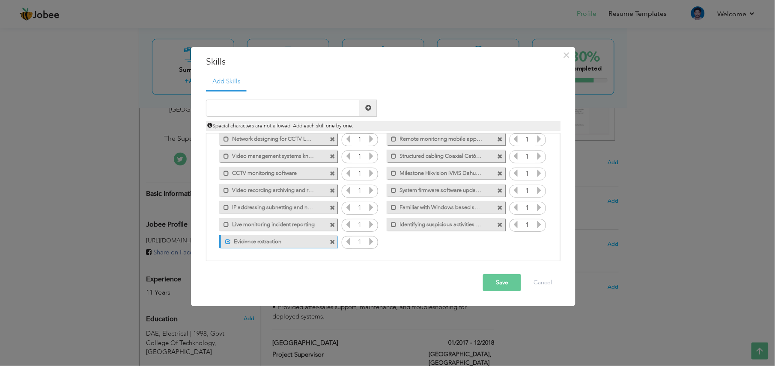
click at [284, 242] on label "Evidence extraction" at bounding box center [273, 240] width 85 height 11
click at [281, 242] on label "Evidence extraction" at bounding box center [272, 240] width 86 height 11
click at [276, 243] on label "Evidence extraction" at bounding box center [272, 240] width 86 height 11
click at [275, 243] on label "Evidence extraction" at bounding box center [272, 240] width 86 height 11
click at [275, 243] on label "Evidence extraction" at bounding box center [273, 240] width 85 height 11
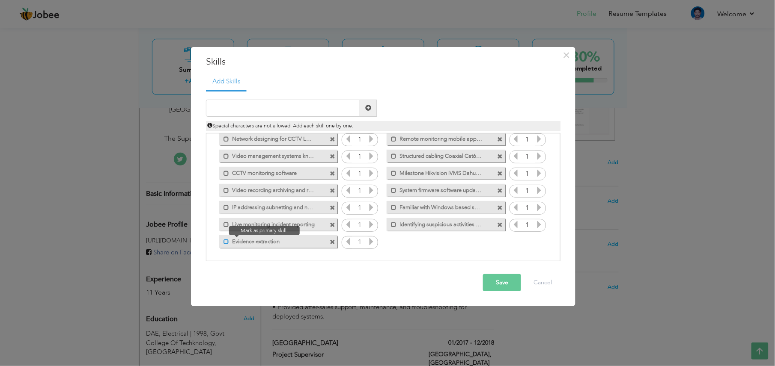
click at [225, 241] on span at bounding box center [226, 242] width 6 height 6
click at [260, 105] on input "text" at bounding box center [283, 108] width 154 height 17
paste input "for legal purposes"
drag, startPoint x: 286, startPoint y: 244, endPoint x: 254, endPoint y: 242, distance: 32.1
click at [254, 242] on label "Evidence extraction" at bounding box center [273, 240] width 85 height 11
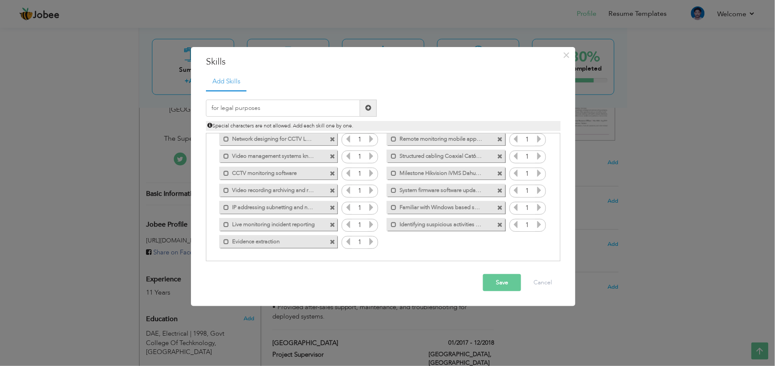
click at [254, 242] on label "Evidence extraction" at bounding box center [272, 240] width 86 height 11
click at [254, 242] on label "Evidence extraction" at bounding box center [273, 240] width 85 height 11
click at [213, 105] on input "for legal purposes" at bounding box center [283, 108] width 154 height 17
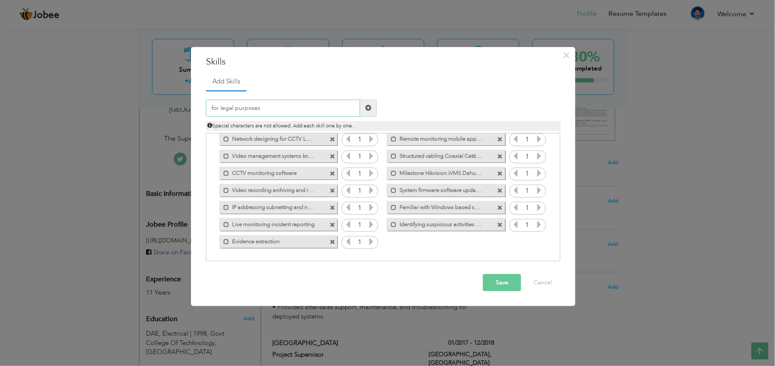
paste input "Evidence extraction"
type input "Evidence extraction for legal purposes"
click at [333, 242] on span at bounding box center [333, 243] width 6 height 6
click at [372, 109] on span at bounding box center [368, 108] width 17 height 17
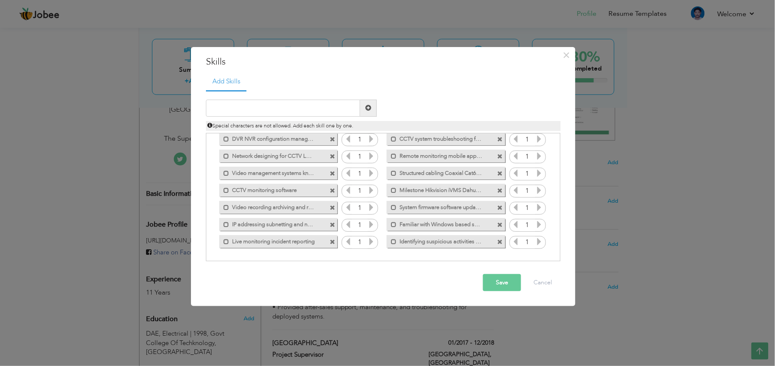
scroll to position [54, 0]
click at [370, 242] on icon at bounding box center [372, 242] width 8 height 8
click at [347, 243] on icon at bounding box center [348, 242] width 8 height 8
click at [270, 105] on input "text" at bounding box center [283, 108] width 154 height 17
paste input "Data security & privacy compliance"
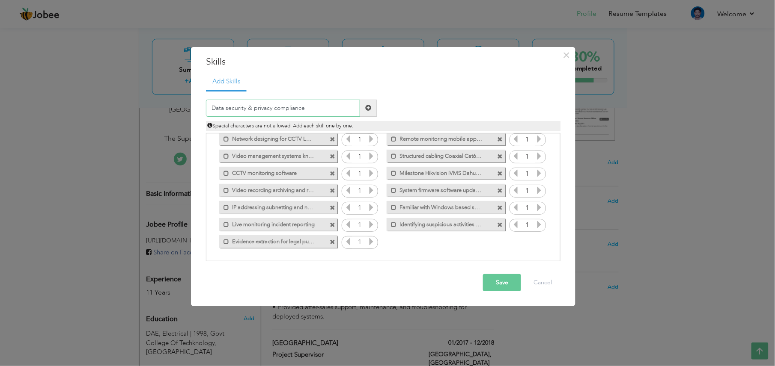
type input "Data security & privacy compliance"
click at [373, 108] on span at bounding box center [368, 108] width 17 height 17
click at [293, 107] on input "text" at bounding box center [283, 108] width 154 height 17
paste input "Knowledge of safety regulations & security protoco"
type input "Knowledge of safety regulations security protocols"
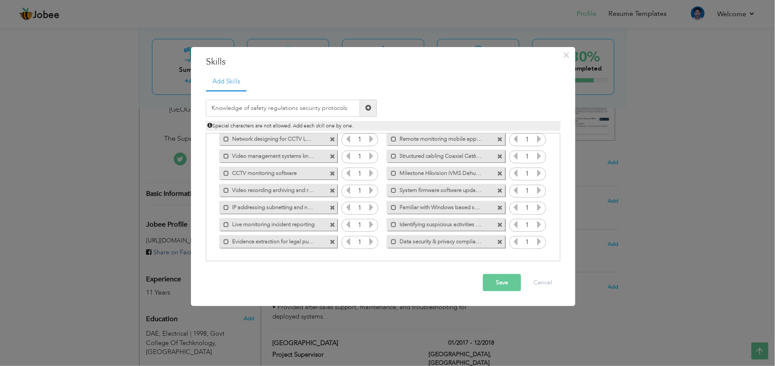
click at [371, 107] on span at bounding box center [368, 108] width 6 height 6
click at [279, 112] on input "text" at bounding box center [283, 108] width 154 height 17
paste input "Team supervision & training for operators/technici"
click at [322, 108] on input "Team supervision & training for operators/technici" at bounding box center [283, 108] width 154 height 17
paste input "technician"
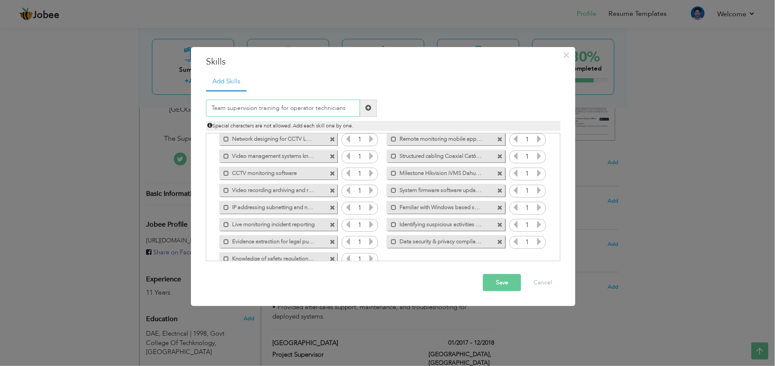
type input "Team supervision training for operator technicians"
click at [366, 110] on span at bounding box center [368, 108] width 6 height 6
drag, startPoint x: 300, startPoint y: 105, endPoint x: 309, endPoint y: 106, distance: 8.7
click at [300, 105] on input "text" at bounding box center [283, 108] width 154 height 17
paste input "Project planning"
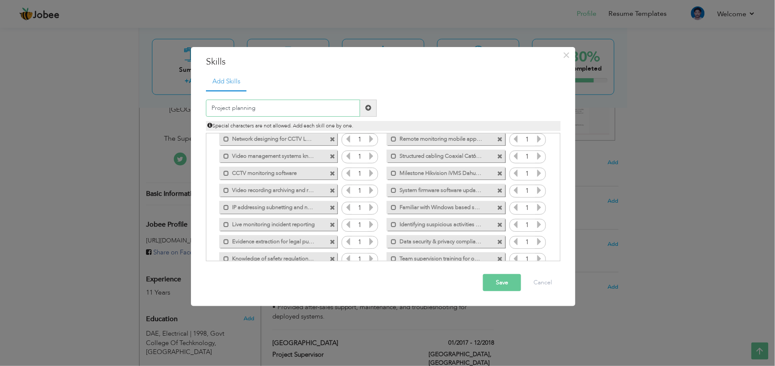
type input "Project planning"
click at [372, 112] on span at bounding box center [368, 108] width 17 height 17
click at [306, 112] on input "text" at bounding box center [283, 108] width 154 height 17
paste input "site surveys for CCTV installation"
type input "site surveys for CCTV installation"
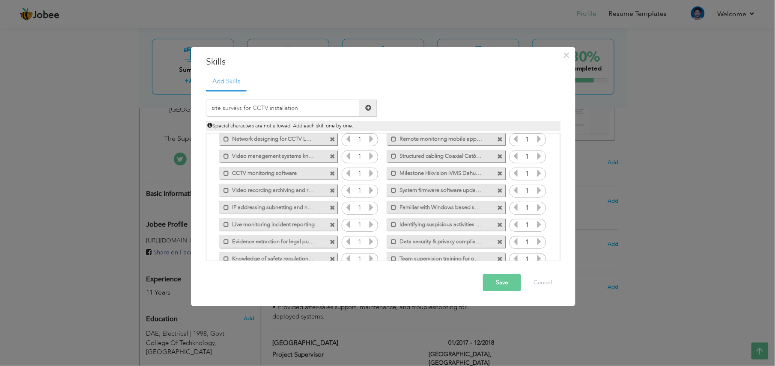
drag, startPoint x: 369, startPoint y: 111, endPoint x: 302, endPoint y: 65, distance: 80.9
click at [369, 111] on span at bounding box center [368, 108] width 6 height 6
click at [296, 113] on input "text" at bounding box center [283, 108] width 154 height 17
paste input "Coordination with IT & security departments"
click at [271, 106] on input "Coordination with IT & security departments" at bounding box center [283, 108] width 154 height 17
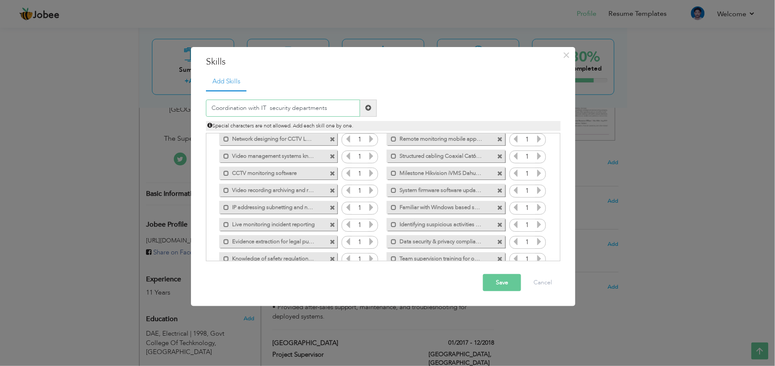
type input "Coordination with IT security departments"
click at [312, 110] on input "text" at bounding box center [283, 108] width 154 height 17
paste input "Documentation & reporting"
type input "Documentation and reporting"
click at [275, 110] on input "text" at bounding box center [283, 108] width 154 height 17
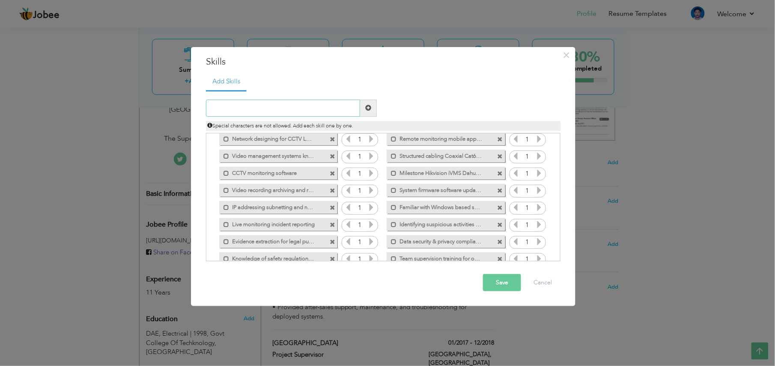
paste input "Vendor coordination & procurement of equipment"
drag, startPoint x: 271, startPoint y: 110, endPoint x: 286, endPoint y: 108, distance: 15.6
click at [272, 110] on input "Vendor coordination & procurement of equipment" at bounding box center [283, 108] width 154 height 17
click at [281, 110] on input "Vendor coordination and procurement of equipment" at bounding box center [283, 108] width 154 height 17
type input "Vendor coordination and procurement of equipment"
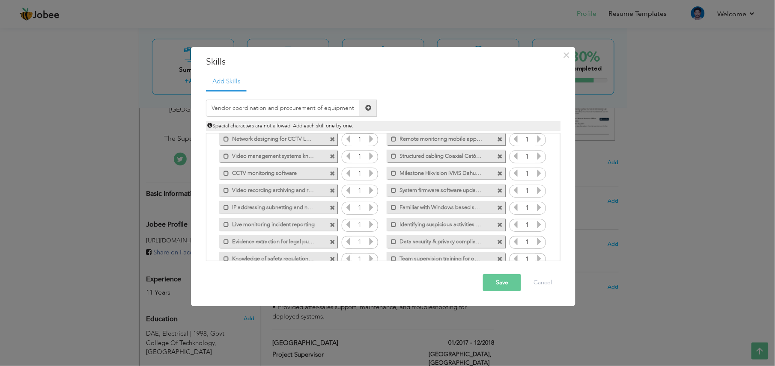
click at [372, 110] on span at bounding box center [368, 108] width 17 height 17
click at [269, 106] on input "text" at bounding box center [283, 108] width 154 height 17
paste input "PTZ camera setup"
type input "PTZ camera setup"
click at [367, 104] on span at bounding box center [368, 108] width 17 height 17
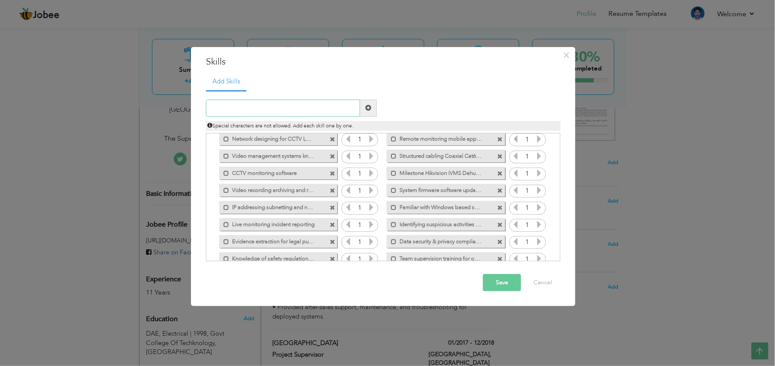
drag, startPoint x: 283, startPoint y: 114, endPoint x: 283, endPoint y: 108, distance: 6.0
click at [283, 113] on input "text" at bounding box center [283, 108] width 154 height 17
paste input "CCTV over wireless networks"
type input "CCTV over wireless networks"
click at [372, 107] on span at bounding box center [368, 108] width 17 height 17
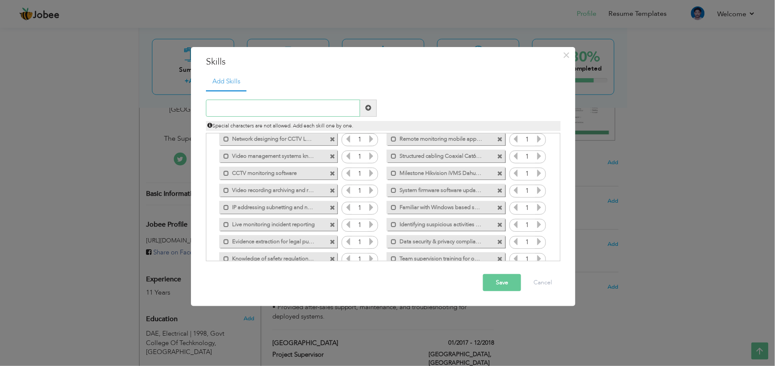
click at [338, 108] on input "text" at bounding box center [283, 108] width 154 height 17
paste input "Video analytics"
type input "Video analytics"
click at [368, 110] on span at bounding box center [368, 108] width 6 height 6
click at [261, 107] on input "text" at bounding box center [283, 108] width 154 height 17
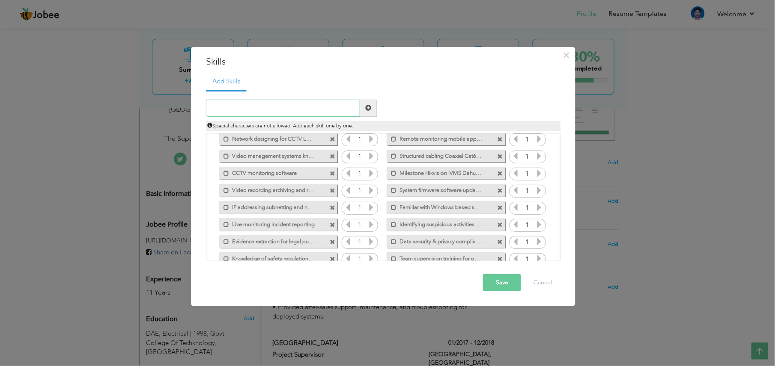
paste input "Cloud-based CCTV"
type input "Cloud-based CCTV"
click at [373, 108] on span at bounding box center [368, 108] width 17 height 17
drag, startPoint x: 264, startPoint y: 107, endPoint x: 263, endPoint y: 103, distance: 4.4
click at [263, 107] on input "text" at bounding box center [283, 108] width 154 height 17
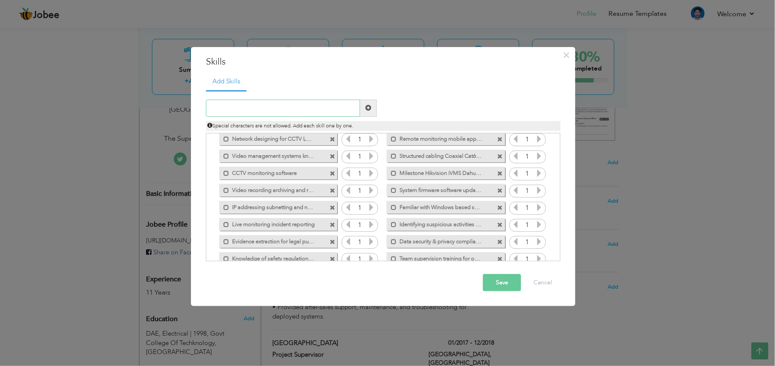
paste input "Command & control center operations"
type input "Command and control center operations"
drag, startPoint x: 371, startPoint y: 104, endPoint x: 355, endPoint y: 75, distance: 32.9
click at [371, 104] on span at bounding box center [368, 108] width 17 height 17
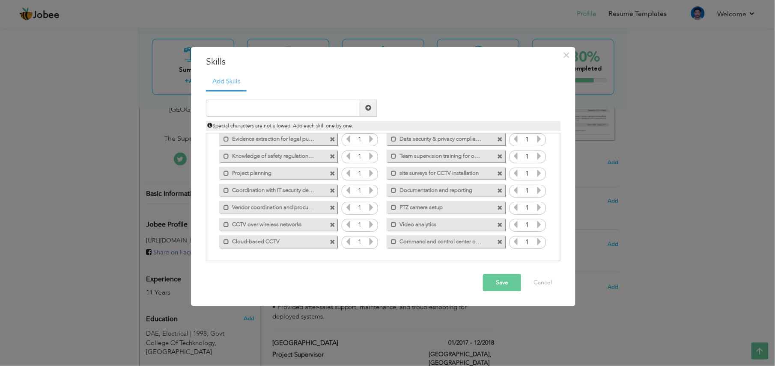
click at [503, 274] on button "Save" at bounding box center [502, 282] width 38 height 17
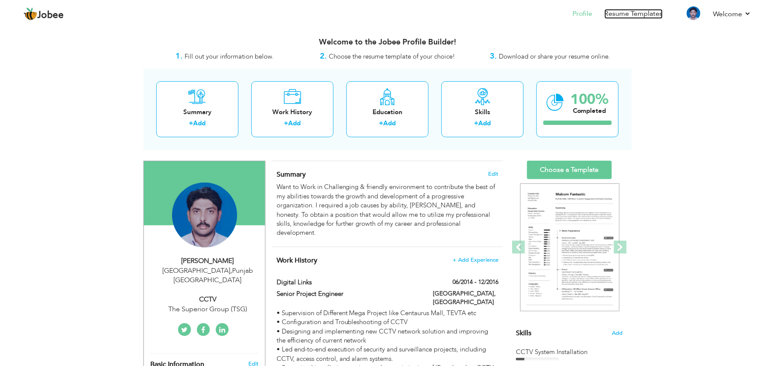
scroll to position [57, 0]
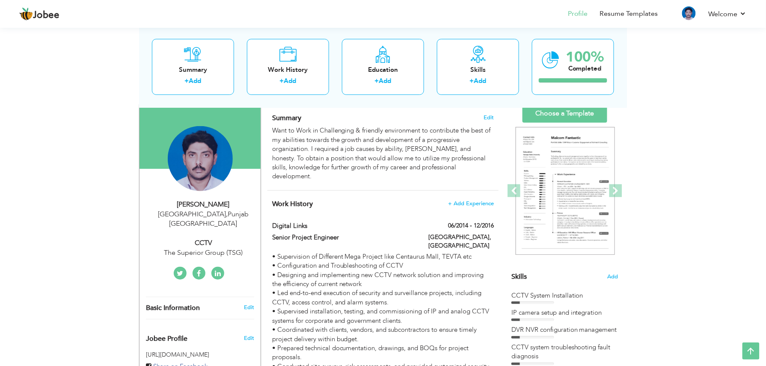
click at [213, 238] on div "CCTV" at bounding box center [203, 243] width 115 height 10
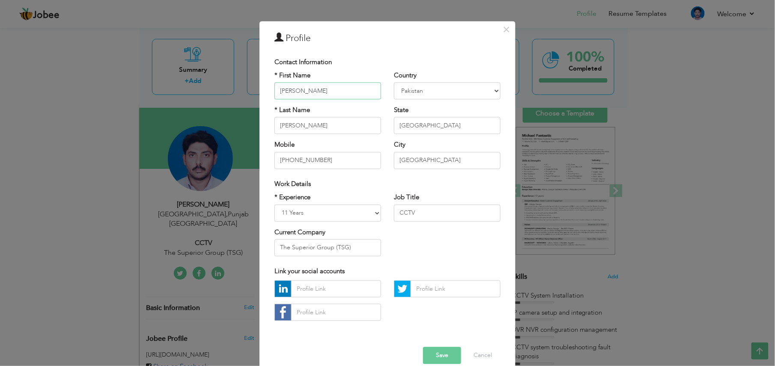
scroll to position [30, 0]
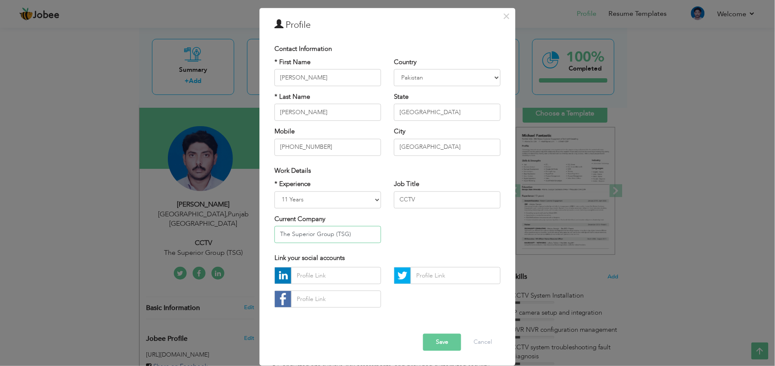
drag, startPoint x: 353, startPoint y: 236, endPoint x: 254, endPoint y: 236, distance: 98.9
click at [254, 236] on div "× Profile Contact Information * First Name Adnan * Last Name Sohail" at bounding box center [387, 183] width 775 height 366
click at [443, 274] on button "Save" at bounding box center [442, 342] width 38 height 17
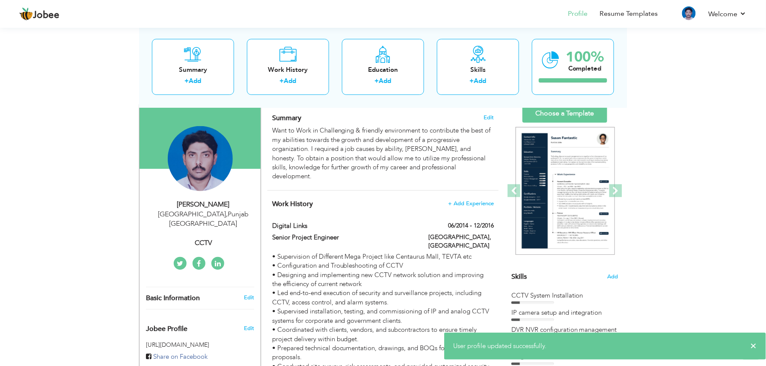
click at [205, 238] on div "CCTV" at bounding box center [203, 243] width 115 height 10
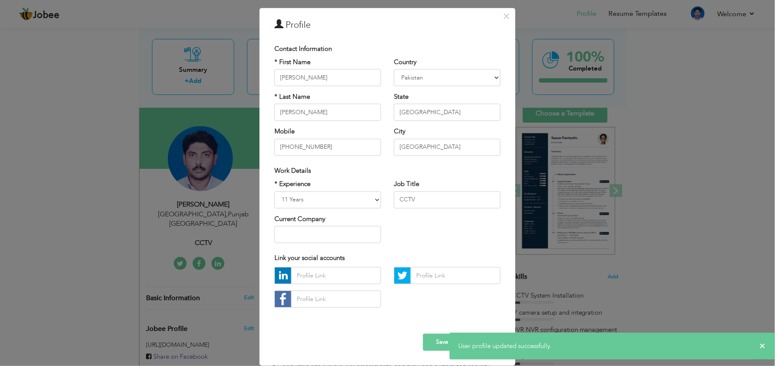
scroll to position [0, 0]
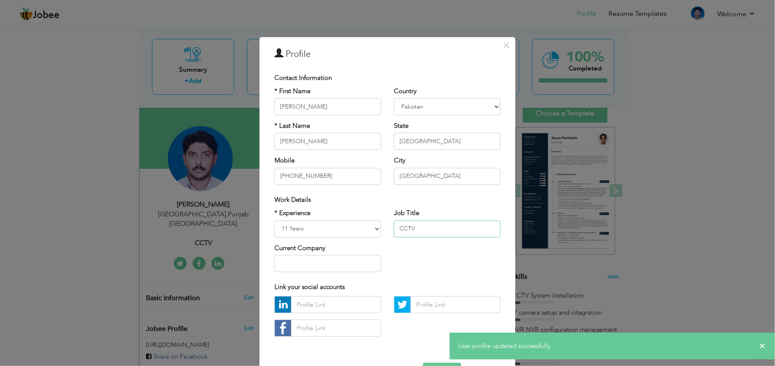
drag, startPoint x: 422, startPoint y: 228, endPoint x: 346, endPoint y: 226, distance: 75.8
click at [354, 228] on div "* Experience Entry Level Less than 1 Year 1 Year 2 Years 3 Years 4 Years 5 Year…" at bounding box center [387, 244] width 239 height 70
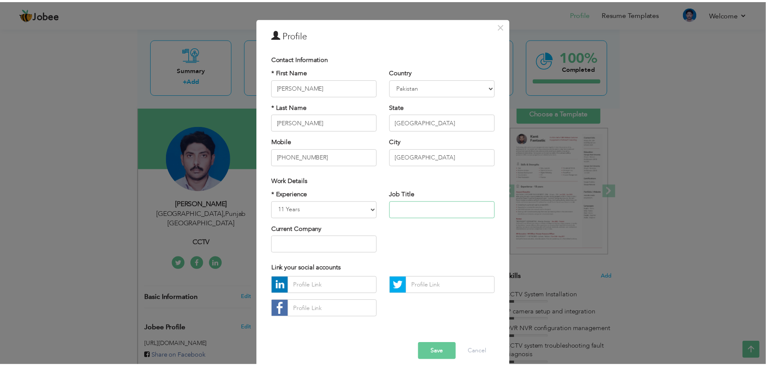
scroll to position [30, 0]
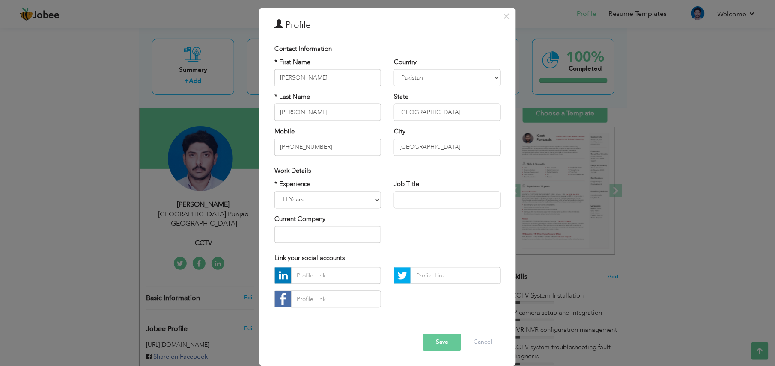
click at [435, 274] on button "Save" at bounding box center [442, 342] width 38 height 17
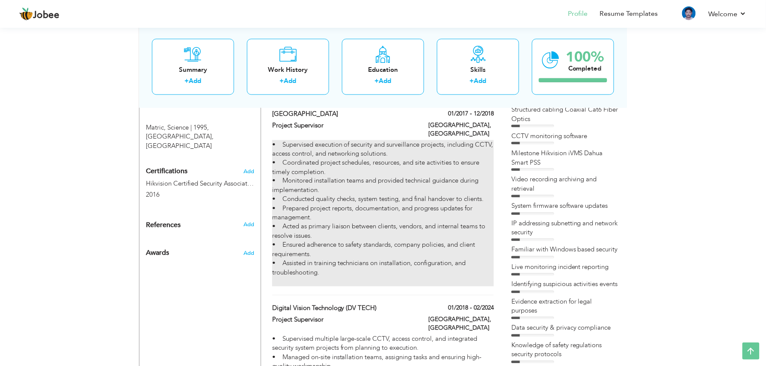
scroll to position [456, 0]
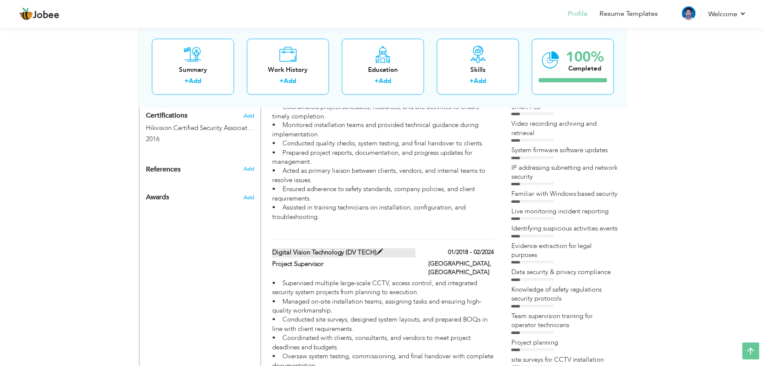
click at [366, 249] on label "Digital Vision Technology (DV TECH)" at bounding box center [344, 253] width 144 height 9
type input "Digital Vision Technology (DV TECH)"
type input "Project Supervisor"
type input "01/2018"
type input "02/2024"
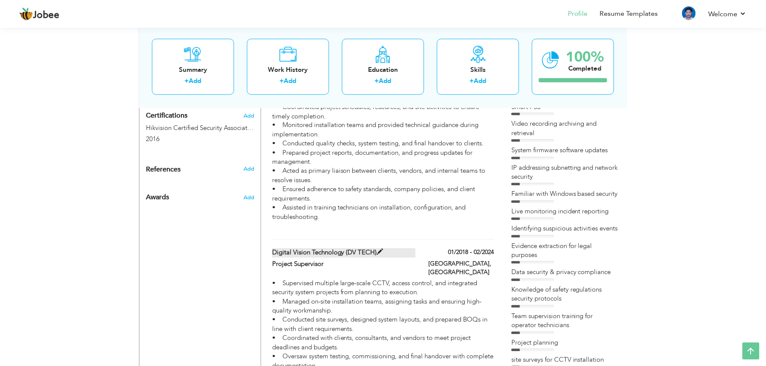
checkbox input "false"
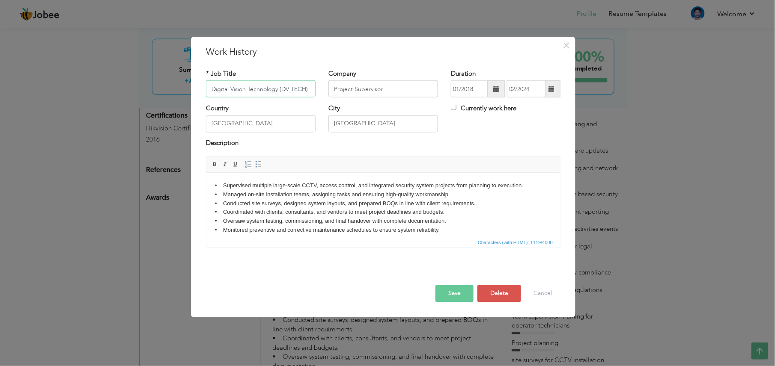
drag, startPoint x: 285, startPoint y: 85, endPoint x: 294, endPoint y: 82, distance: 9.8
click at [285, 85] on input "Digital Vision Technology (DV TECH)" at bounding box center [261, 88] width 110 height 17
click at [293, 87] on input "Digital Vision Technology (D.V TECH)" at bounding box center [261, 88] width 110 height 17
type input "Digital Vision Technology ([DOMAIN_NAME])"
click at [464, 274] on button "Save" at bounding box center [454, 293] width 38 height 17
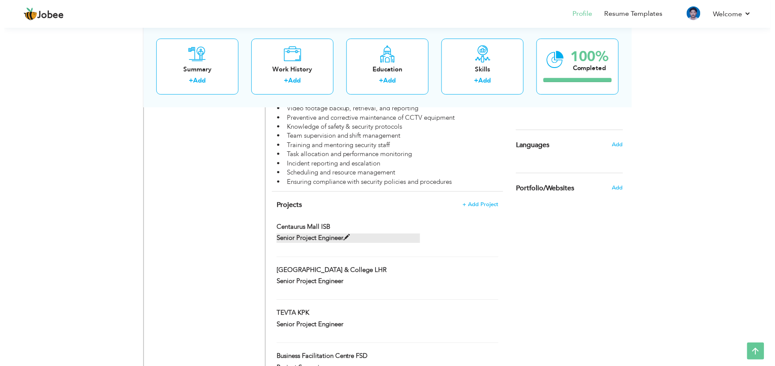
scroll to position [901, 0]
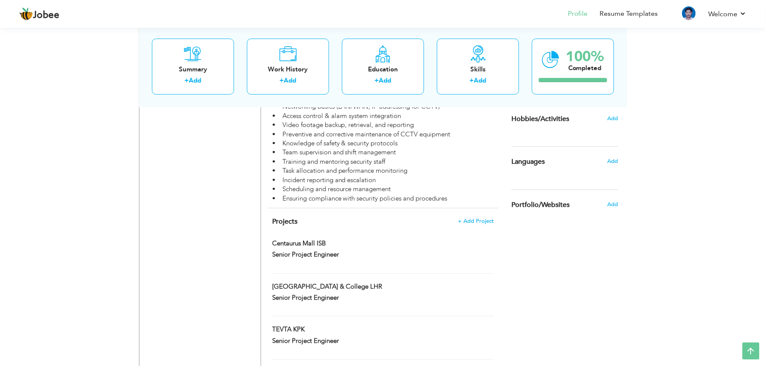
click at [367, 217] on h4 "Projects + Add Project" at bounding box center [383, 221] width 222 height 9
click at [306, 239] on label "Centaurus Mall ISB" at bounding box center [344, 243] width 144 height 9
type input "Centaurus Mall ISB"
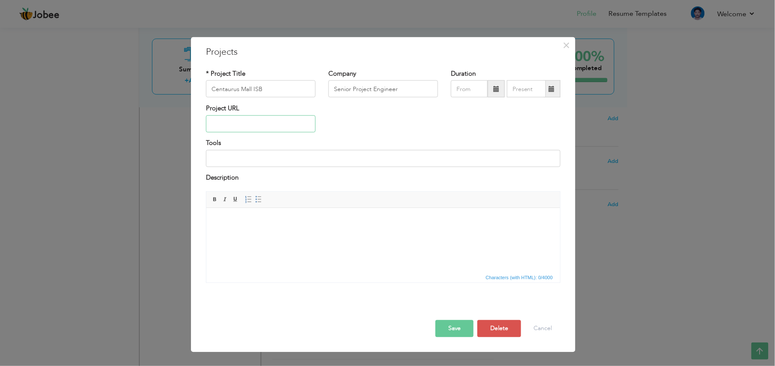
click at [243, 120] on input "text" at bounding box center [261, 123] width 110 height 17
click at [232, 158] on input at bounding box center [383, 158] width 354 height 17
click at [286, 91] on input "Centaurus Mall ISB" at bounding box center [261, 88] width 110 height 17
click at [414, 88] on input "Senior Project Engineer" at bounding box center [383, 88] width 110 height 17
paste input "Digital Links"
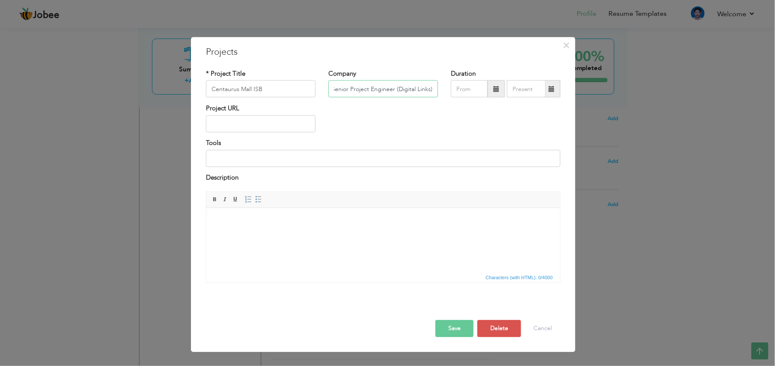
scroll to position [0, 1]
type input "Senior Project Engineer (Digital Links)"
click at [454, 274] on button "Save" at bounding box center [454, 328] width 38 height 17
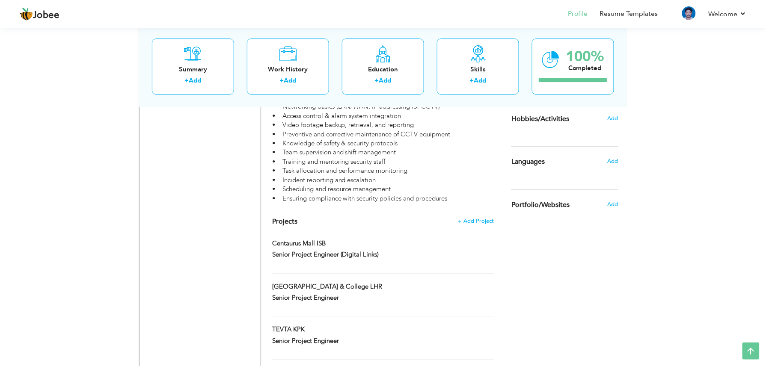
click at [416, 274] on div "[GEOGRAPHIC_DATA] & College LHR" at bounding box center [344, 288] width 157 height 11
type input "[GEOGRAPHIC_DATA] & College LHR"
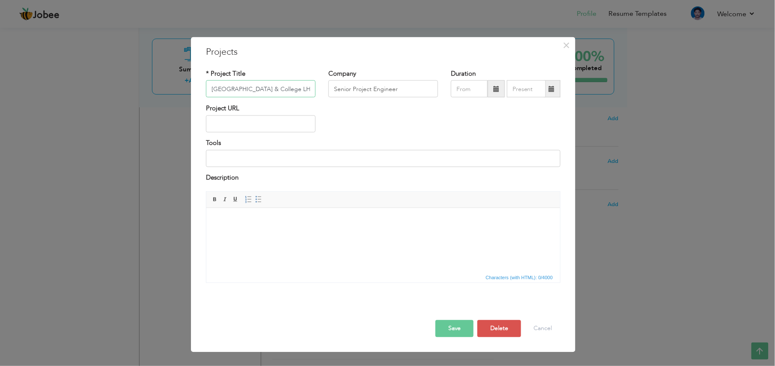
scroll to position [0, 4]
click at [406, 87] on input "Senior Project Engineer" at bounding box center [383, 88] width 110 height 17
paste input "Digital Links"
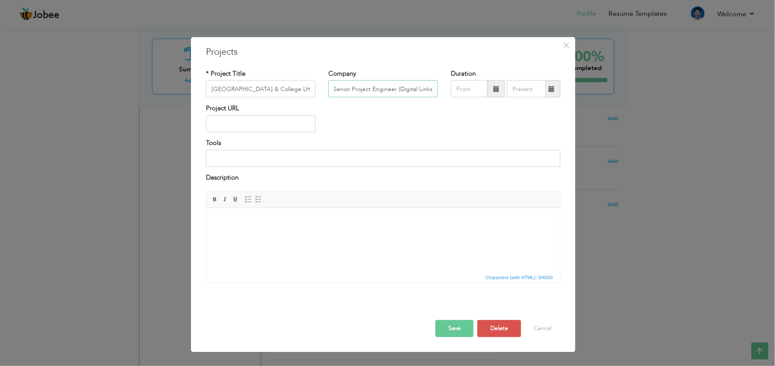
type input "Senior Project Engineer (Digital Links)"
click at [453, 274] on button "Save" at bounding box center [454, 328] width 38 height 17
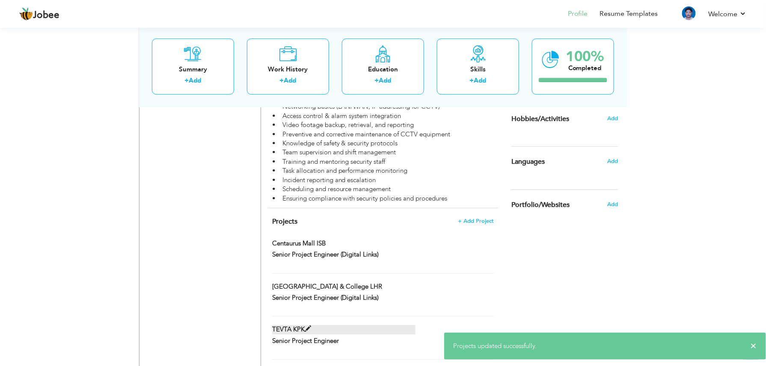
click at [325, 274] on label "TEVTA KPK" at bounding box center [344, 329] width 144 height 9
type input "TEVTA KPK"
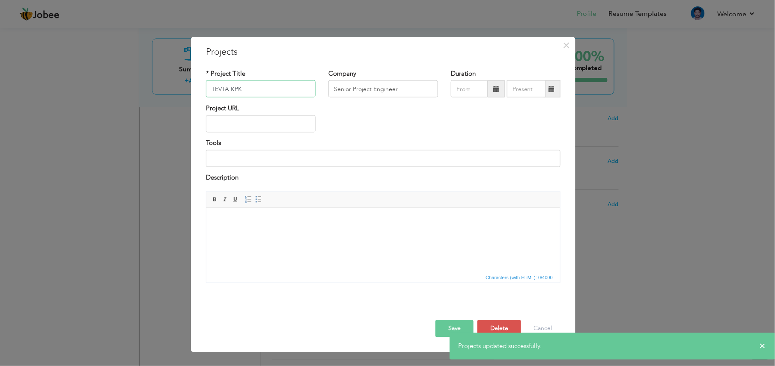
click at [265, 89] on input "TEVTA KPK" at bounding box center [261, 88] width 110 height 17
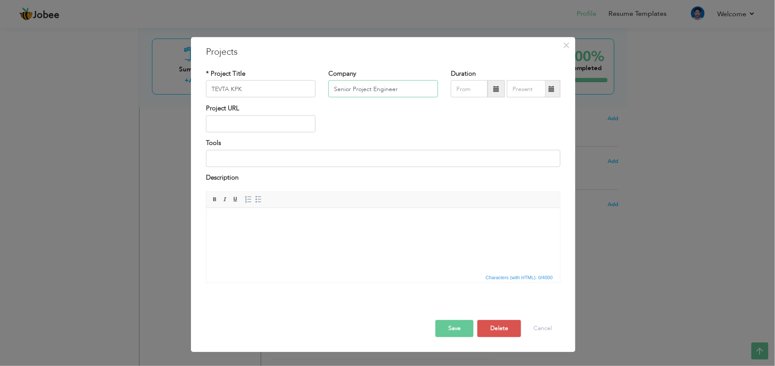
click at [411, 85] on input "Senior Project Engineer" at bounding box center [383, 88] width 110 height 17
paste input "(Digital Links)"
type input "Senior Project Engineer (Digital Links)"
click at [455, 274] on button "Save" at bounding box center [454, 328] width 38 height 17
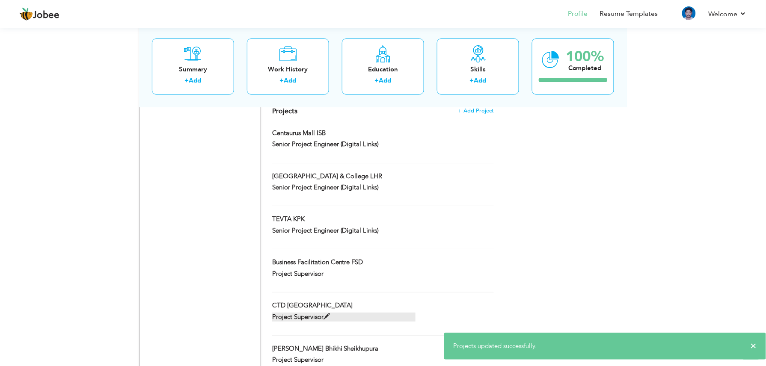
scroll to position [1016, 0]
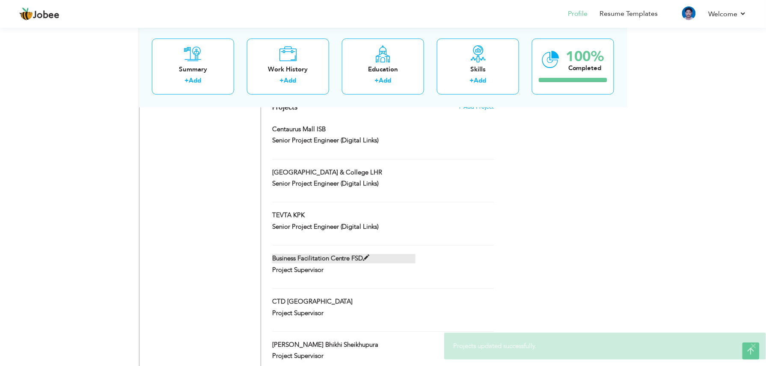
click at [385, 254] on label "Business Facilitation Centre FSD" at bounding box center [344, 258] width 144 height 9
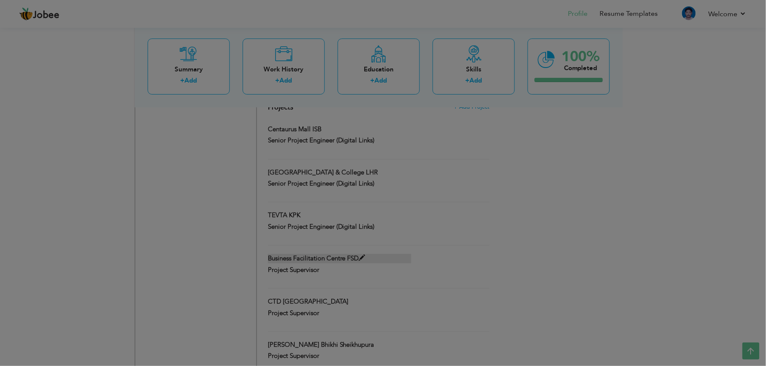
type input "Business Facilitation Centre FSD"
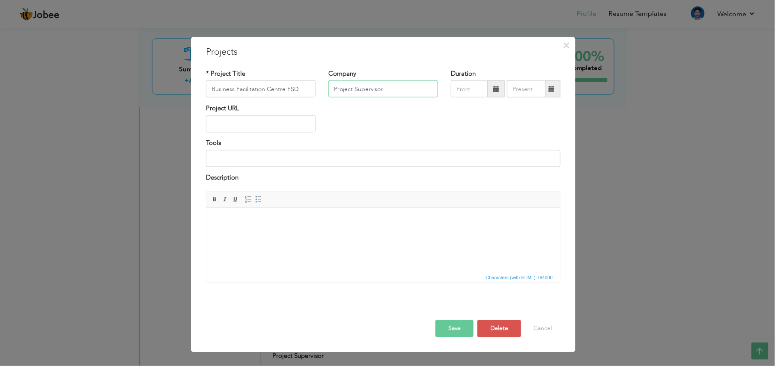
click at [391, 90] on input "Project Supervisor" at bounding box center [383, 88] width 110 height 17
paste input "Nashuatec"
type input "Project Supervisor ([GEOGRAPHIC_DATA])"
click at [468, 274] on button "Save" at bounding box center [454, 328] width 38 height 17
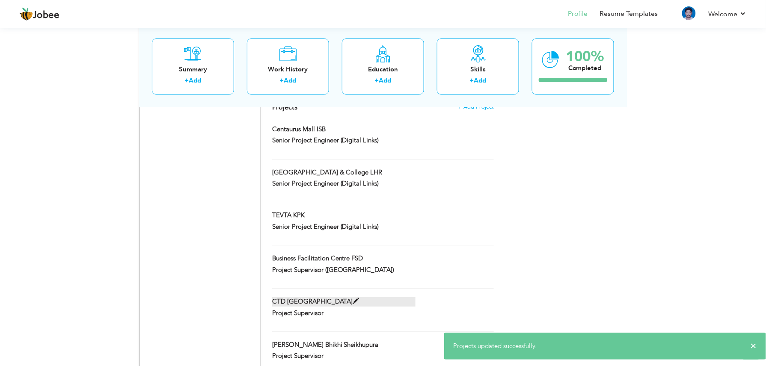
click at [346, 274] on label "CTD [GEOGRAPHIC_DATA]" at bounding box center [344, 301] width 144 height 9
type input "CTD [GEOGRAPHIC_DATA]"
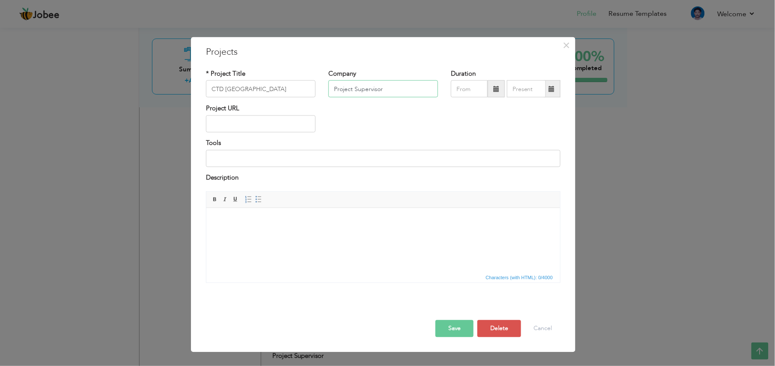
click at [396, 88] on input "Project Supervisor" at bounding box center [383, 88] width 110 height 17
paste input "(Nashuatec)"
type input "Project Supervisor ([GEOGRAPHIC_DATA])"
click at [447, 274] on button "Save" at bounding box center [454, 328] width 38 height 17
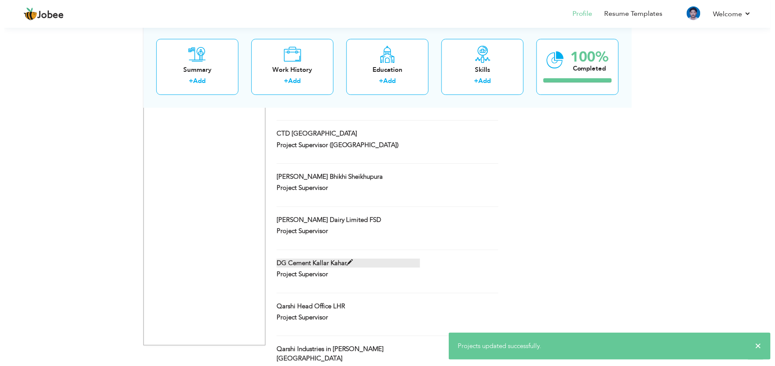
scroll to position [1187, 0]
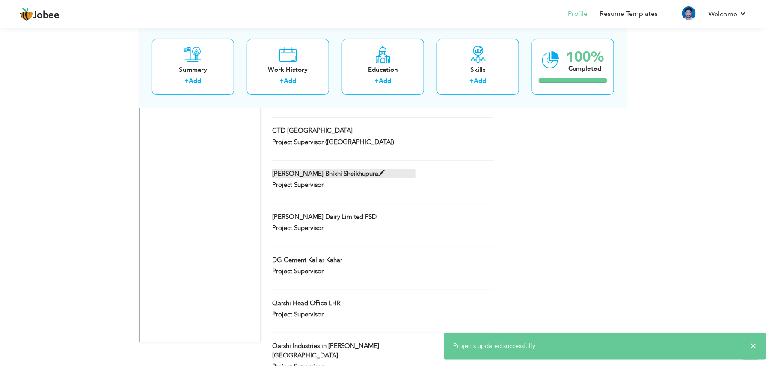
click at [390, 170] on label "[PERSON_NAME] Bhikhi Sheikhupura" at bounding box center [344, 174] width 144 height 9
type input "[PERSON_NAME] Bhikhi Sheikhupura"
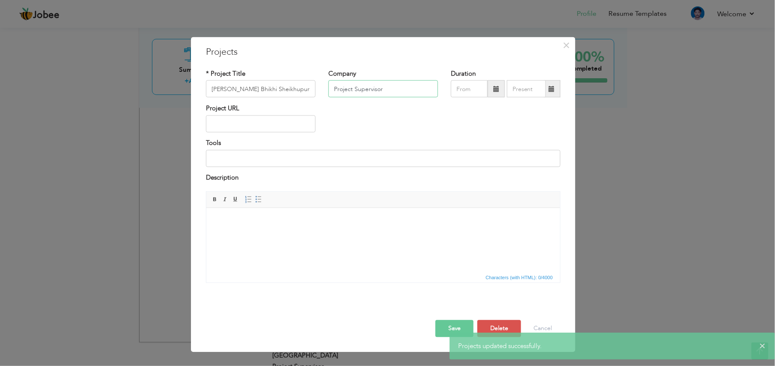
click at [417, 89] on input "Project Supervisor" at bounding box center [383, 88] width 110 height 17
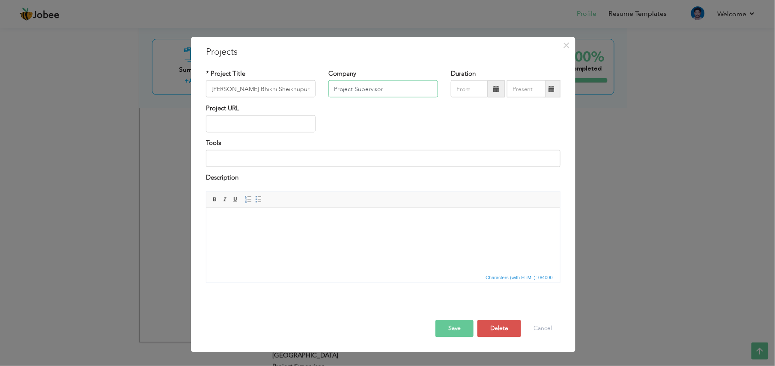
click at [413, 88] on input "Project Supervisor" at bounding box center [383, 88] width 110 height 17
type input "Project Supervisor ([DOMAIN_NAME])"
click at [456, 274] on button "Save" at bounding box center [454, 328] width 38 height 17
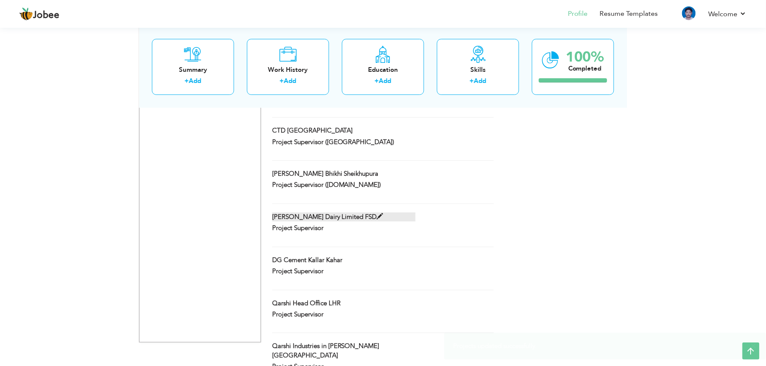
click at [394, 213] on label "[PERSON_NAME] Dairy Limited FSD" at bounding box center [344, 217] width 144 height 9
type input "[PERSON_NAME] Dairy Limited FSD"
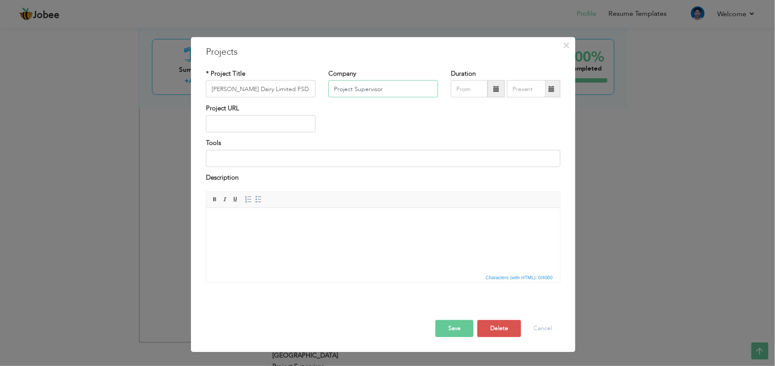
click at [411, 92] on input "Project Supervisor" at bounding box center [383, 88] width 110 height 17
paste input "(D.V.TECH)"
type input "Project Supervisor ([DOMAIN_NAME])"
click at [450, 274] on button "Save" at bounding box center [454, 328] width 38 height 17
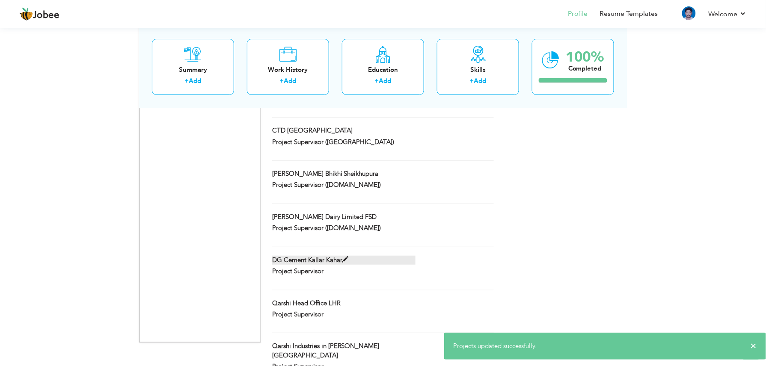
click at [363, 256] on label "DG Cement Kallar Kahar" at bounding box center [344, 260] width 144 height 9
type input "DG Cement Kallar Kahar"
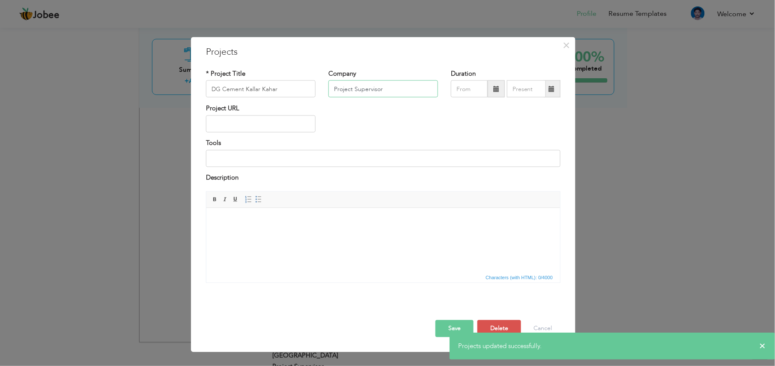
click at [389, 89] on input "Project Supervisor" at bounding box center [383, 88] width 110 height 17
paste input "(D.V.TECH)"
click at [452, 274] on button "Save" at bounding box center [454, 328] width 38 height 17
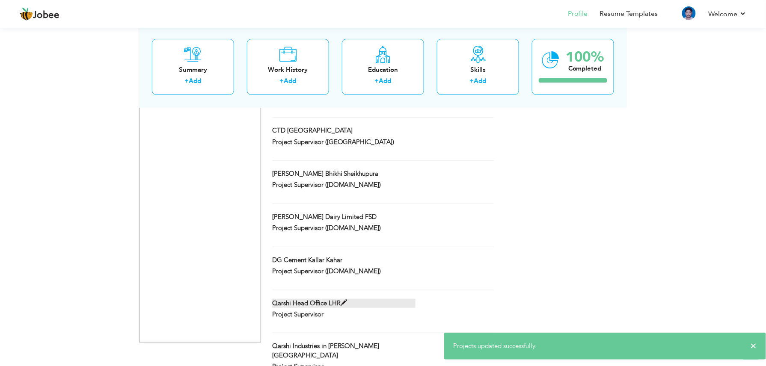
click at [361, 274] on label "Qarshi Head Office LHR" at bounding box center [344, 303] width 144 height 9
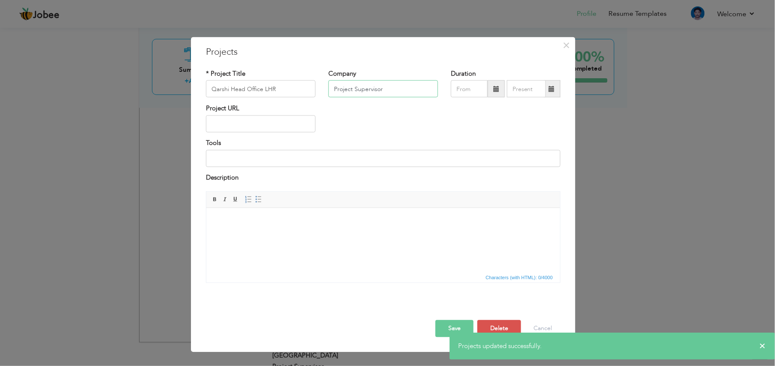
click at [418, 93] on input "Project Supervisor" at bounding box center [383, 88] width 110 height 17
paste input "(D.V.TECH)"
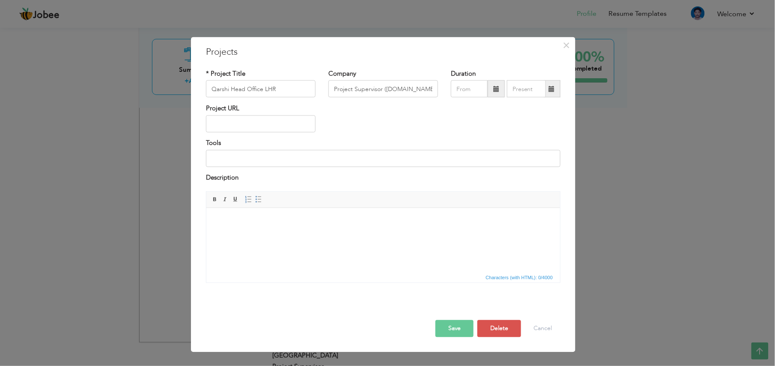
drag, startPoint x: 458, startPoint y: 330, endPoint x: 454, endPoint y: 324, distance: 6.4
click at [458, 274] on button "Save" at bounding box center [454, 328] width 38 height 17
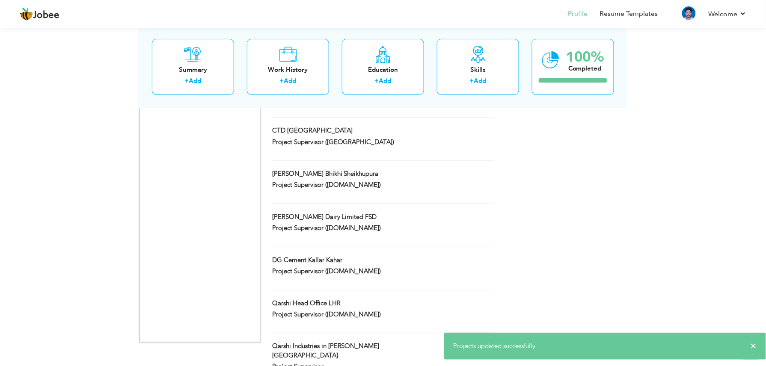
click at [423, 274] on div "Qarshi Industries in [PERSON_NAME][GEOGRAPHIC_DATA]" at bounding box center [383, 352] width 235 height 21
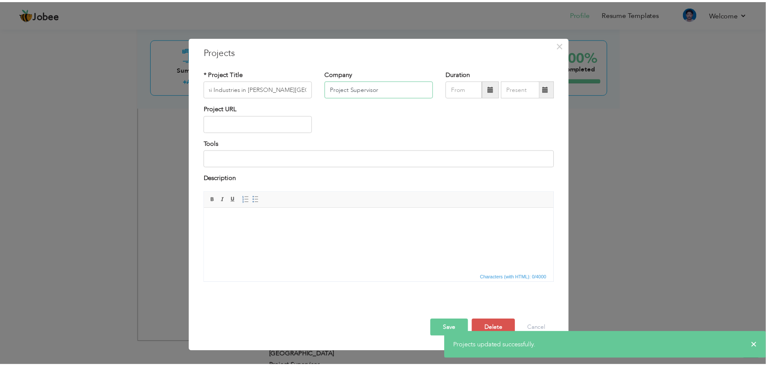
scroll to position [0, 0]
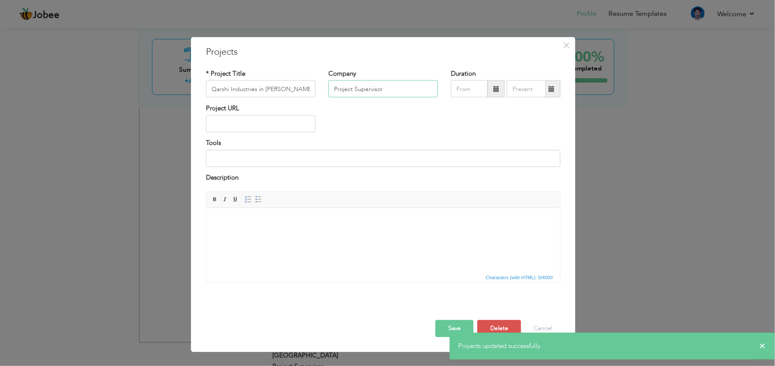
drag, startPoint x: 425, startPoint y: 84, endPoint x: 420, endPoint y: 88, distance: 5.8
click at [425, 86] on input "Project Supervisor" at bounding box center [383, 88] width 110 height 17
paste input "(D.V.TECH)"
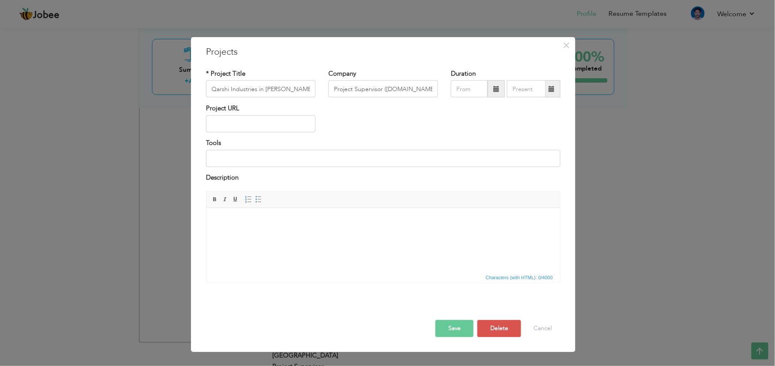
click at [463, 274] on button "Save" at bounding box center [454, 328] width 38 height 17
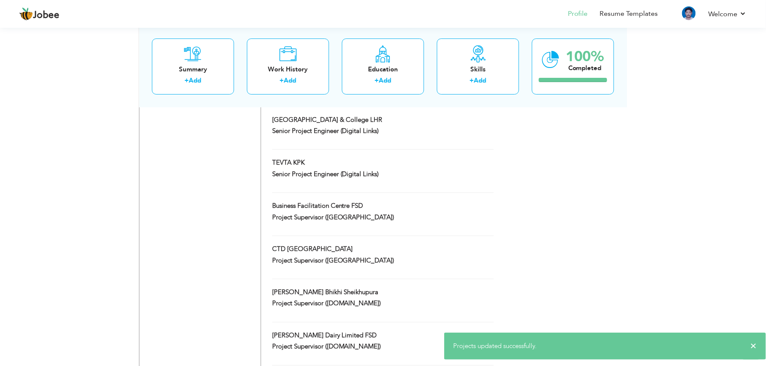
scroll to position [788, 0]
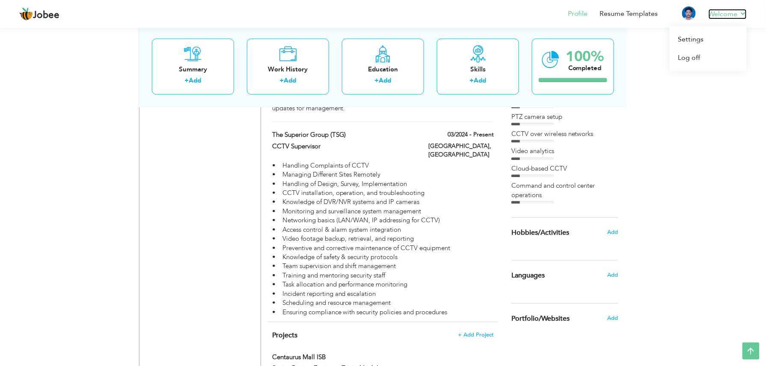
click at [581, 12] on link "Welcome" at bounding box center [728, 14] width 38 height 10
click at [581, 55] on link "Log off" at bounding box center [708, 58] width 77 height 18
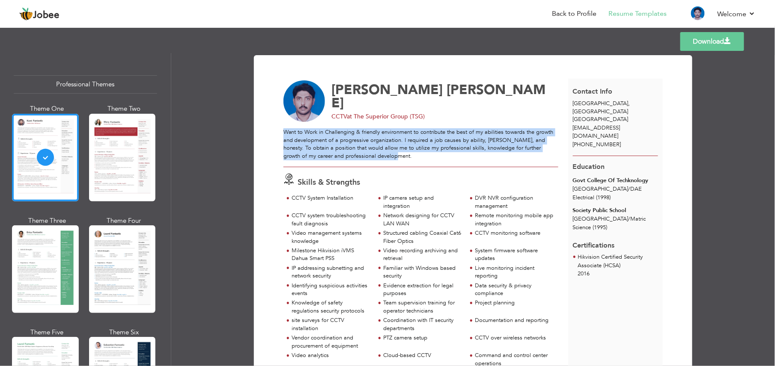
drag, startPoint x: 282, startPoint y: 133, endPoint x: 382, endPoint y: 157, distance: 103.4
click at [382, 157] on div "Want to Work in Challenging & friendly environment to contribute the best of my…" at bounding box center [420, 144] width 275 height 32
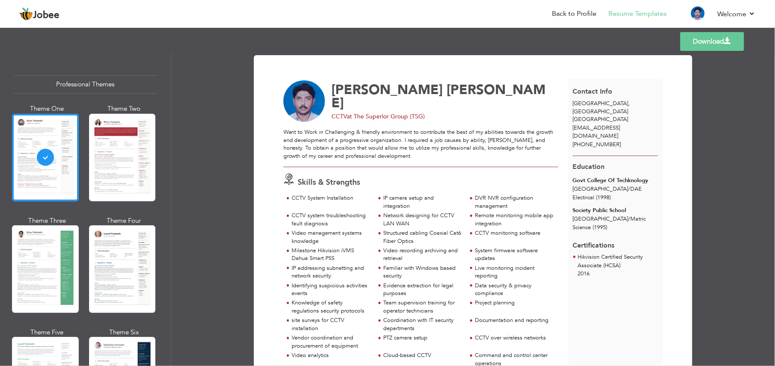
click at [423, 113] on span "at The Superior Group (TSG)" at bounding box center [386, 117] width 78 height 8
drag, startPoint x: 423, startPoint y: 104, endPoint x: 331, endPoint y: 103, distance: 92.5
click at [331, 113] on div "CCTV at The Superior Group (TSG)" at bounding box center [441, 117] width 221 height 9
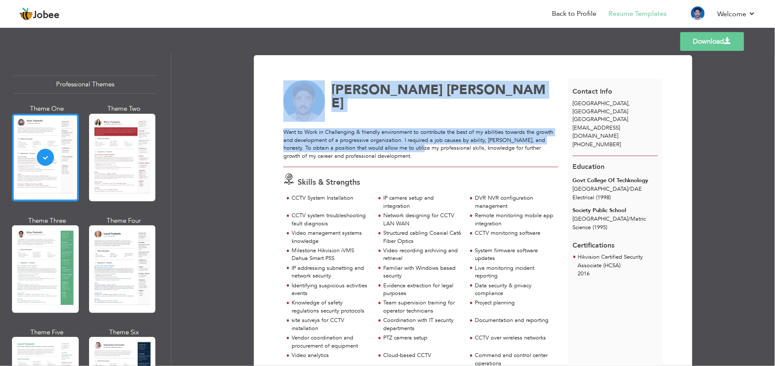
drag, startPoint x: 280, startPoint y: 130, endPoint x: 406, endPoint y: 148, distance: 127.5
click at [406, 149] on div "Want to Work in Challenging & friendly environment to contribute the best of my…" at bounding box center [420, 144] width 275 height 32
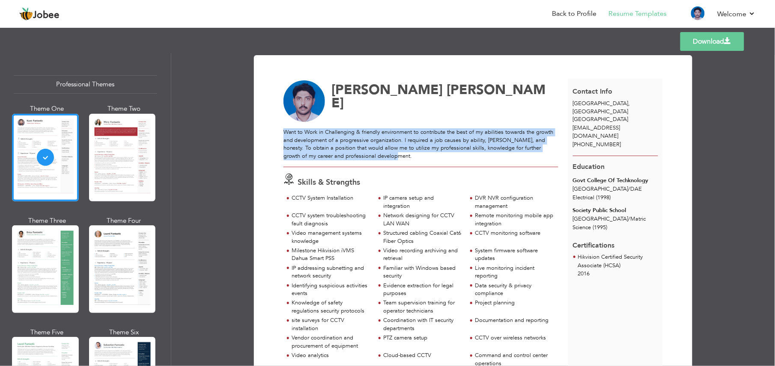
drag, startPoint x: 337, startPoint y: 152, endPoint x: 283, endPoint y: 135, distance: 57.2
click at [283, 135] on div "Want to Work in Challenging & friendly environment to contribute the best of my…" at bounding box center [420, 144] width 275 height 32
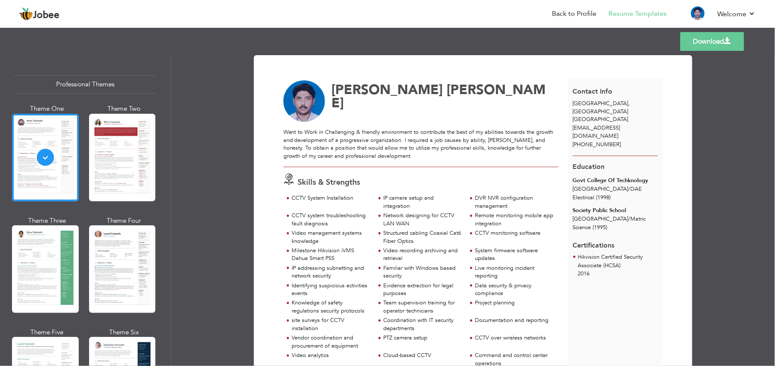
click at [633, 141] on div "[PHONE_NUMBER]" at bounding box center [615, 145] width 95 height 8
drag, startPoint x: 589, startPoint y: 127, endPoint x: 567, endPoint y: 105, distance: 31.2
click at [568, 105] on div "Contact Info Lahore , Punjab Pakistan a.sohail1015@gmail.com +92 336 7801042" at bounding box center [615, 117] width 95 height 77
drag, startPoint x: 567, startPoint y: 105, endPoint x: 588, endPoint y: 125, distance: 29.1
click at [588, 141] on span "[PHONE_NUMBER]" at bounding box center [597, 145] width 48 height 8
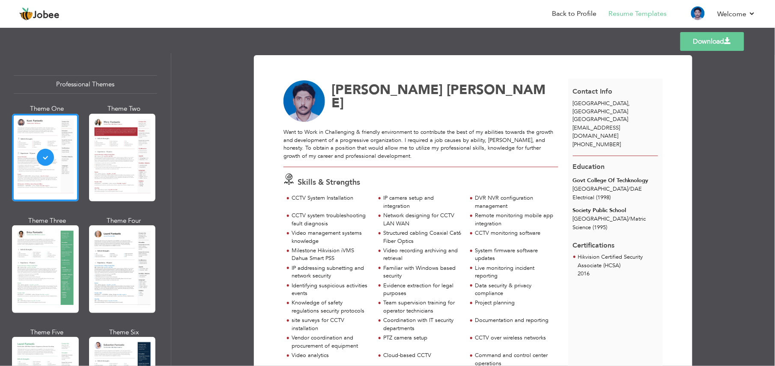
drag, startPoint x: 569, startPoint y: 119, endPoint x: 618, endPoint y: 129, distance: 50.3
click at [618, 129] on div "Contact Info Lahore , Punjab Pakistan a.sohail1015@gmail.com +92 336 7801042" at bounding box center [615, 117] width 95 height 77
drag, startPoint x: 618, startPoint y: 129, endPoint x: 588, endPoint y: 172, distance: 52.5
click at [588, 185] on span "Lahore / DAE" at bounding box center [607, 189] width 69 height 8
drag, startPoint x: 610, startPoint y: 216, endPoint x: 567, endPoint y: 175, distance: 59.0
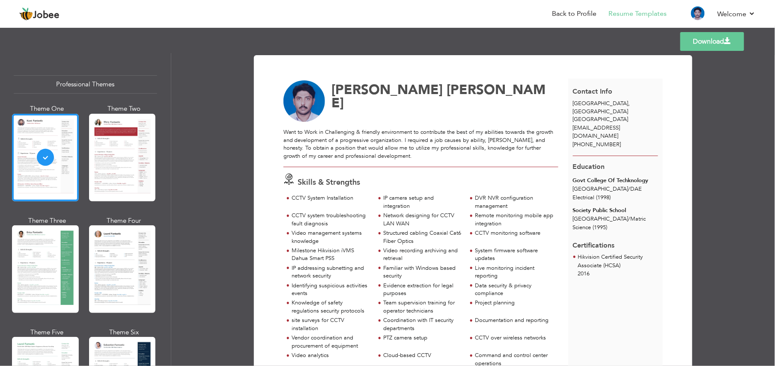
click at [568, 175] on div "Education Govt College Of Techknology Lahore / DAE Electrical (1998) Society Pu…" at bounding box center [615, 195] width 95 height 79
drag, startPoint x: 567, startPoint y: 175, endPoint x: 576, endPoint y: 242, distance: 67.4
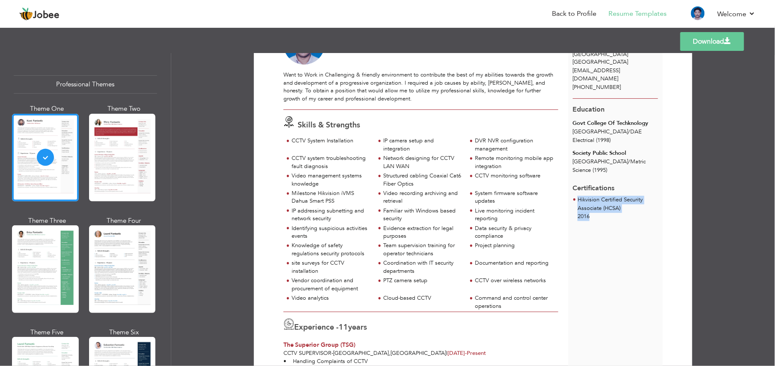
scroll to position [114, 0]
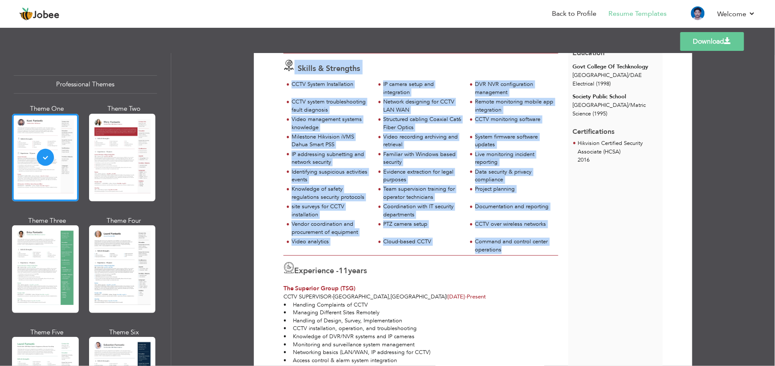
drag, startPoint x: 503, startPoint y: 248, endPoint x: 286, endPoint y: 71, distance: 280.4
click at [286, 71] on div "Skills & Strengths CCTV System Installation IP camera setup and integration DVR…" at bounding box center [421, 155] width 285 height 202
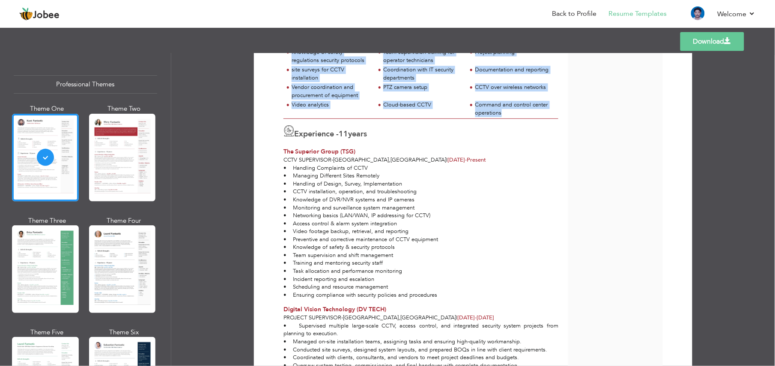
scroll to position [285, 0]
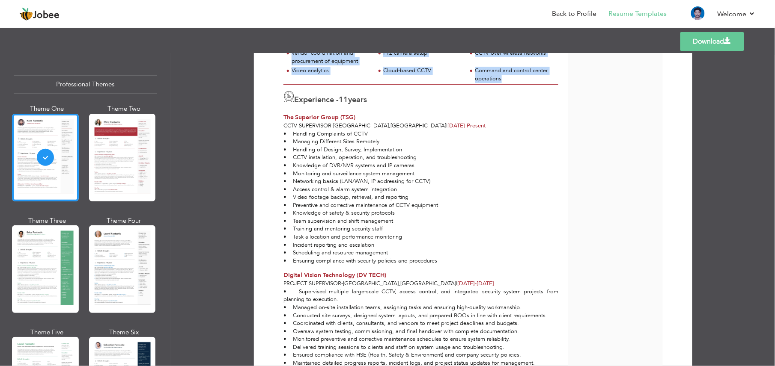
drag, startPoint x: 372, startPoint y: 93, endPoint x: 278, endPoint y: 96, distance: 94.6
click at [279, 96] on div "Experience - 11 years The Superior Group (TSG) CCTV Supervisor - Lahore , Pakis…" at bounding box center [421, 107] width 285 height 45
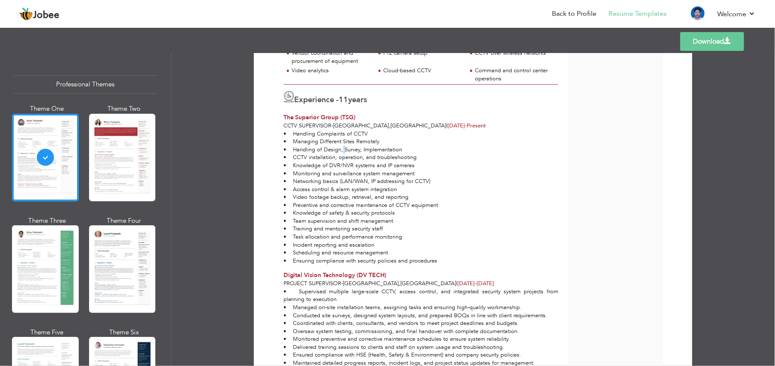
click at [339, 151] on div "• Handling Complaints of CCTV • Managing Different Sites Remotely • Handling of…" at bounding box center [421, 197] width 285 height 135
drag, startPoint x: 339, startPoint y: 151, endPoint x: 315, endPoint y: 131, distance: 31.3
click at [315, 131] on div "• Handling Complaints of CCTV • Managing Different Sites Remotely • Handling of…" at bounding box center [421, 197] width 285 height 135
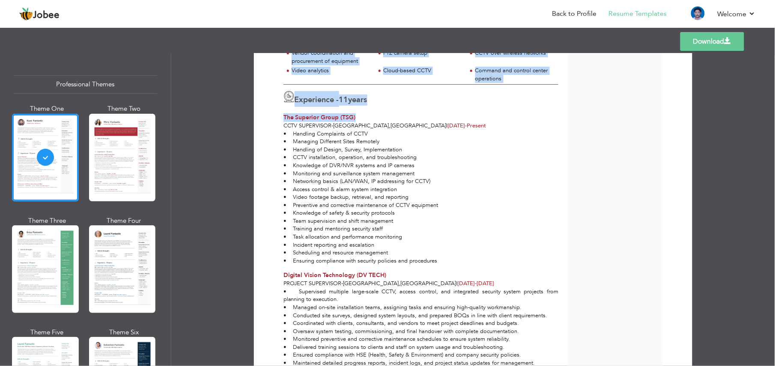
drag, startPoint x: 273, startPoint y: 114, endPoint x: 357, endPoint y: 117, distance: 83.5
click at [357, 117] on div "Download Adnan Sohail Skills & Strengths Project planning 11" at bounding box center [473, 320] width 408 height 1078
click at [357, 117] on div "The Superior Group (TSG)" at bounding box center [420, 117] width 275 height 9
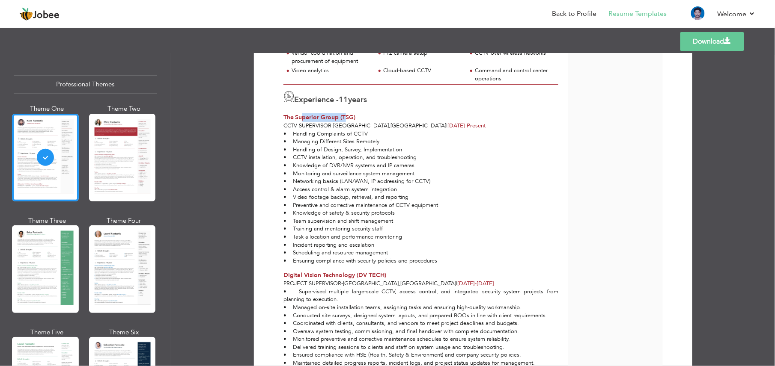
drag, startPoint x: 345, startPoint y: 115, endPoint x: 300, endPoint y: 119, distance: 44.7
click at [300, 119] on span "The Superior Group (TSG)" at bounding box center [319, 117] width 72 height 8
drag, startPoint x: 300, startPoint y: 119, endPoint x: 321, endPoint y: 134, distance: 25.5
click at [336, 137] on div "• Handling Complaints of CCTV • Managing Different Sites Remotely • Handling of…" at bounding box center [421, 197] width 285 height 135
drag, startPoint x: 430, startPoint y: 124, endPoint x: 281, endPoint y: 125, distance: 148.5
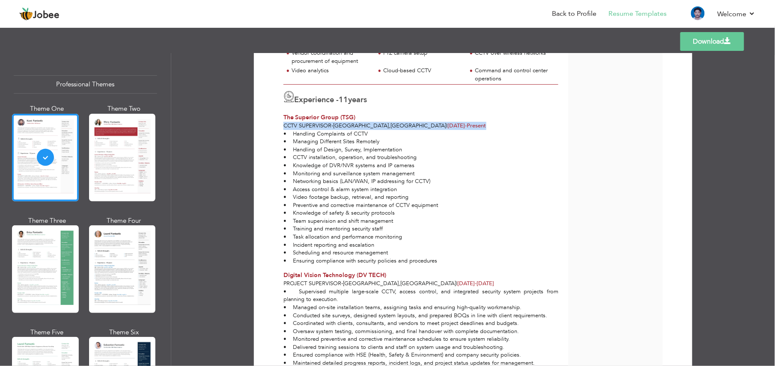
click at [281, 125] on div "Experience - 11 years The Superior Group (TSG) CCTV Supervisor - Lahore , Pakis…" at bounding box center [421, 107] width 285 height 45
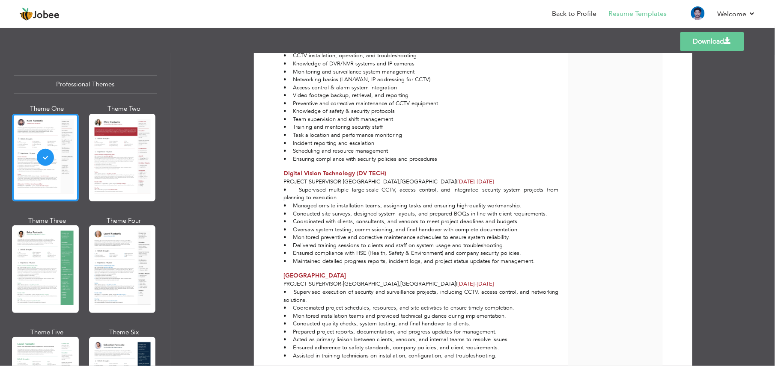
scroll to position [399, 0]
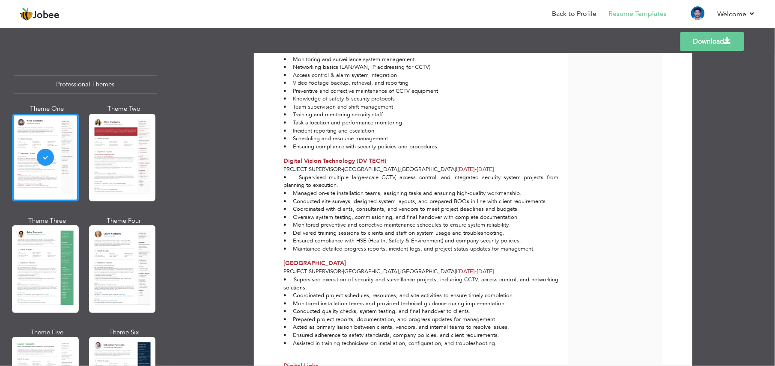
click at [362, 157] on span "Digital Vision Technology (DV TECH)" at bounding box center [334, 161] width 103 height 8
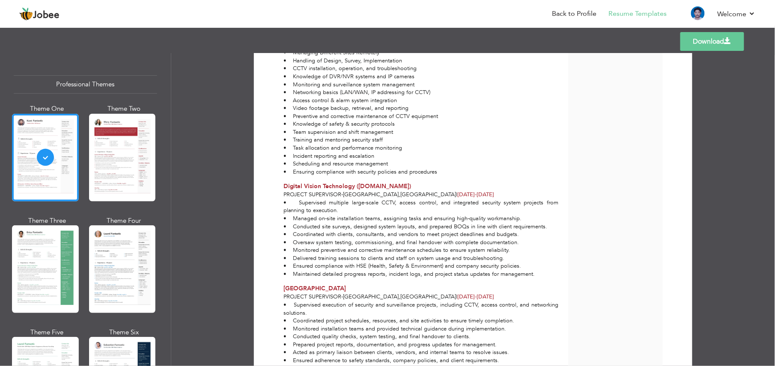
scroll to position [399, 0]
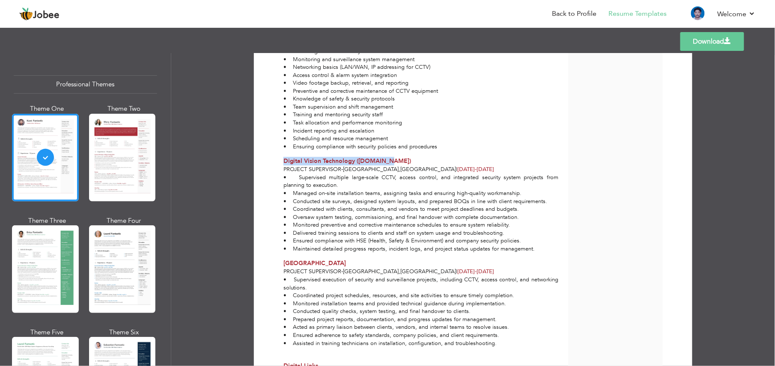
drag, startPoint x: 355, startPoint y: 156, endPoint x: 280, endPoint y: 156, distance: 75.3
click at [283, 156] on div "[PERSON_NAME] Want to Work in Challenging & friendly environment to contribute …" at bounding box center [425, 205] width 285 height 1052
drag, startPoint x: 280, startPoint y: 156, endPoint x: 384, endPoint y: 177, distance: 106.0
click at [384, 177] on div "• Supervised multiple large-scale CCTV, access control, and integrated security…" at bounding box center [421, 214] width 285 height 80
drag, startPoint x: 347, startPoint y: 172, endPoint x: 424, endPoint y: 171, distance: 77.1
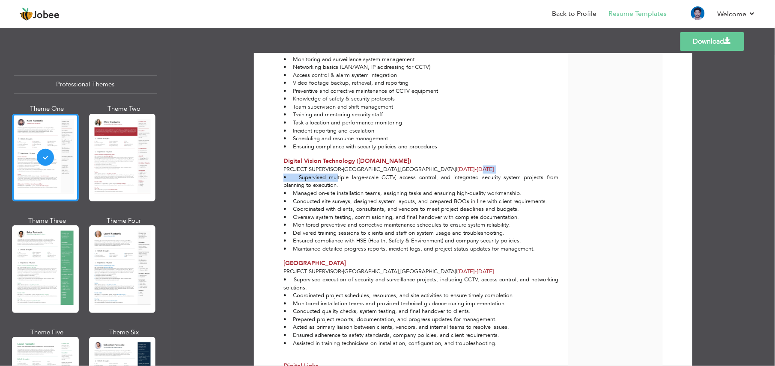
click at [424, 171] on div "Digital Vision Technology (D.V.TECH) Project Supervisor - Lahore , Pakistan | J…" at bounding box center [421, 205] width 285 height 96
click at [317, 177] on div "• Supervised multiple large-scale CCTV, access control, and integrated security…" at bounding box center [421, 214] width 285 height 80
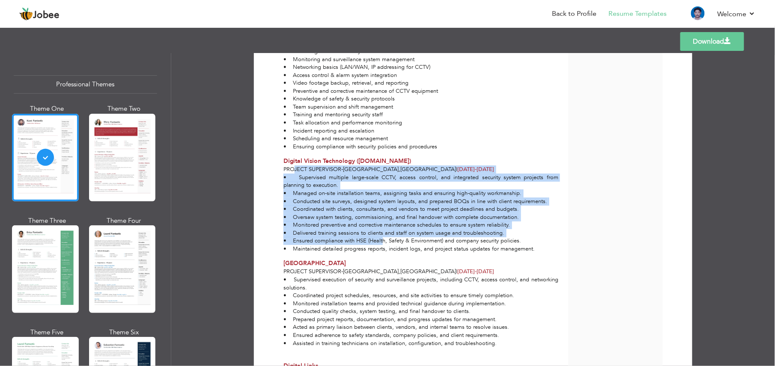
drag, startPoint x: 291, startPoint y: 167, endPoint x: 380, endPoint y: 241, distance: 116.3
click at [380, 241] on div "Digital Vision Technology (D.V.TECH) Project Supervisor - Lahore , Pakistan | J…" at bounding box center [421, 205] width 285 height 96
drag, startPoint x: 380, startPoint y: 241, endPoint x: 366, endPoint y: 232, distance: 17.3
click at [378, 240] on div "• Supervised multiple large-scale CCTV, access control, and integrated security…" at bounding box center [421, 214] width 285 height 80
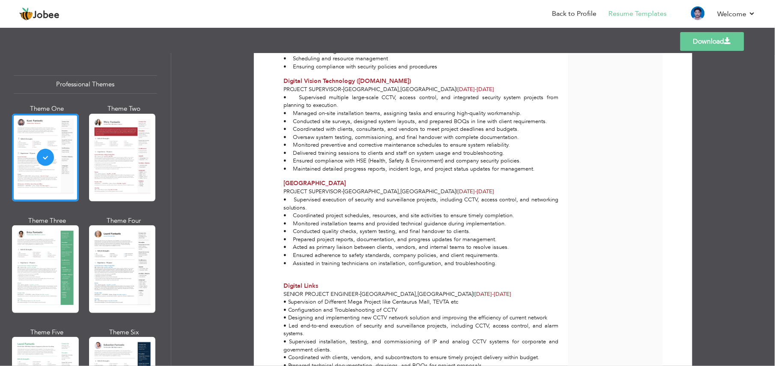
scroll to position [514, 0]
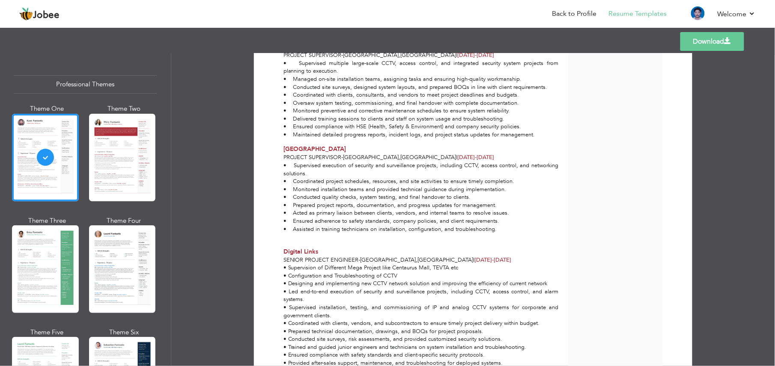
drag, startPoint x: 446, startPoint y: 153, endPoint x: 279, endPoint y: 145, distance: 167.2
click at [279, 145] on div "Nashuatec Center Project Supervisor - Lahore , Pakistan | Jan 2017 - Dec 2018" at bounding box center [421, 153] width 285 height 17
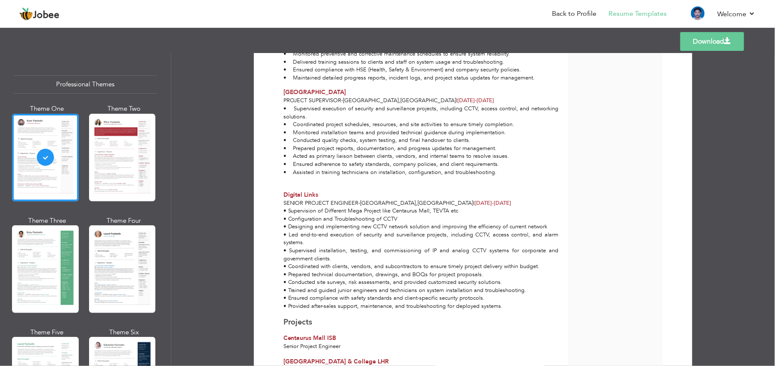
drag, startPoint x: 454, startPoint y: 198, endPoint x: 459, endPoint y: 199, distance: 5.2
click at [459, 199] on div "Digital Links Senior Project Engineer - Lahore , Pakistan | Jun 2014 - Dec 2016" at bounding box center [421, 199] width 285 height 17
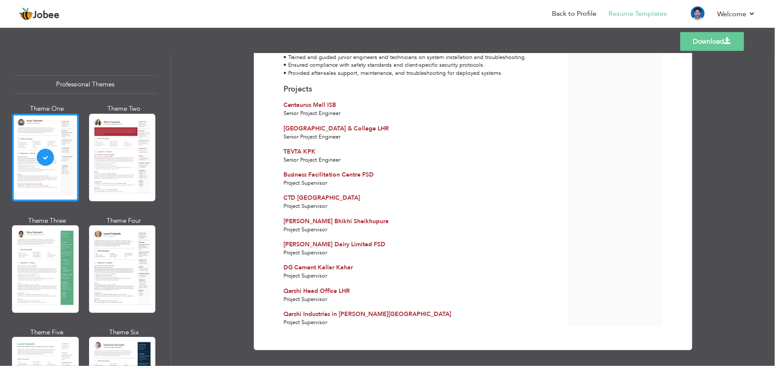
scroll to position [805, 0]
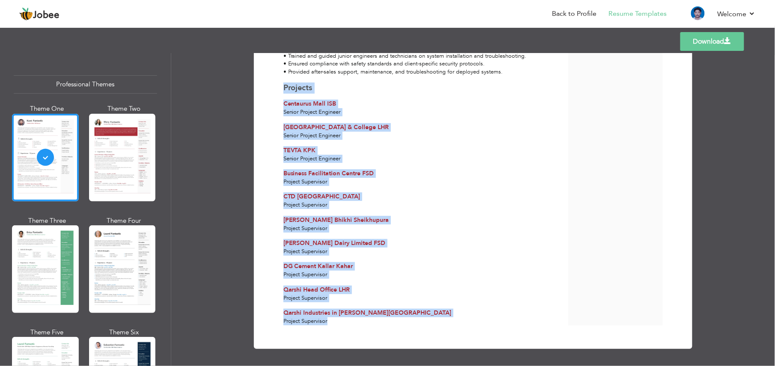
drag, startPoint x: 319, startPoint y: 317, endPoint x: 278, endPoint y: 85, distance: 235.6
drag, startPoint x: 278, startPoint y: 85, endPoint x: 401, endPoint y: 132, distance: 132.5
click at [401, 132] on div "Senior Project Engineer" at bounding box center [420, 136] width 275 height 8
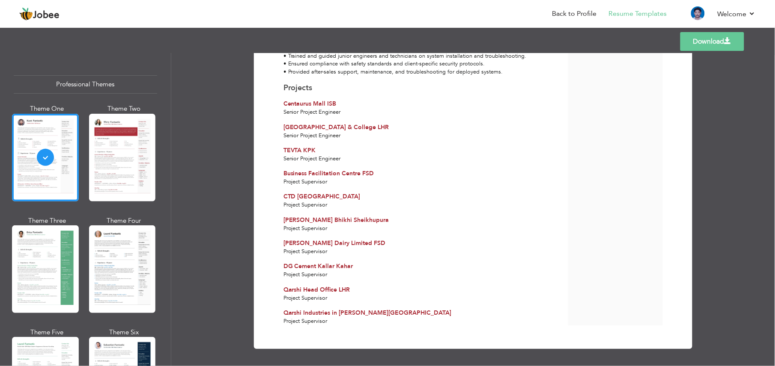
click at [276, 2] on header "Jobee Back to Profile Resume Templates Resume Templates Cover Letters About My …" at bounding box center [387, 14] width 775 height 28
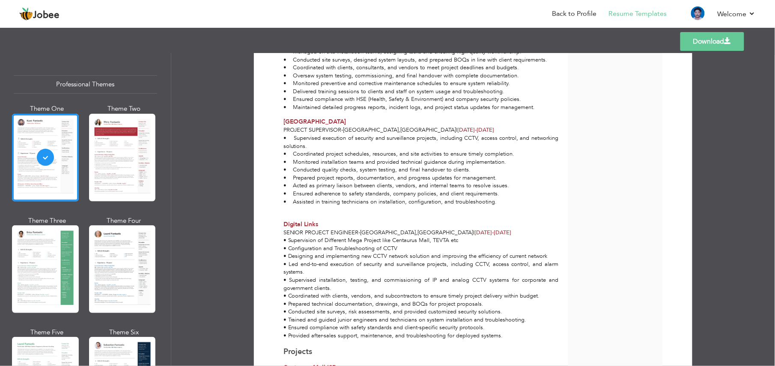
scroll to position [805, 0]
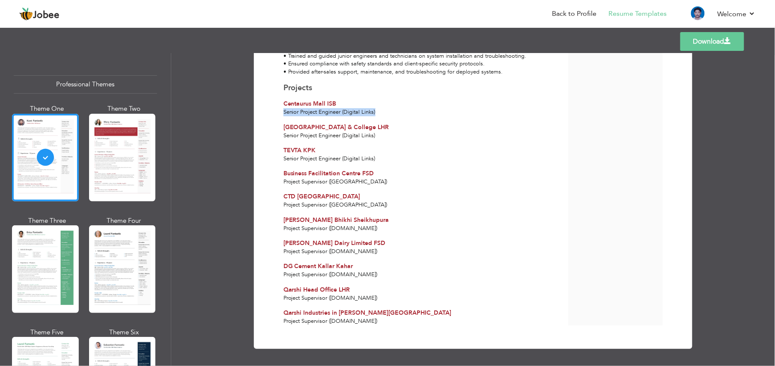
drag, startPoint x: 282, startPoint y: 110, endPoint x: 375, endPoint y: 112, distance: 93.8
click at [375, 112] on div "Senior Project Engineer (Digital Links)" at bounding box center [420, 112] width 275 height 8
drag, startPoint x: 375, startPoint y: 112, endPoint x: 368, endPoint y: 137, distance: 26.7
click at [368, 137] on span "Senior Project Engineer (Digital Links)" at bounding box center [329, 136] width 92 height 8
drag, startPoint x: 368, startPoint y: 137, endPoint x: 370, endPoint y: 157, distance: 19.4
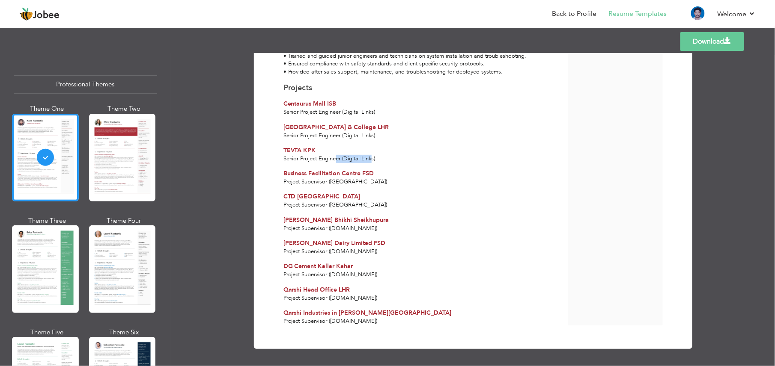
click at [370, 157] on span "Senior Project Engineer (Digital Links)" at bounding box center [329, 159] width 92 height 8
drag, startPoint x: 370, startPoint y: 157, endPoint x: 372, endPoint y: 182, distance: 25.7
click at [372, 182] on div "Project Supervisor (Nashuatec)" at bounding box center [420, 182] width 275 height 8
drag, startPoint x: 372, startPoint y: 182, endPoint x: 367, endPoint y: 204, distance: 22.2
click at [367, 204] on div "Project Supervisor (Nashuatec)" at bounding box center [420, 205] width 275 height 8
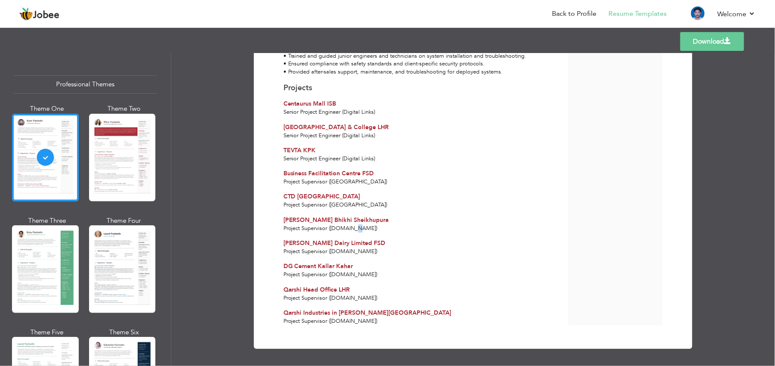
drag, startPoint x: 367, startPoint y: 204, endPoint x: 369, endPoint y: 228, distance: 24.0
click at [369, 228] on div "Project Supervisor (D.V.TECH)" at bounding box center [420, 229] width 275 height 8
drag, startPoint x: 369, startPoint y: 228, endPoint x: 382, endPoint y: 249, distance: 24.6
click at [382, 249] on div "Project Supervisor (D.V.TECH)" at bounding box center [420, 252] width 275 height 8
drag, startPoint x: 382, startPoint y: 249, endPoint x: 354, endPoint y: 272, distance: 35.8
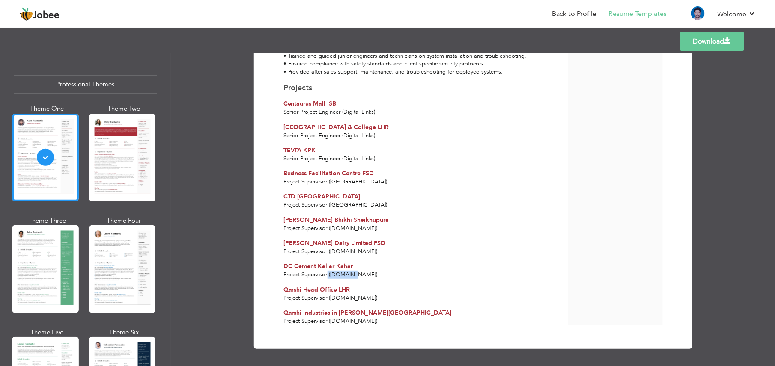
click at [354, 272] on span "Project Supervisor (D.V.TECH)" at bounding box center [330, 275] width 94 height 8
drag, startPoint x: 354, startPoint y: 272, endPoint x: 345, endPoint y: 297, distance: 26.3
click at [345, 297] on span "Project Supervisor (D.V.TECH)" at bounding box center [330, 298] width 94 height 8
drag, startPoint x: 345, startPoint y: 297, endPoint x: 346, endPoint y: 319, distance: 22.3
click at [346, 319] on span "Project Supervisor (D.V.TECH)" at bounding box center [330, 322] width 94 height 8
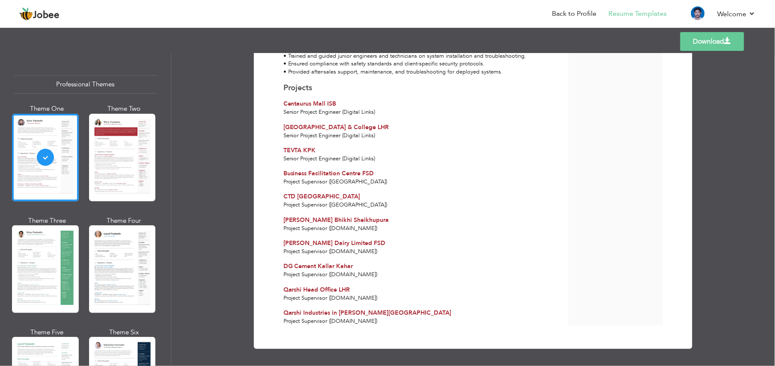
drag, startPoint x: 346, startPoint y: 319, endPoint x: 493, endPoint y: 256, distance: 159.9
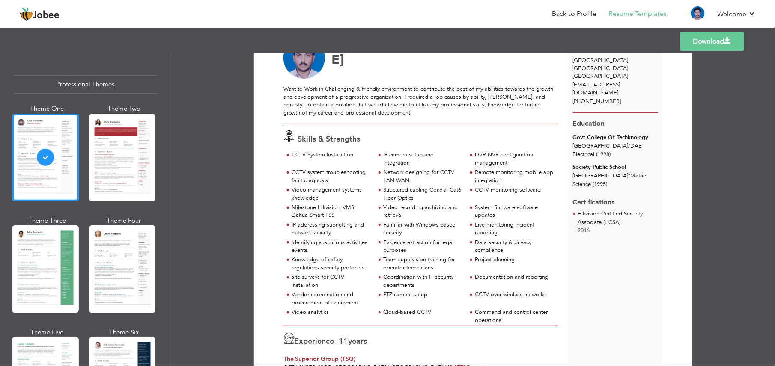
scroll to position [63, 0]
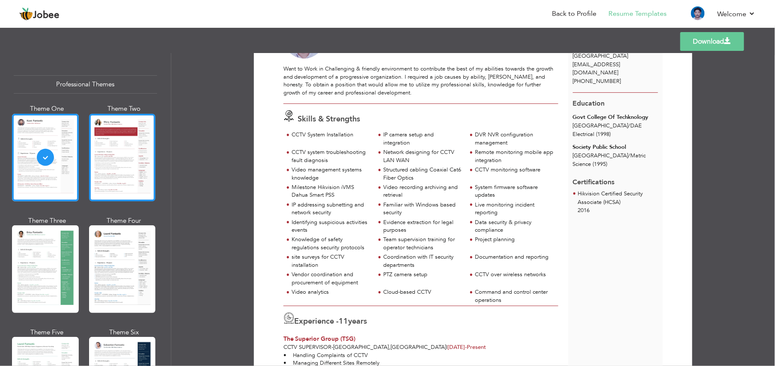
click at [129, 148] on div at bounding box center [122, 158] width 67 height 88
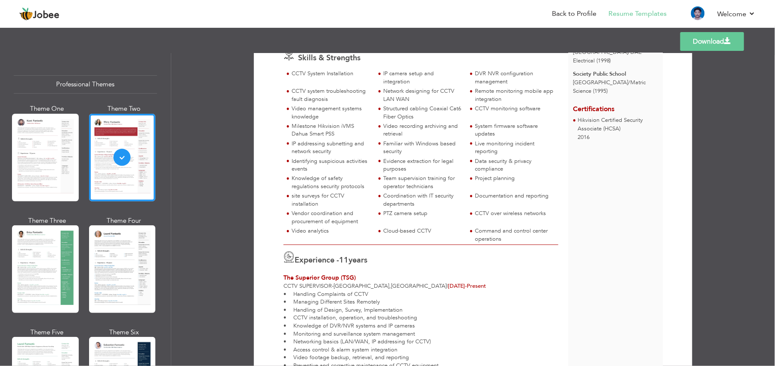
scroll to position [57, 0]
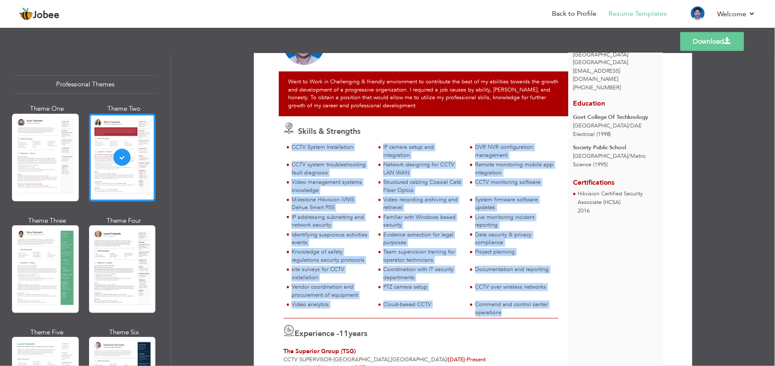
drag, startPoint x: 512, startPoint y: 310, endPoint x: 286, endPoint y: 146, distance: 278.6
click at [286, 146] on div "CCTV System Installation IP camera setup and integration DVR NVR configuration …" at bounding box center [420, 230] width 275 height 175
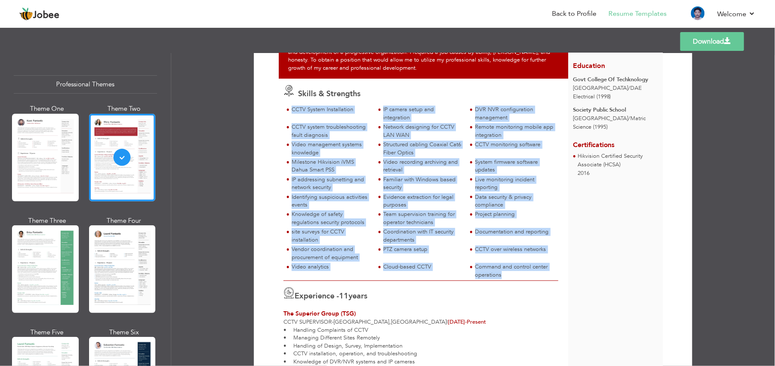
scroll to position [114, 0]
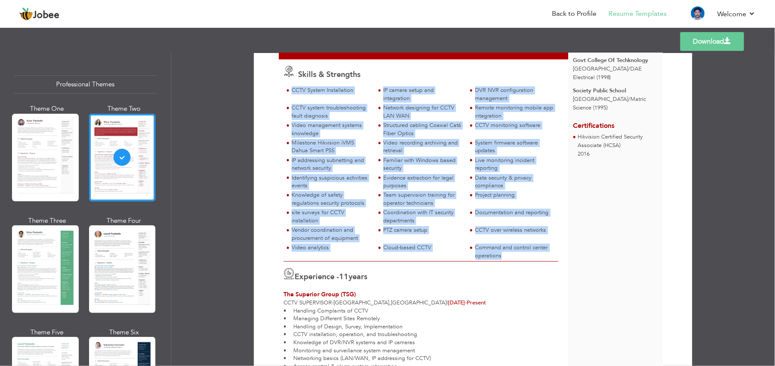
click at [336, 181] on div "Identifying suspicious activities events" at bounding box center [330, 182] width 78 height 16
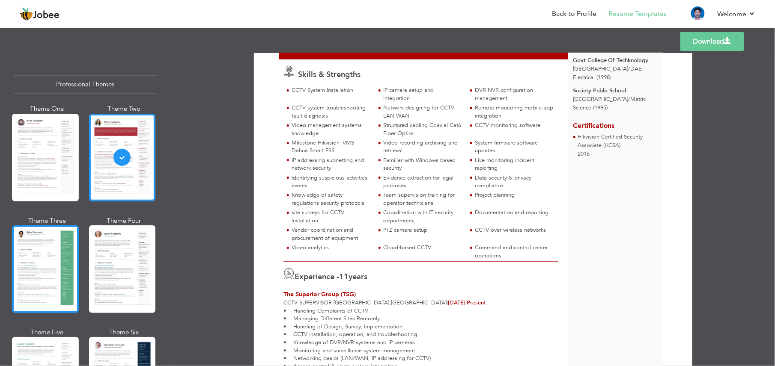
click at [23, 259] on div at bounding box center [45, 270] width 67 height 88
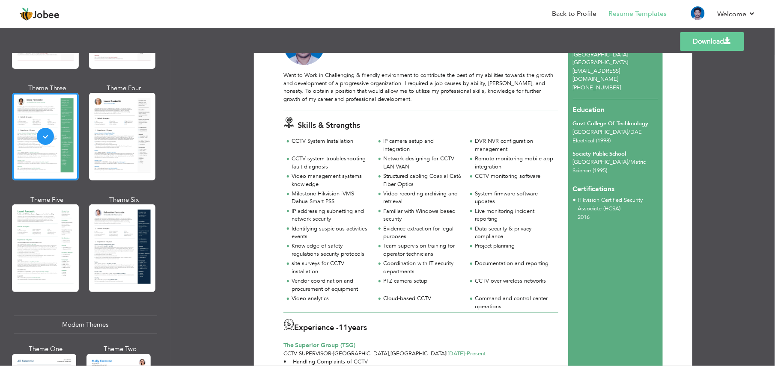
scroll to position [171, 0]
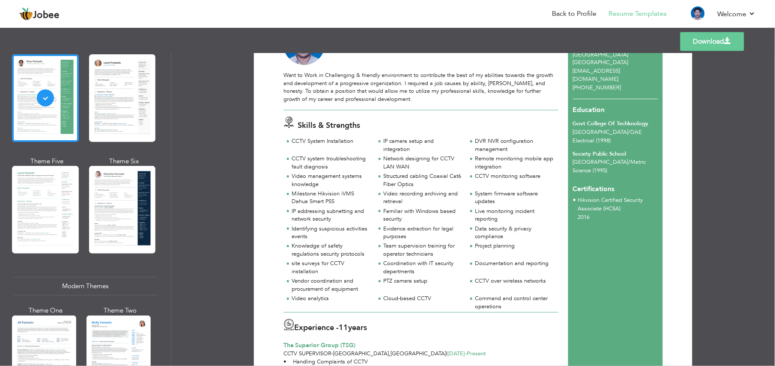
drag, startPoint x: 36, startPoint y: 203, endPoint x: 305, endPoint y: 192, distance: 269.0
click at [39, 202] on div at bounding box center [45, 210] width 67 height 88
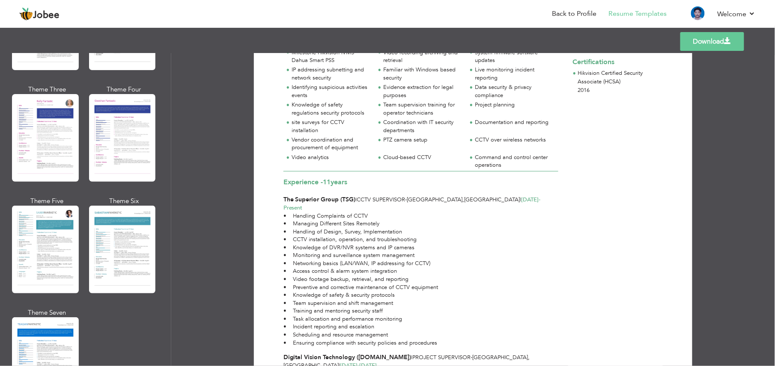
scroll to position [1433, 0]
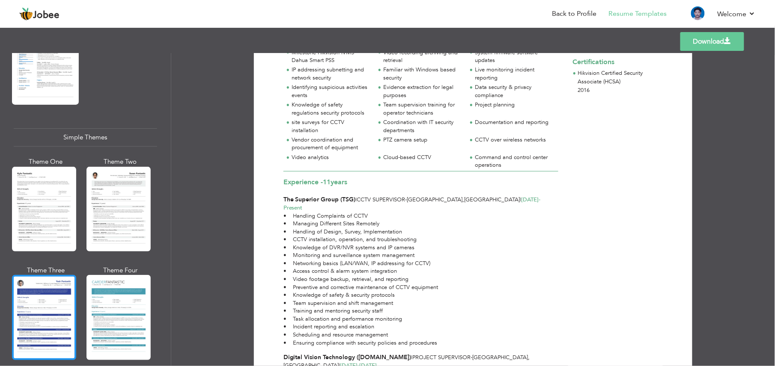
click at [33, 275] on div at bounding box center [44, 317] width 64 height 85
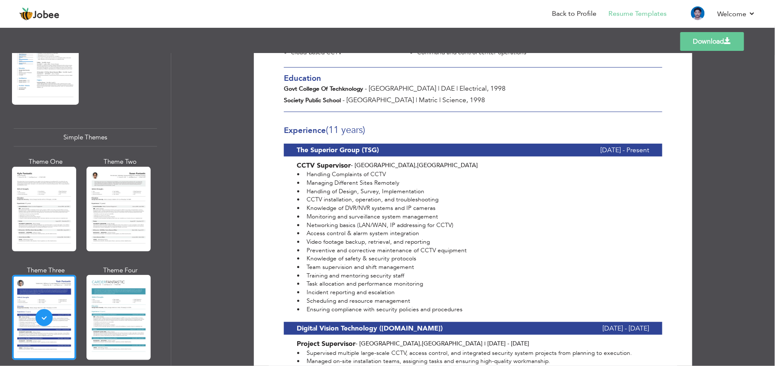
scroll to position [342, 0]
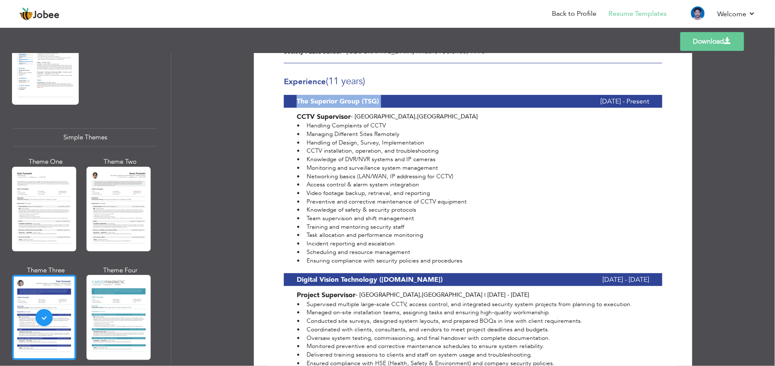
drag, startPoint x: 569, startPoint y: 69, endPoint x: 655, endPoint y: 72, distance: 85.7
click at [655, 95] on div "The Superior Group (TSG) March 2024 - Present" at bounding box center [473, 101] width 378 height 13
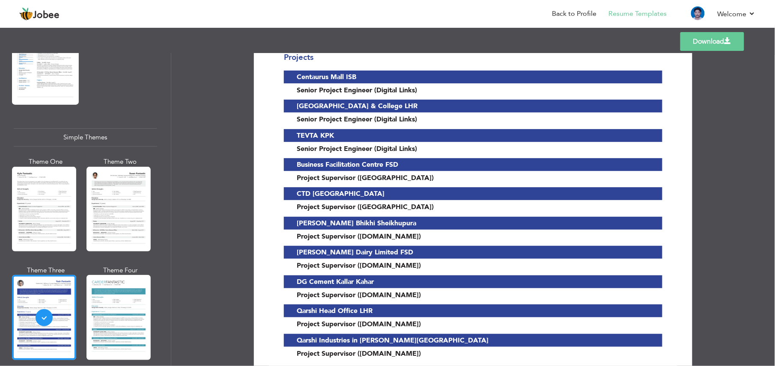
scroll to position [971, 0]
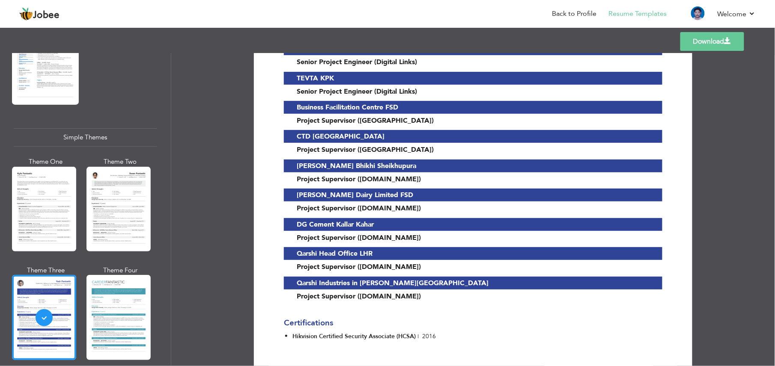
drag, startPoint x: 454, startPoint y: 306, endPoint x: 288, endPoint y: 307, distance: 165.7
click at [288, 332] on ul "Hikvision Certified Security Associate (HCSA) | 2016" at bounding box center [375, 336] width 183 height 9
click at [119, 305] on div at bounding box center [118, 317] width 64 height 85
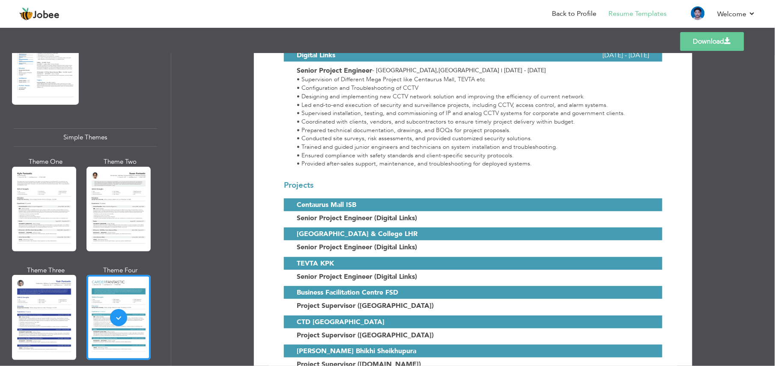
scroll to position [418, 0]
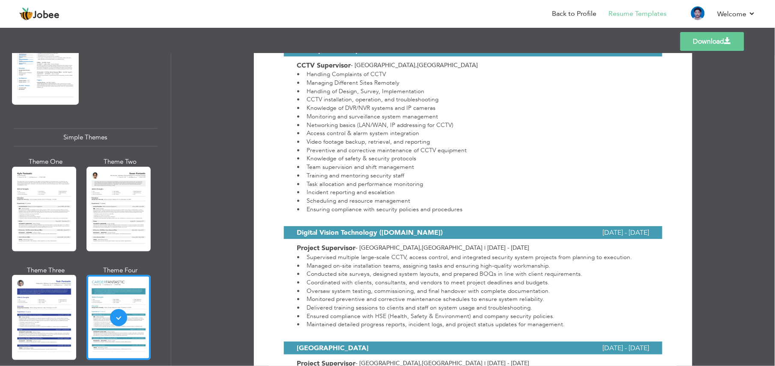
click at [717, 39] on link "Download" at bounding box center [712, 41] width 64 height 19
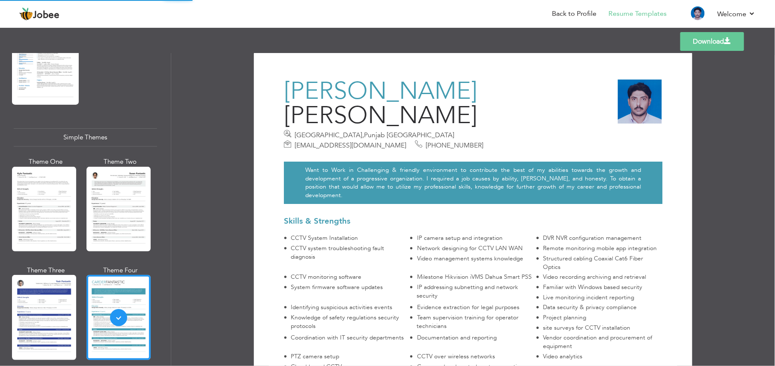
scroll to position [0, 0]
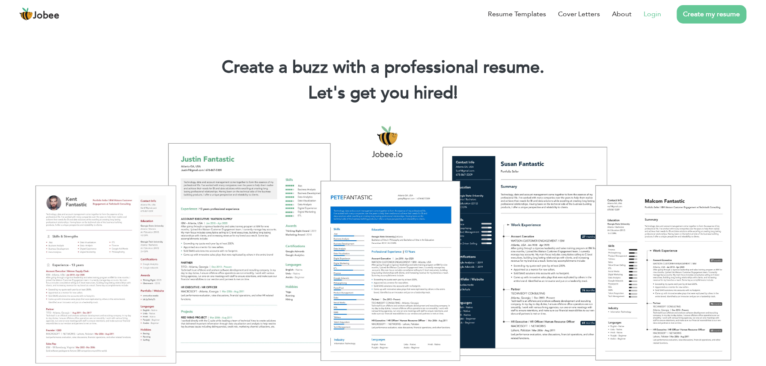
click at [657, 11] on link "Login" at bounding box center [653, 14] width 18 height 10
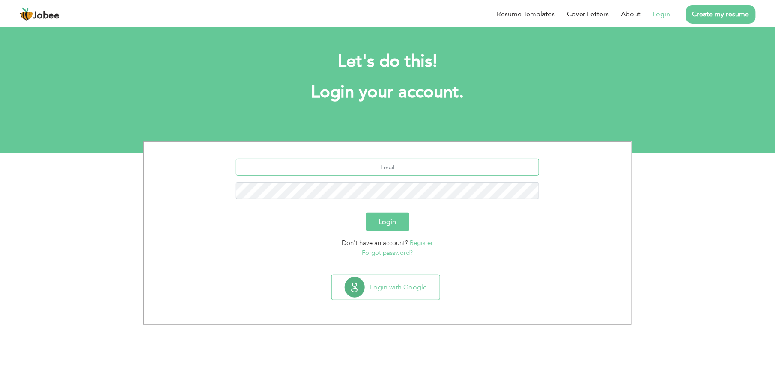
click at [406, 167] on input "text" at bounding box center [387, 167] width 303 height 17
type input "[EMAIL_ADDRESS][DOMAIN_NAME]"
click at [366, 213] on button "Login" at bounding box center [387, 222] width 43 height 19
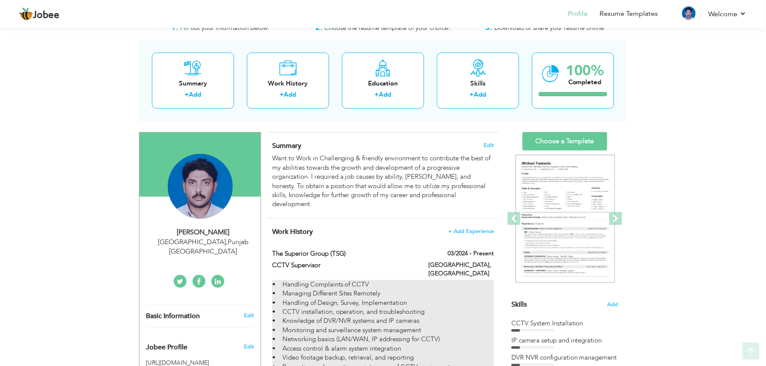
scroll to position [57, 0]
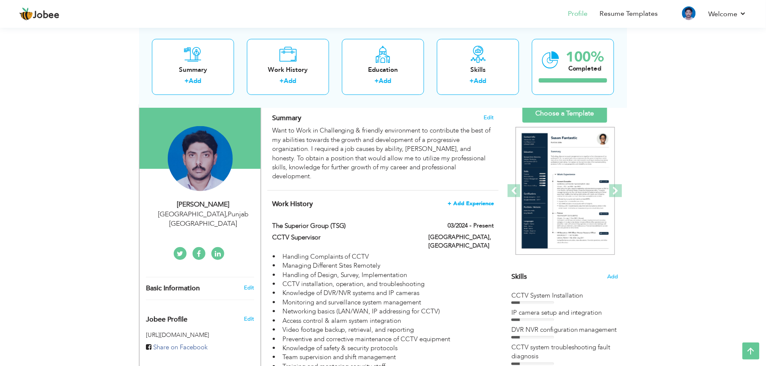
click at [466, 201] on span "+ Add Experience" at bounding box center [471, 204] width 46 height 6
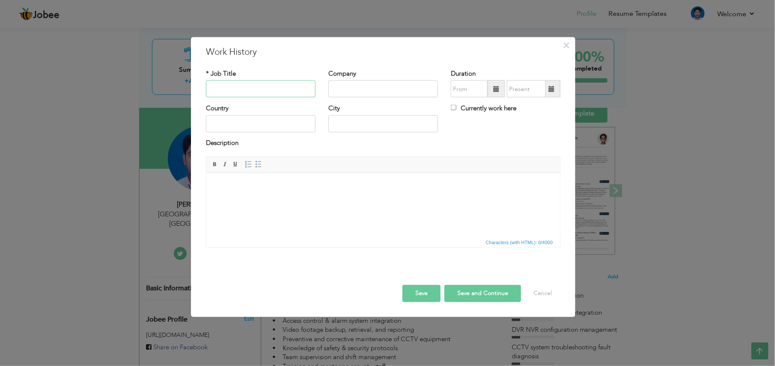
click at [261, 86] on input "text" at bounding box center [261, 88] width 110 height 17
click at [274, 85] on input "text" at bounding box center [261, 88] width 110 height 17
click at [354, 87] on input "text" at bounding box center [383, 88] width 110 height 17
click at [454, 107] on input "Currently work here" at bounding box center [454, 108] width 6 height 6
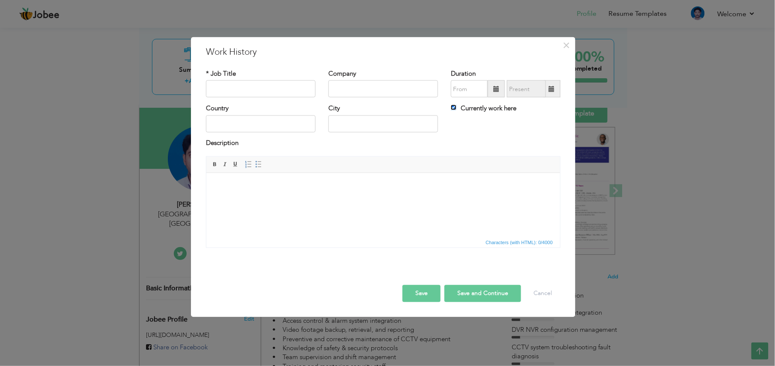
checkbox input "false"
click at [284, 188] on body at bounding box center [382, 185] width 336 height 9
click at [344, 183] on body at bounding box center [382, 185] width 336 height 9
click at [539, 293] on button "Cancel" at bounding box center [543, 293] width 36 height 17
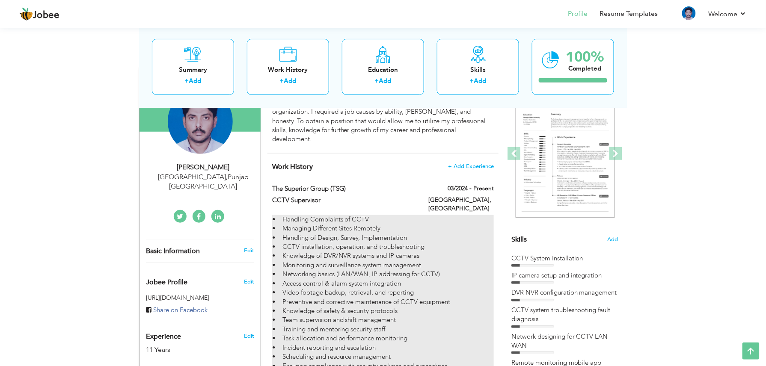
scroll to position [114, 0]
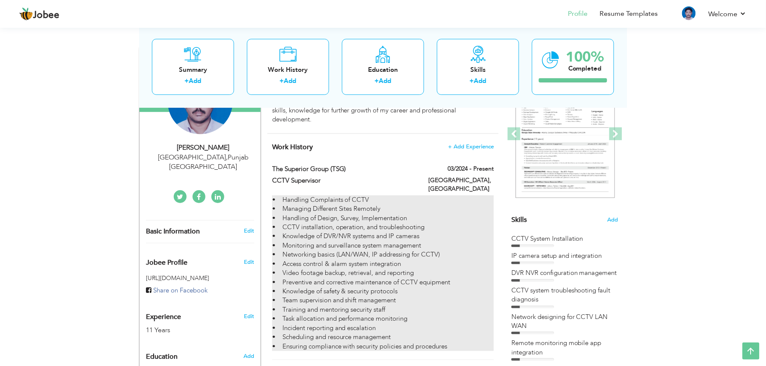
click at [454, 202] on div "• Handling Complaints of CCTV • Managing Different Sites Remotely • Handling of…" at bounding box center [383, 274] width 222 height 156
type input "The Superior Group (TSG)"
type input "CCTV Supervisor"
type input "03/2024"
type input "[GEOGRAPHIC_DATA]"
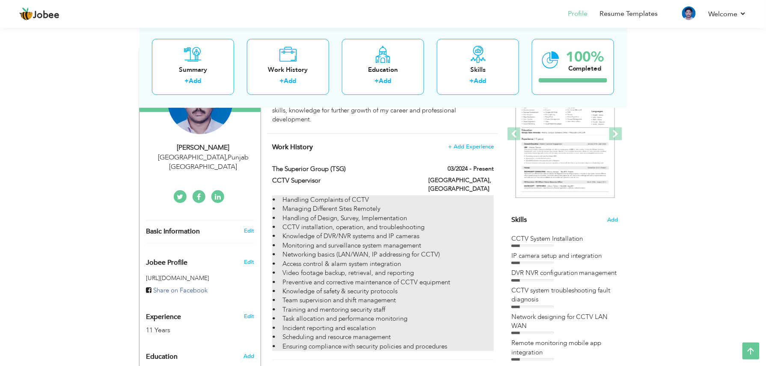
type input "[GEOGRAPHIC_DATA]"
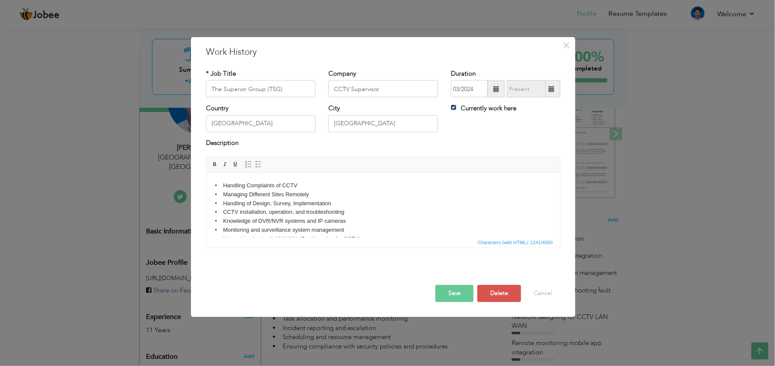
click at [455, 107] on input "Currently work here" at bounding box center [454, 108] width 6 height 6
checkbox input "false"
type input "08/2025"
click at [530, 92] on input "08/2025" at bounding box center [526, 88] width 39 height 17
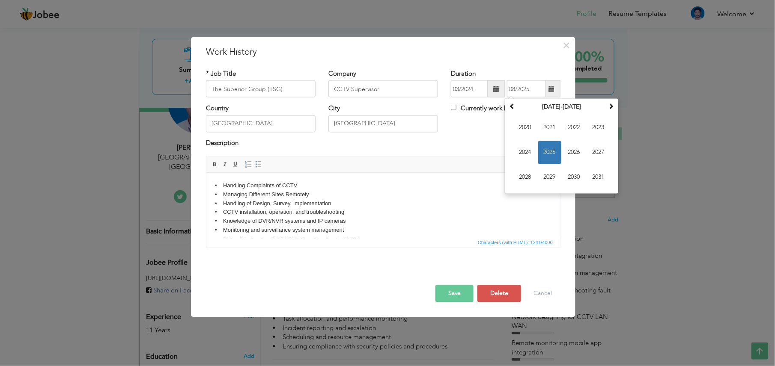
click at [491, 119] on div "Currently work here" at bounding box center [505, 113] width 122 height 18
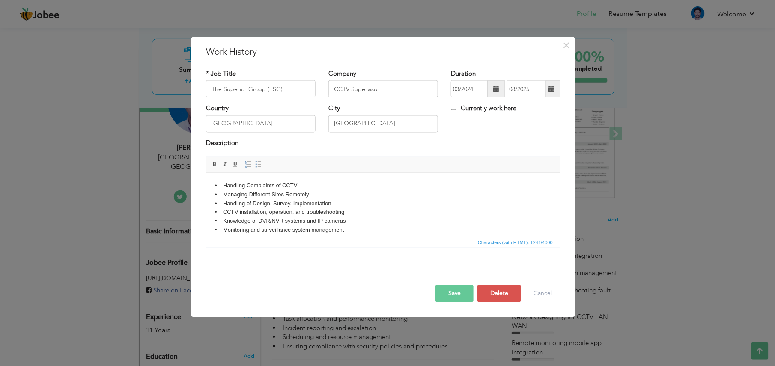
click at [491, 102] on div "Duration 03/2024 08/2025 Currently work here" at bounding box center [505, 86] width 122 height 35
click at [491, 108] on label "Currently work here" at bounding box center [483, 108] width 65 height 9
click at [456, 108] on input "Currently work here" at bounding box center [454, 108] width 6 height 6
checkbox input "true"
click at [527, 291] on button "Cancel" at bounding box center [543, 293] width 36 height 17
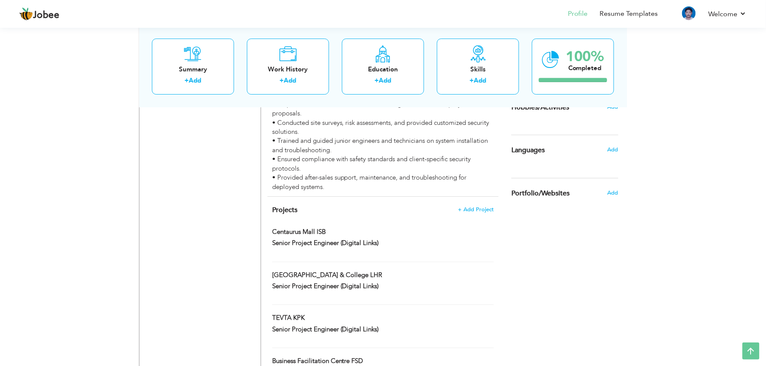
scroll to position [1187, 0]
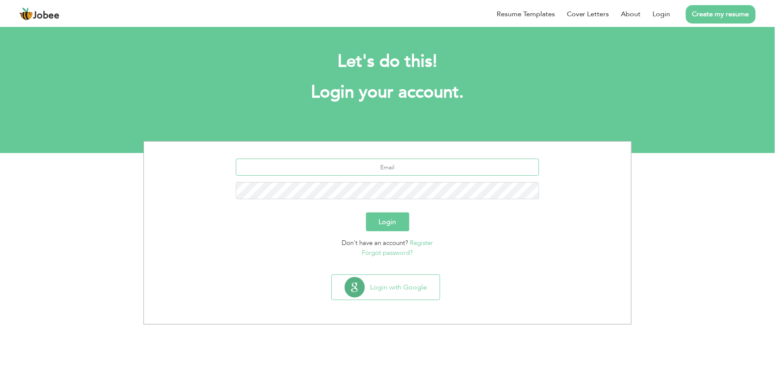
click at [381, 168] on input "text" at bounding box center [387, 167] width 303 height 17
type input "[EMAIL_ADDRESS][DOMAIN_NAME]"
click at [366, 213] on button "Login" at bounding box center [387, 222] width 43 height 19
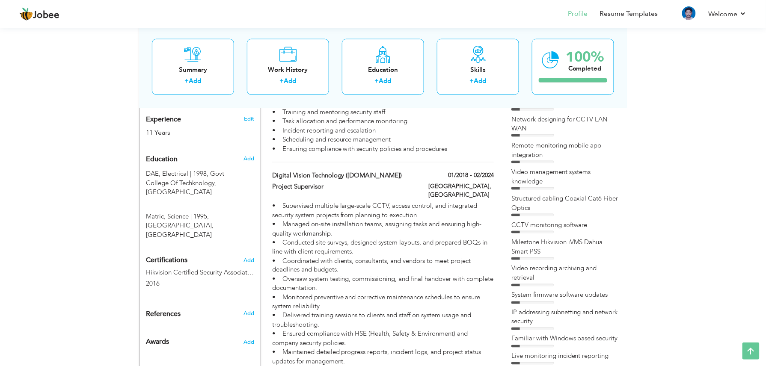
scroll to position [285, 0]
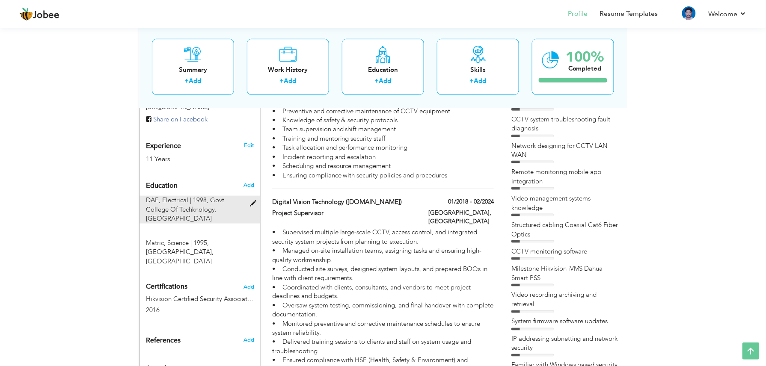
click at [199, 198] on span "Govt College Of Techknology, [GEOGRAPHIC_DATA]" at bounding box center [185, 209] width 78 height 27
type input "DAE"
type input "Electrical"
type input "1998"
type input "Govt College Of Techknology"
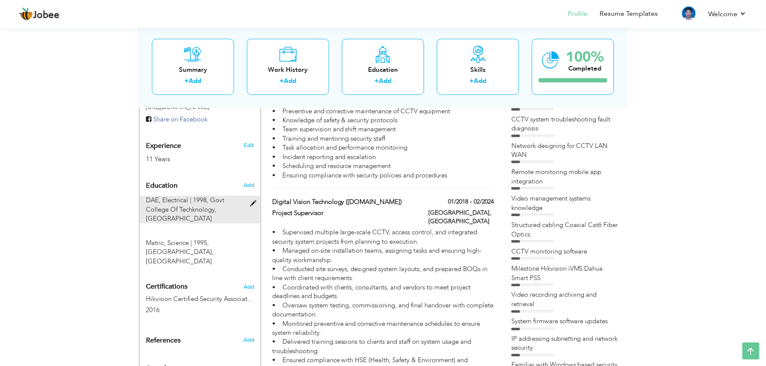
radio input "true"
type input "[GEOGRAPHIC_DATA]"
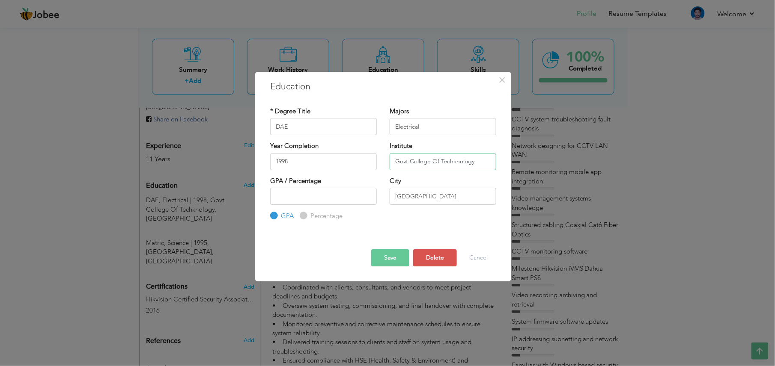
click at [455, 160] on input "Govt College Of Techknology" at bounding box center [443, 161] width 107 height 17
type input "Govt College Of Technology"
click at [393, 259] on button "Save" at bounding box center [390, 258] width 38 height 17
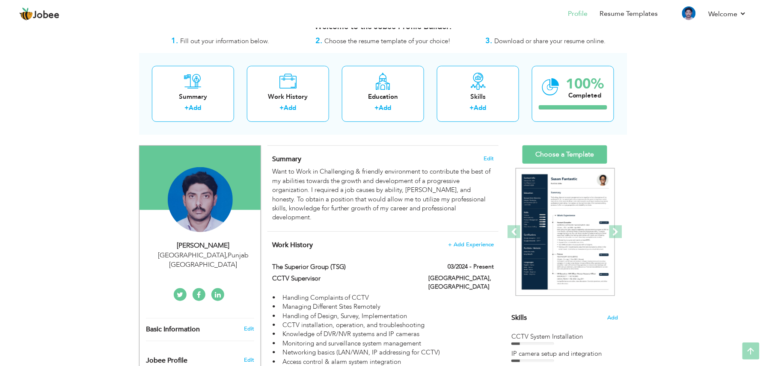
scroll to position [0, 0]
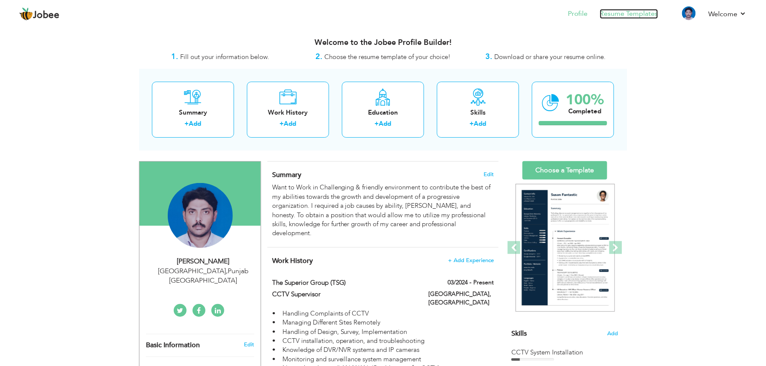
click at [649, 13] on link "Resume Templates" at bounding box center [629, 14] width 58 height 10
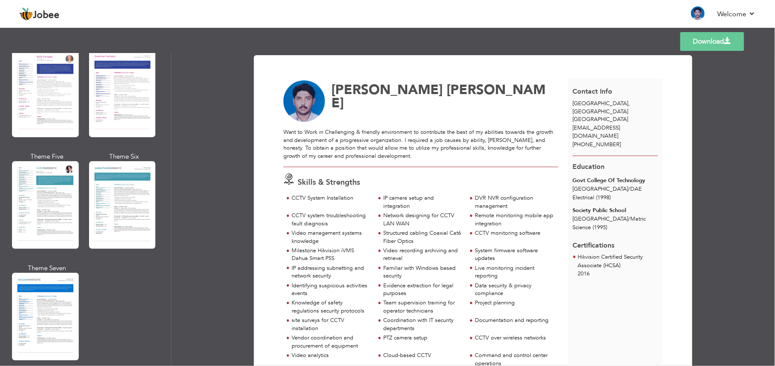
scroll to position [1433, 0]
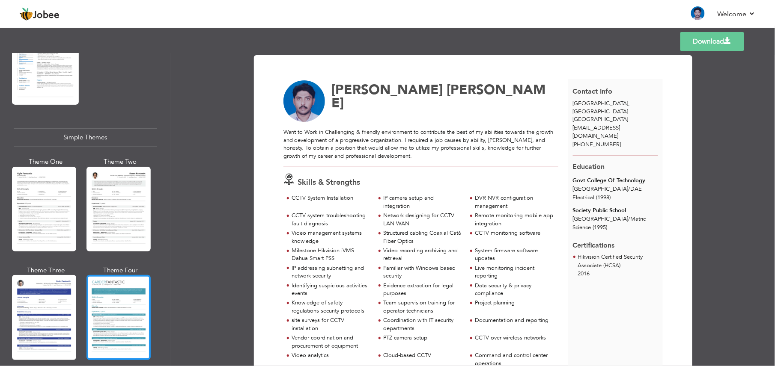
click at [95, 290] on div at bounding box center [118, 317] width 64 height 85
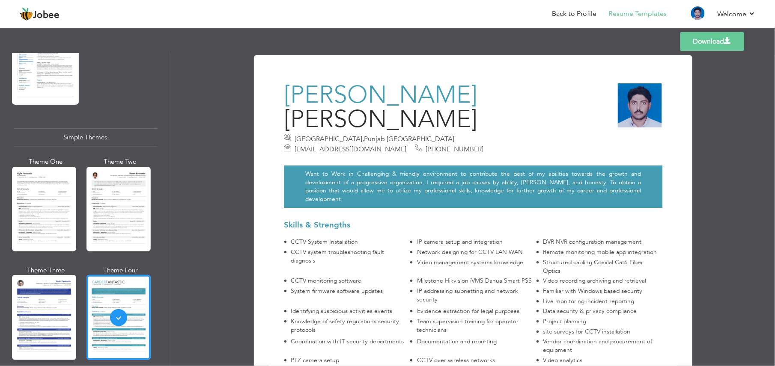
click at [693, 28] on div "Templates Download" at bounding box center [387, 41] width 775 height 27
click at [696, 40] on link "Download" at bounding box center [712, 41] width 64 height 19
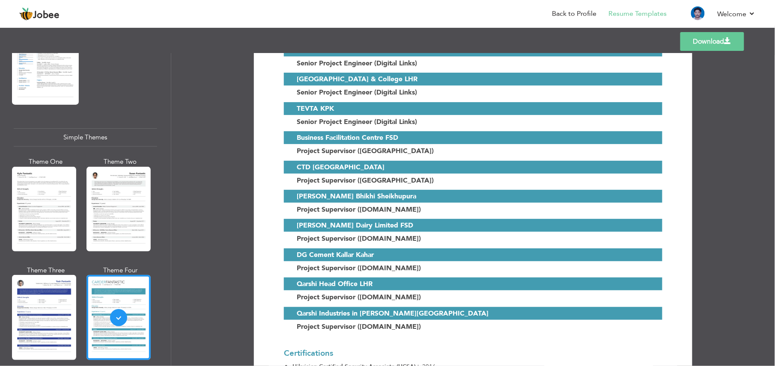
scroll to position [989, 0]
